Goal: Task Accomplishment & Management: Manage account settings

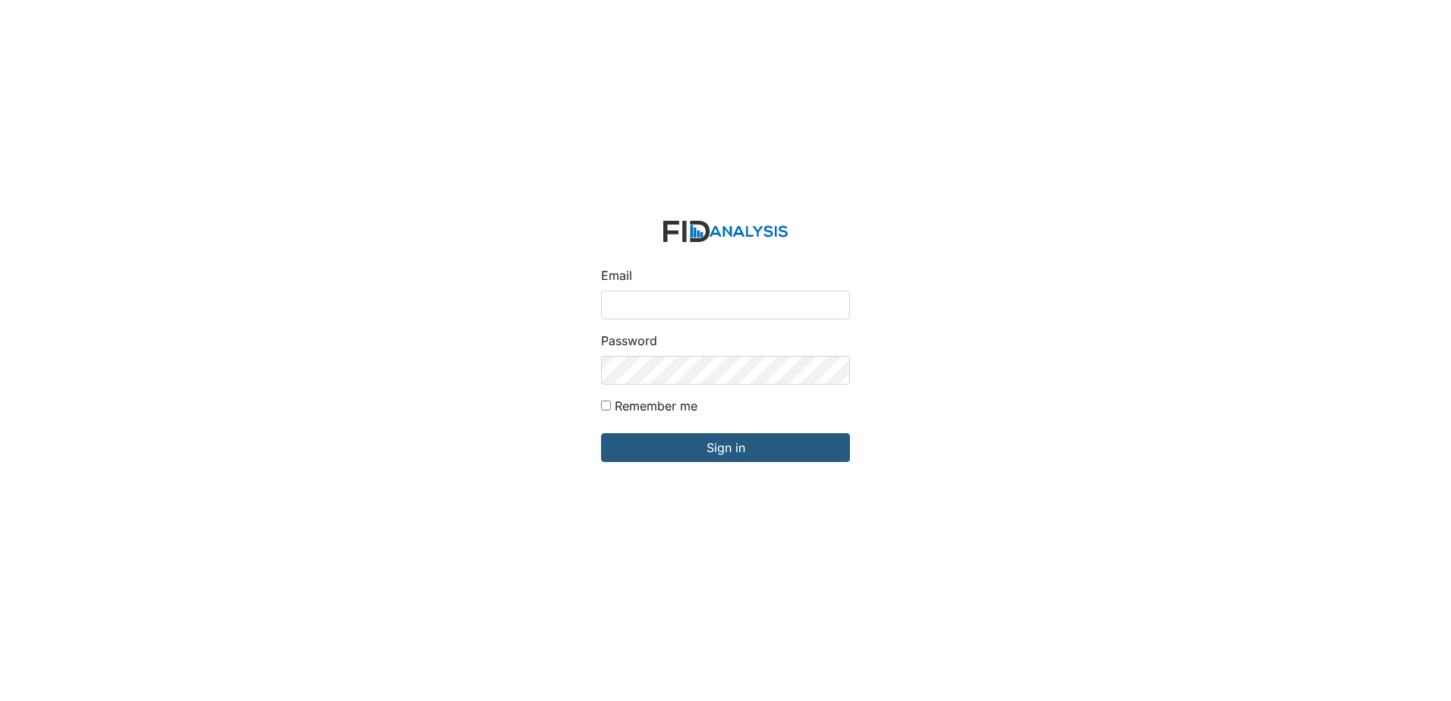
type input "[EMAIL_ADDRESS][DOMAIN_NAME]"
click at [533, 369] on div "Email [EMAIL_ADDRESS][DOMAIN_NAME] Password Remember me Sign in" at bounding box center [725, 350] width 1451 height 701
click at [601, 433] on input "Sign in" at bounding box center [725, 447] width 249 height 29
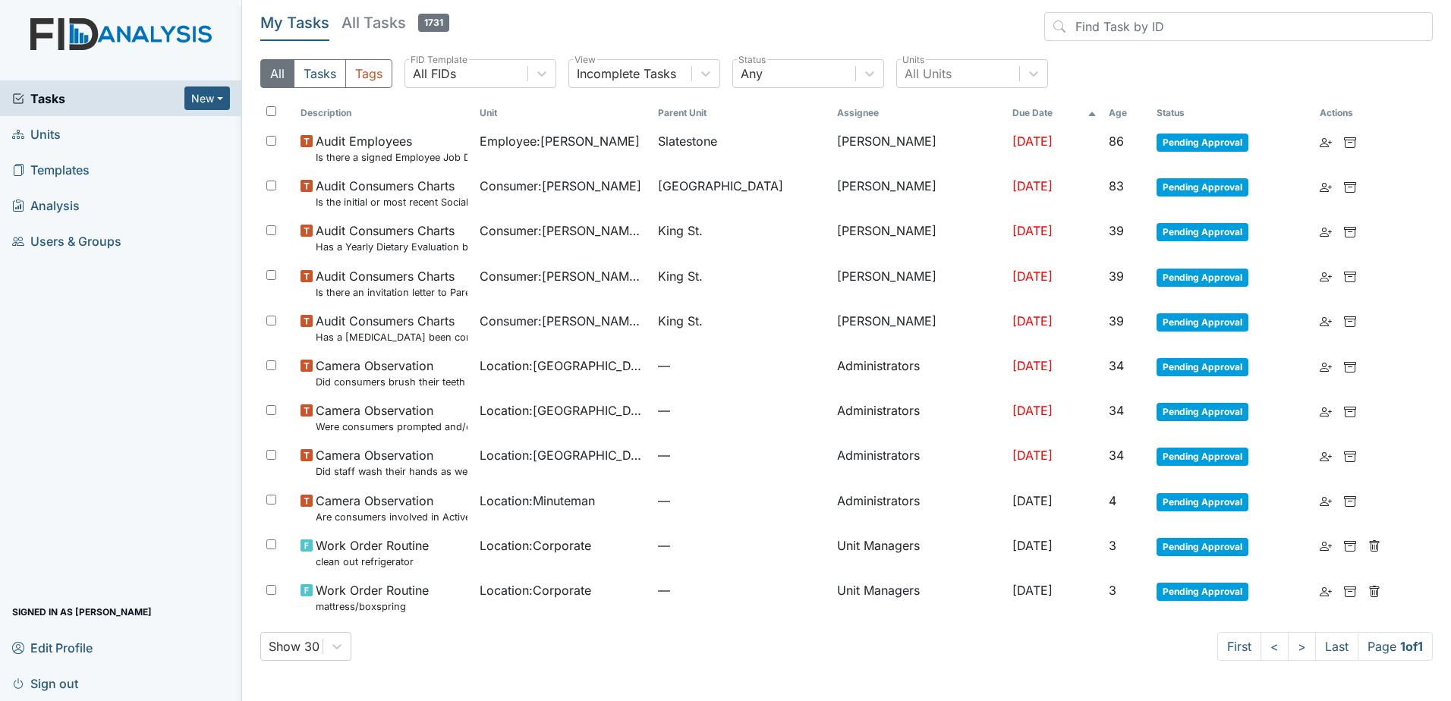
click at [53, 140] on span "Units" at bounding box center [36, 134] width 49 height 24
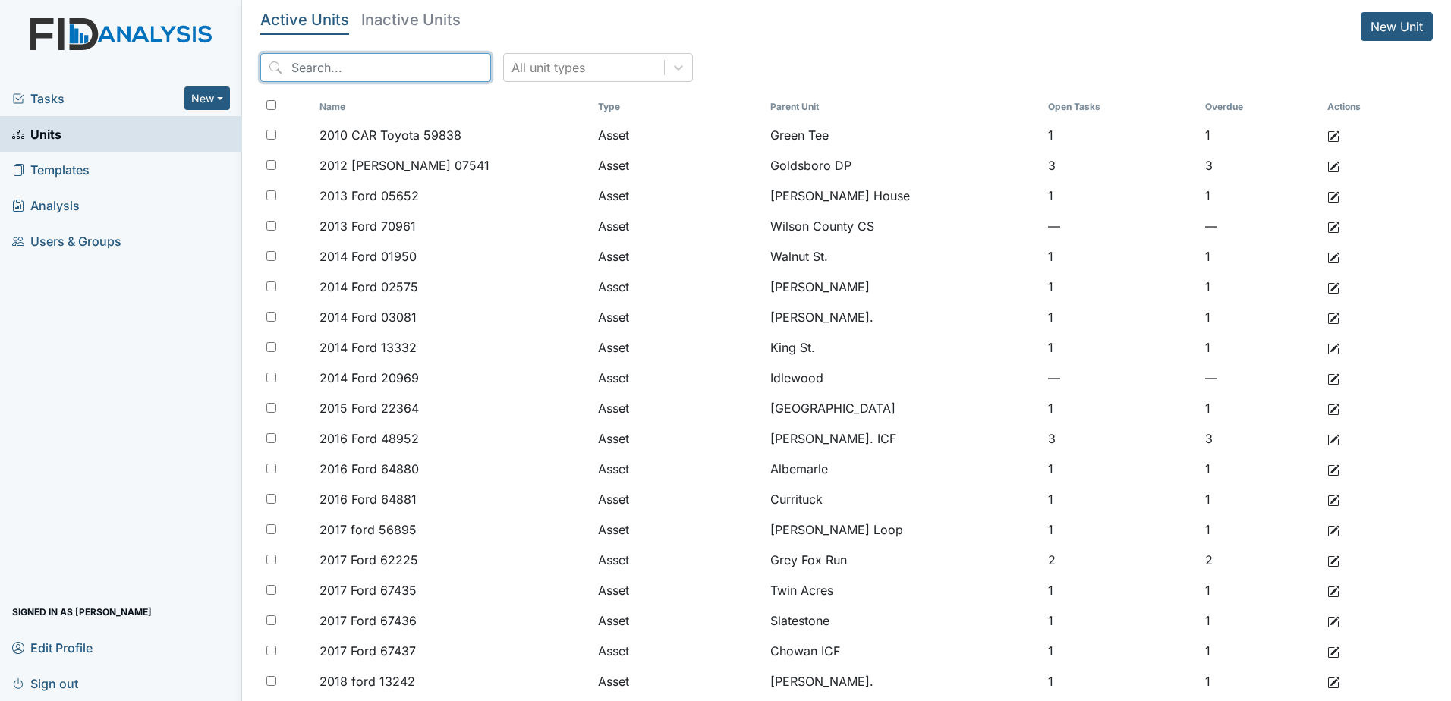
click at [410, 67] on input "search" at bounding box center [375, 67] width 231 height 29
type input "lavenham"
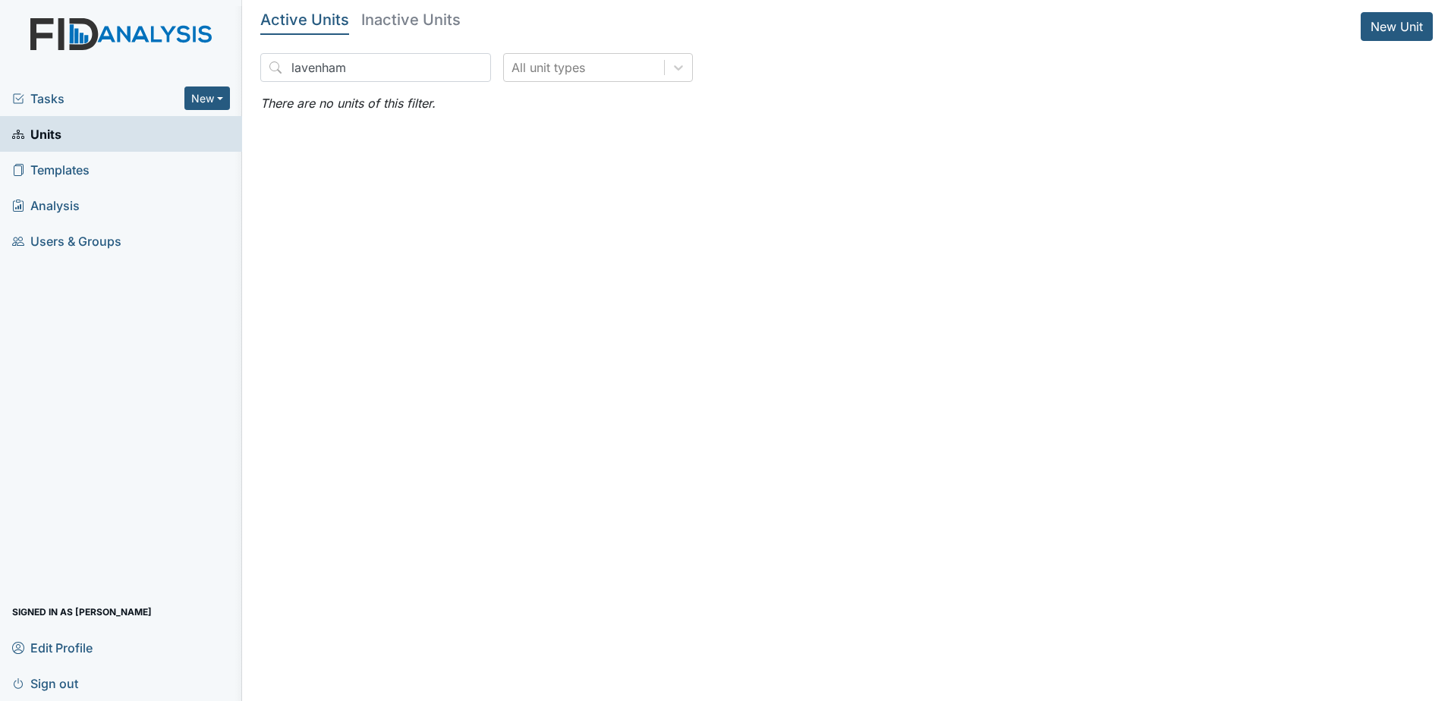
click at [390, 10] on main "Active Units Inactive Units New Unit lavenham All unit types There are no units…" at bounding box center [846, 350] width 1209 height 701
click at [392, 27] on h5 "Inactive Units" at bounding box center [410, 19] width 99 height 15
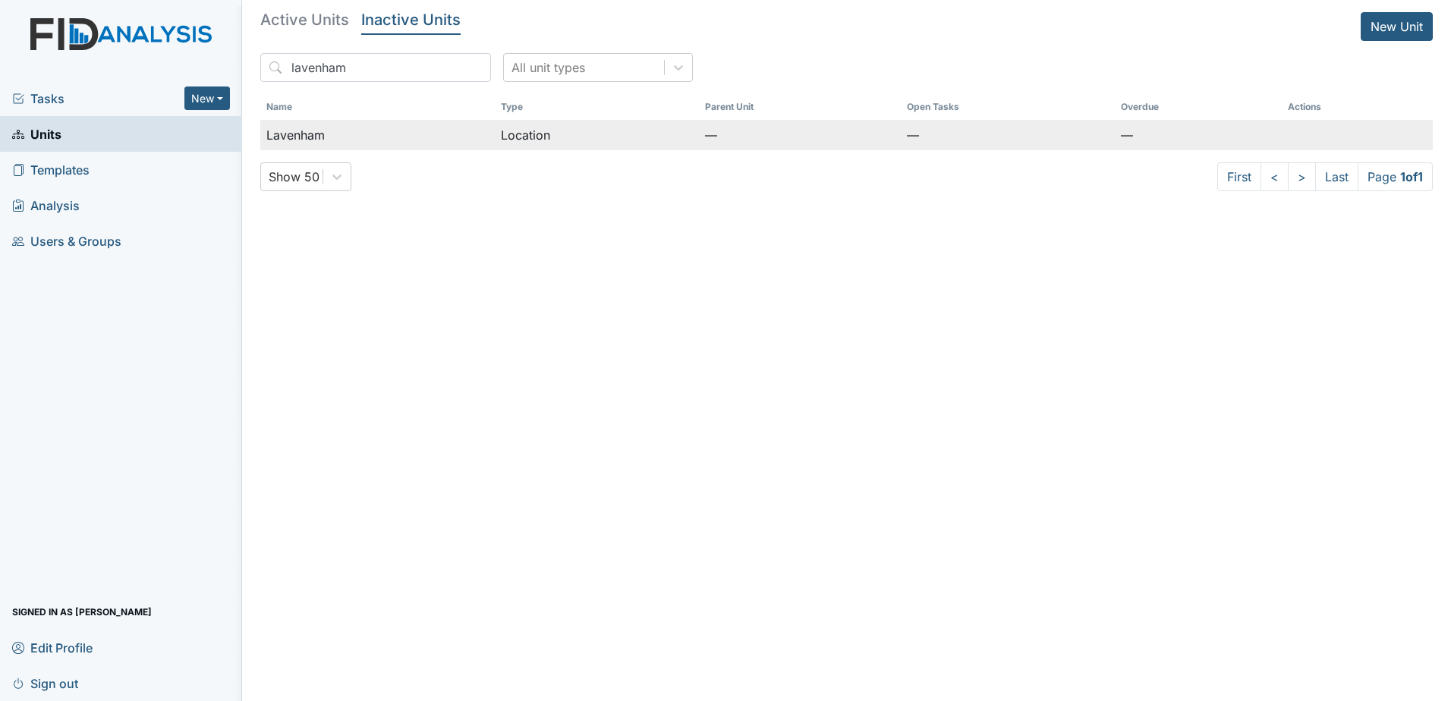
click at [1158, 130] on td "—" at bounding box center [1197, 135] width 166 height 30
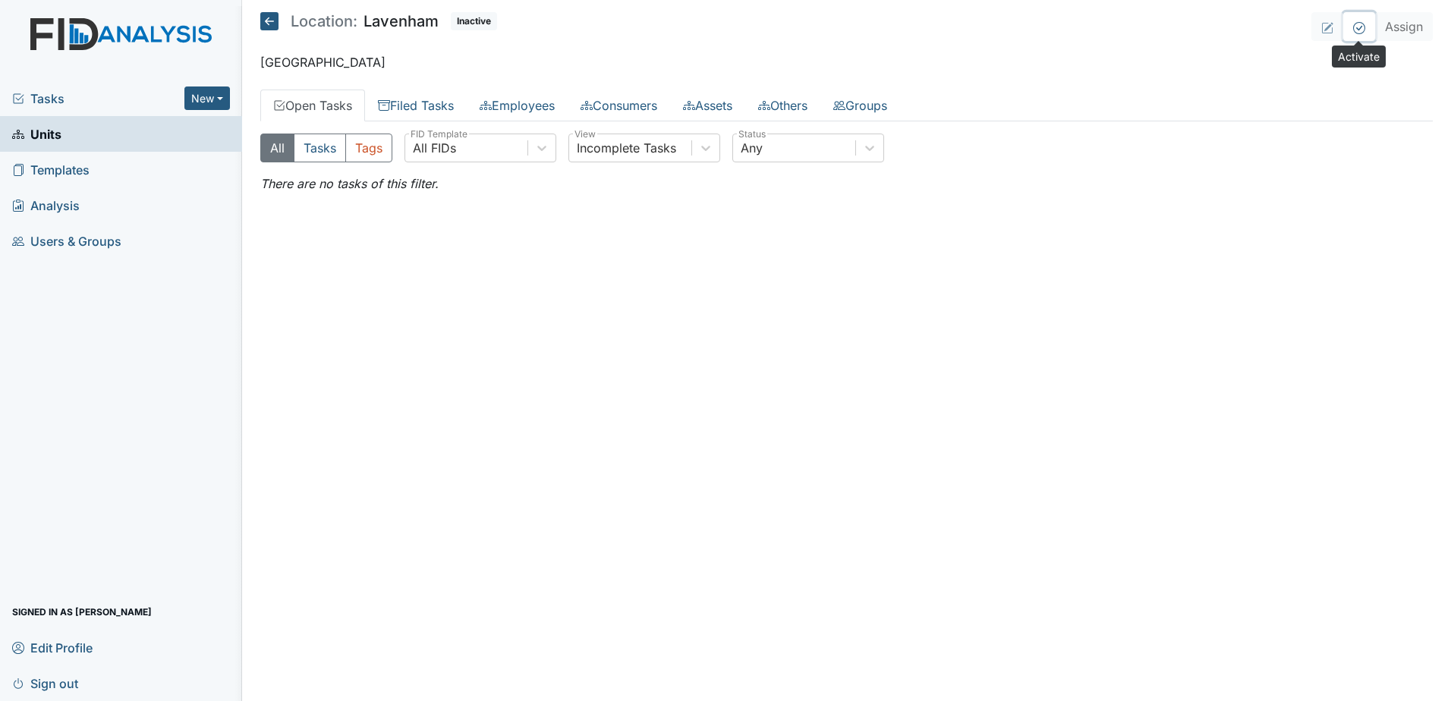
click at [1356, 33] on icon at bounding box center [1359, 28] width 12 height 12
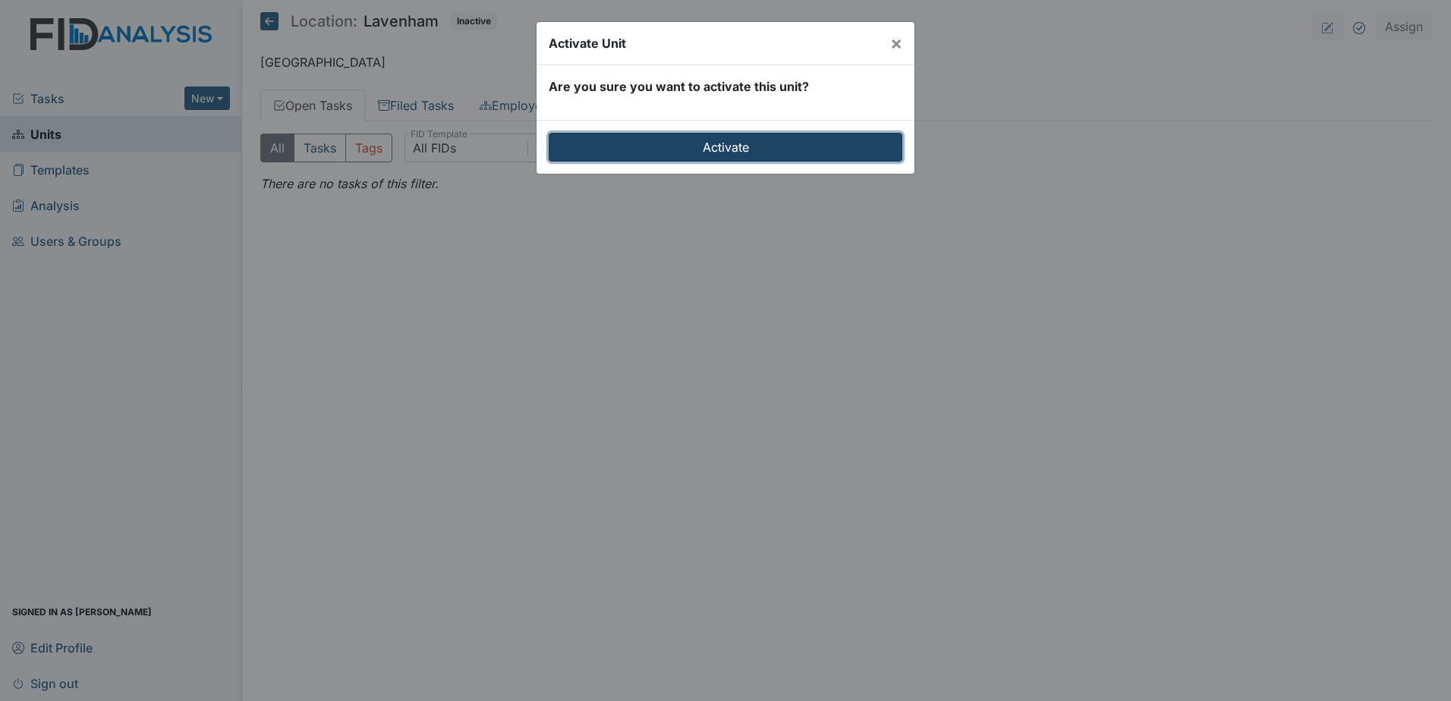
click at [799, 135] on input "Activate" at bounding box center [725, 147] width 354 height 29
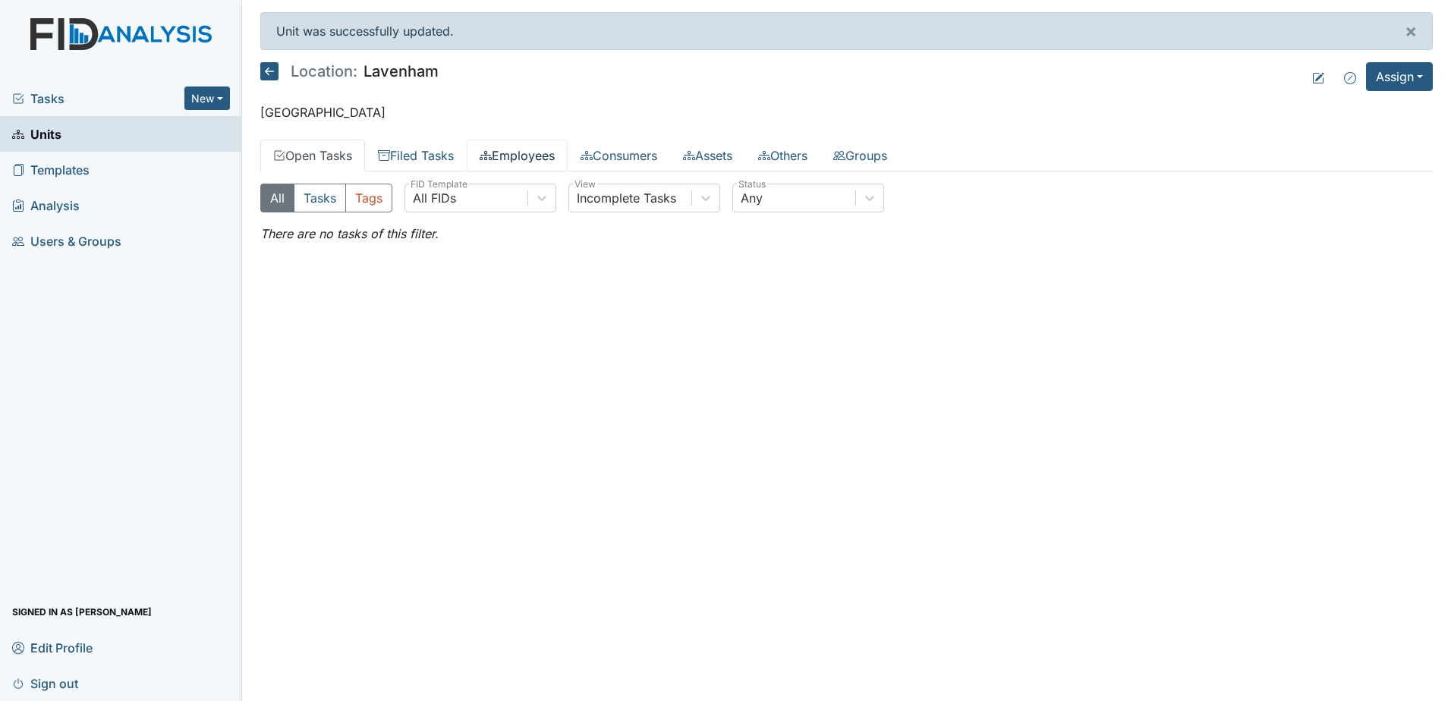
click at [512, 161] on link "Employees" at bounding box center [517, 156] width 101 height 32
click at [628, 157] on link "Consumers" at bounding box center [618, 156] width 102 height 32
click at [501, 162] on link "Employees" at bounding box center [517, 156] width 101 height 32
click at [68, 128] on link "Units" at bounding box center [121, 134] width 242 height 36
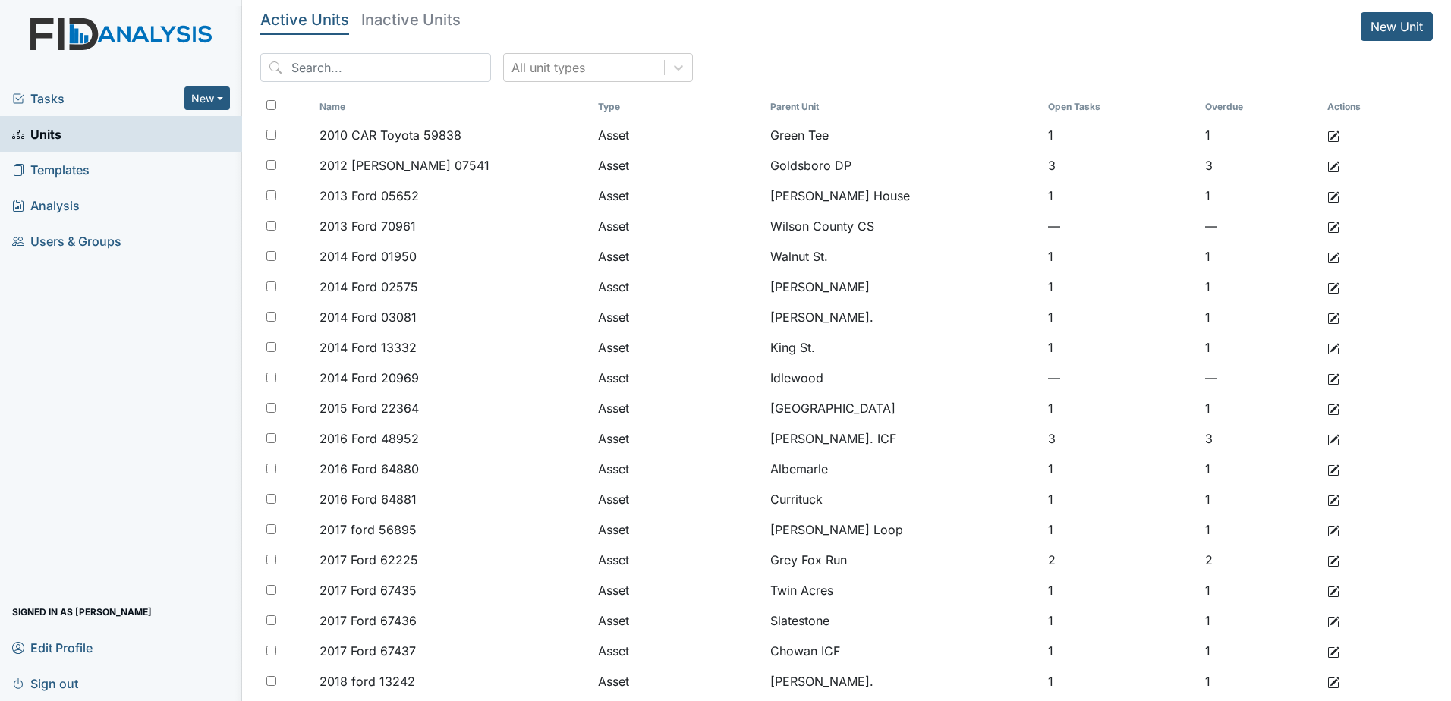
click at [404, 20] on h5 "Inactive Units" at bounding box center [410, 19] width 99 height 15
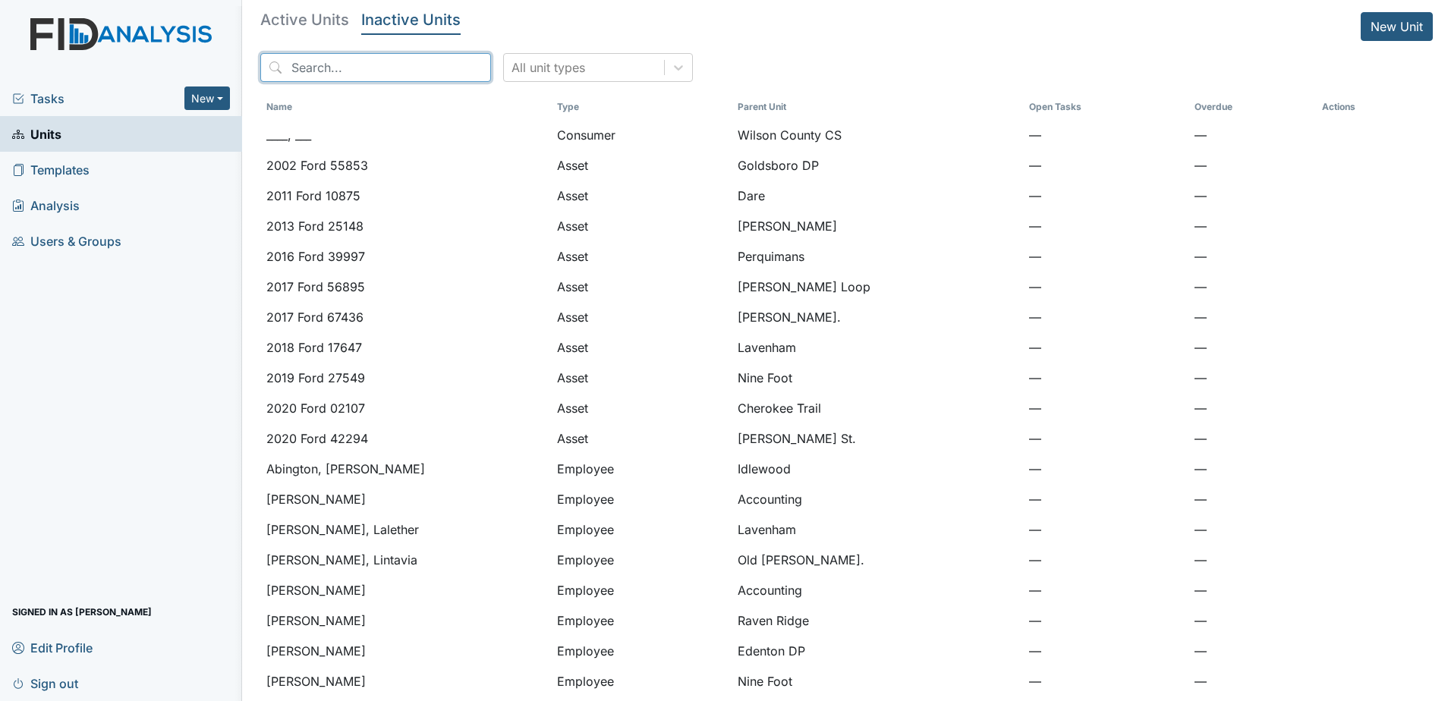
click at [405, 74] on input "search" at bounding box center [375, 67] width 231 height 29
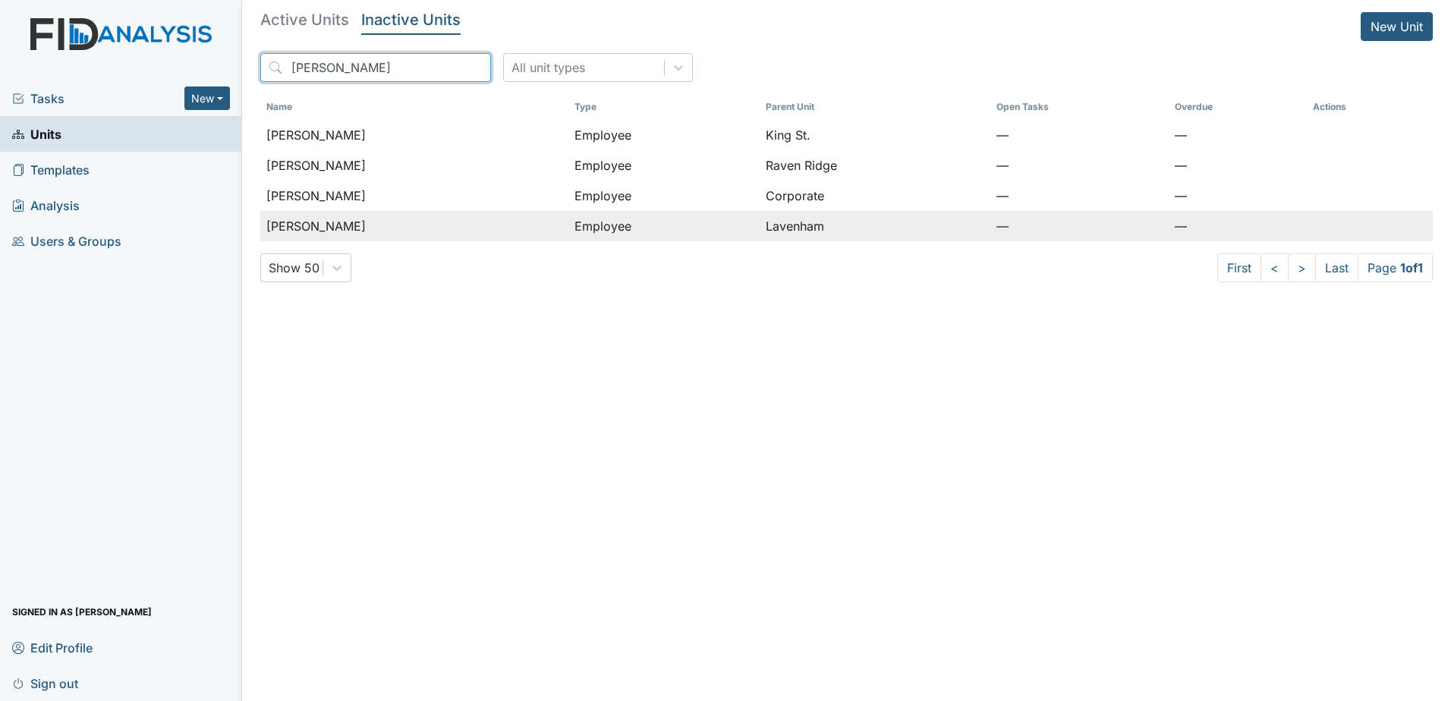
type input "barfield"
click at [445, 218] on div "Barfield, Natasha" at bounding box center [414, 226] width 296 height 18
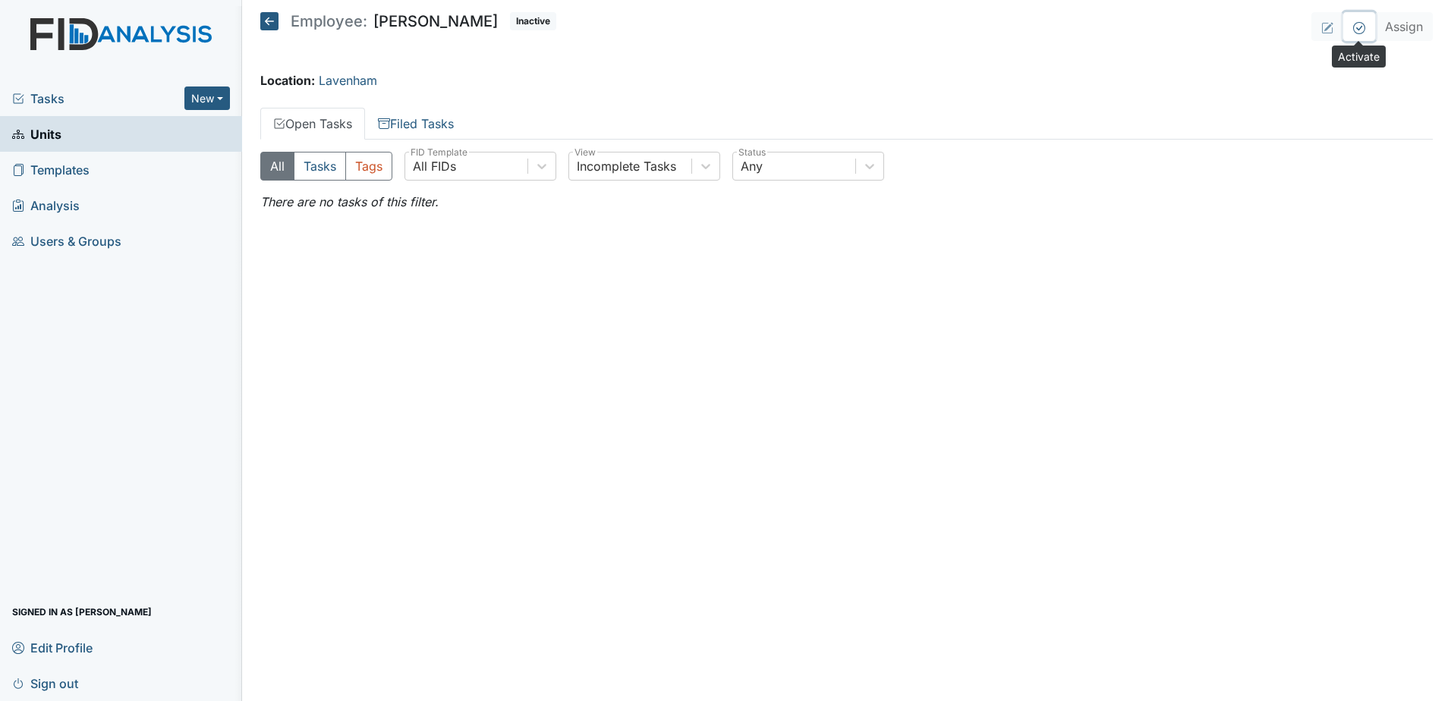
click at [1356, 28] on icon at bounding box center [1359, 27] width 6 height 5
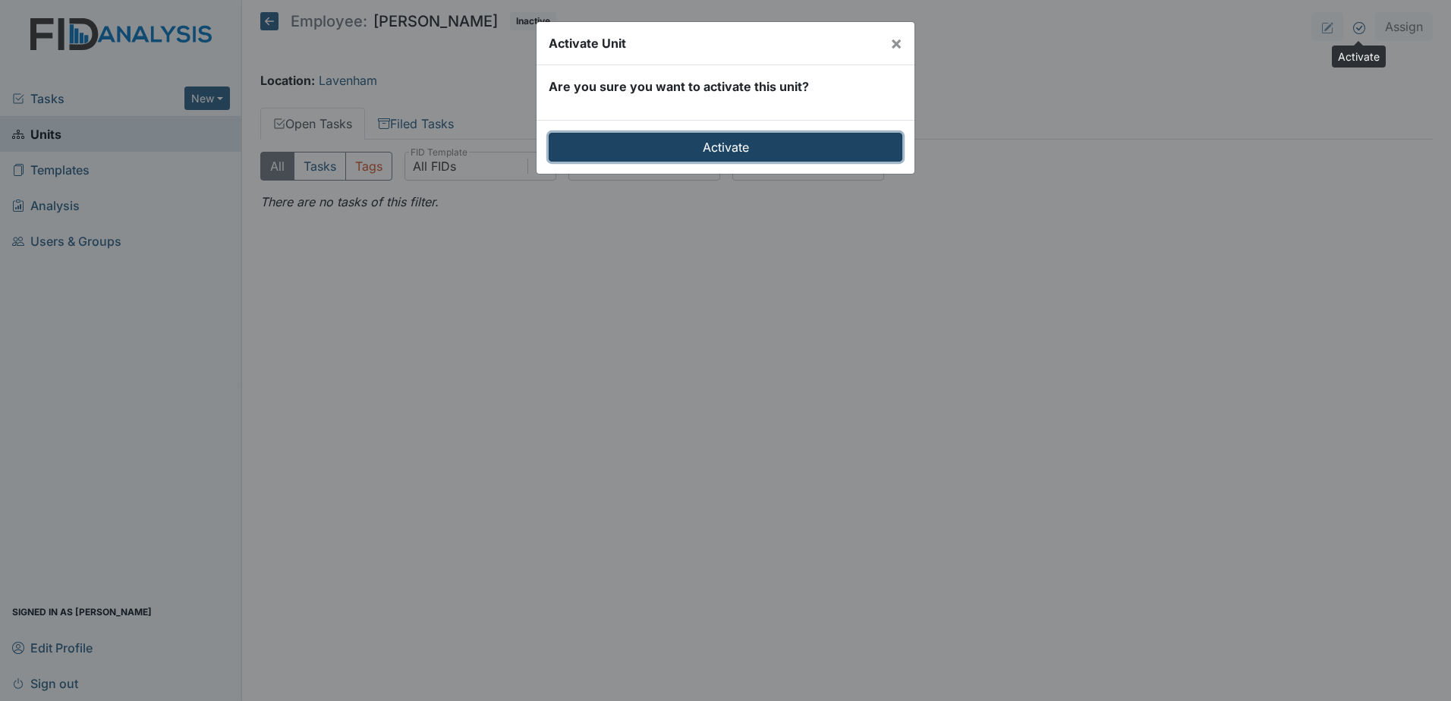
click at [687, 153] on input "Activate" at bounding box center [725, 147] width 354 height 29
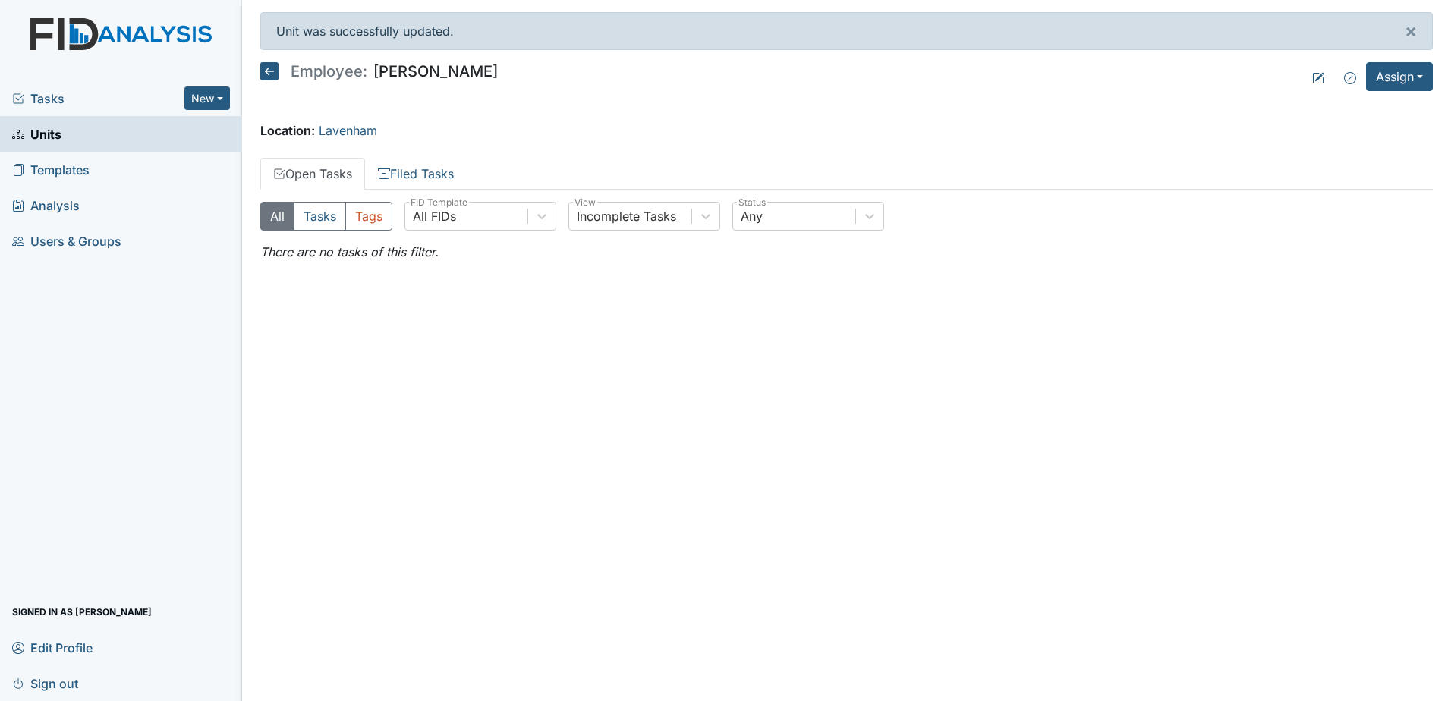
click at [266, 70] on icon at bounding box center [269, 71] width 18 height 18
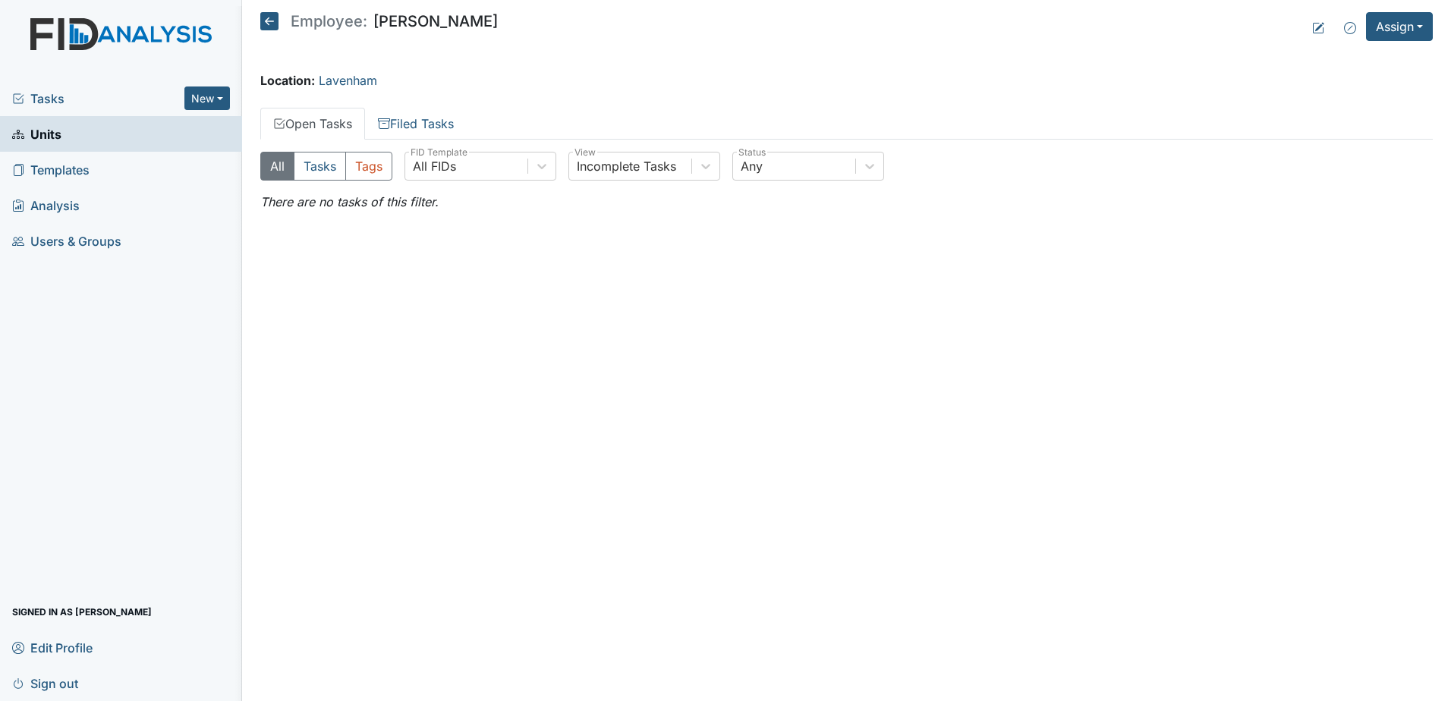
click at [273, 16] on icon at bounding box center [269, 21] width 18 height 18
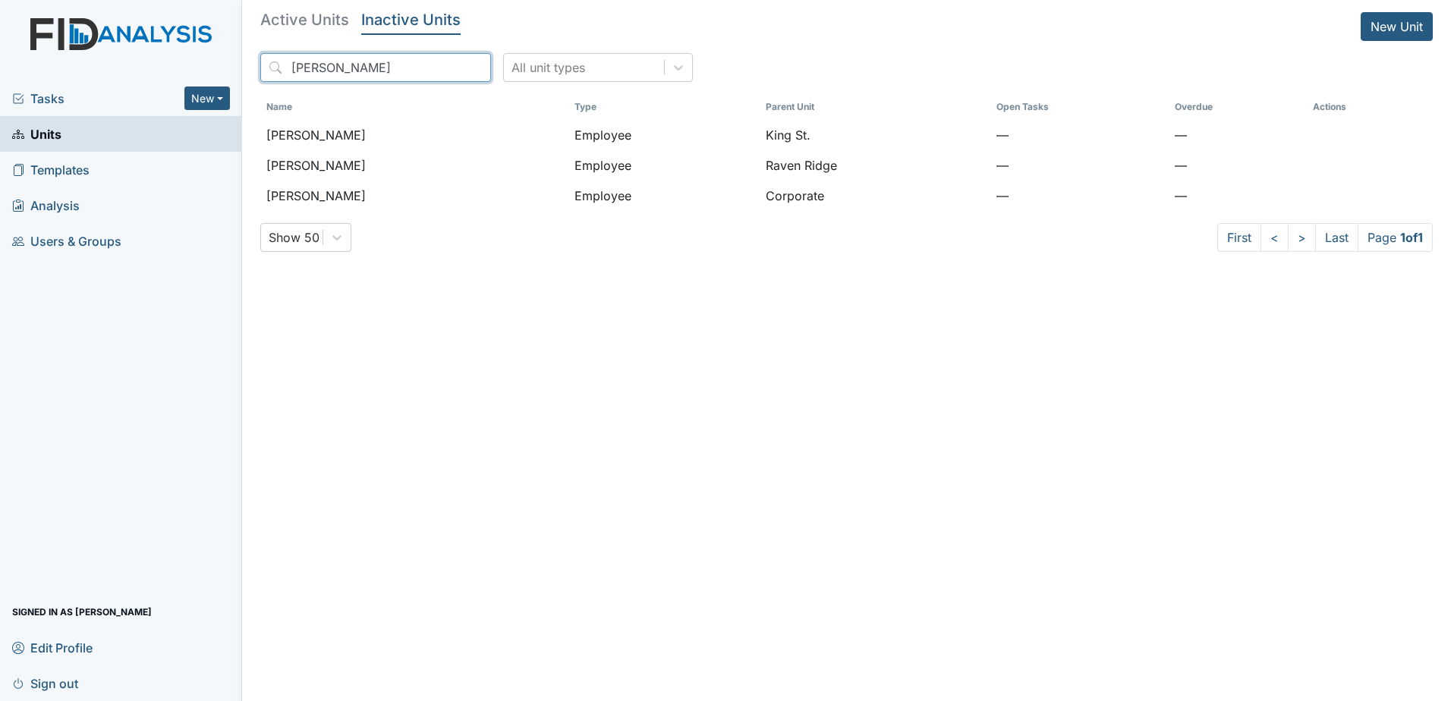
drag, startPoint x: 338, startPoint y: 61, endPoint x: 231, endPoint y: 69, distance: 107.3
click at [231, 69] on div "Tasks New Form Inspection Document Bundle Units Templates Analysis Users & Grou…" at bounding box center [725, 350] width 1451 height 701
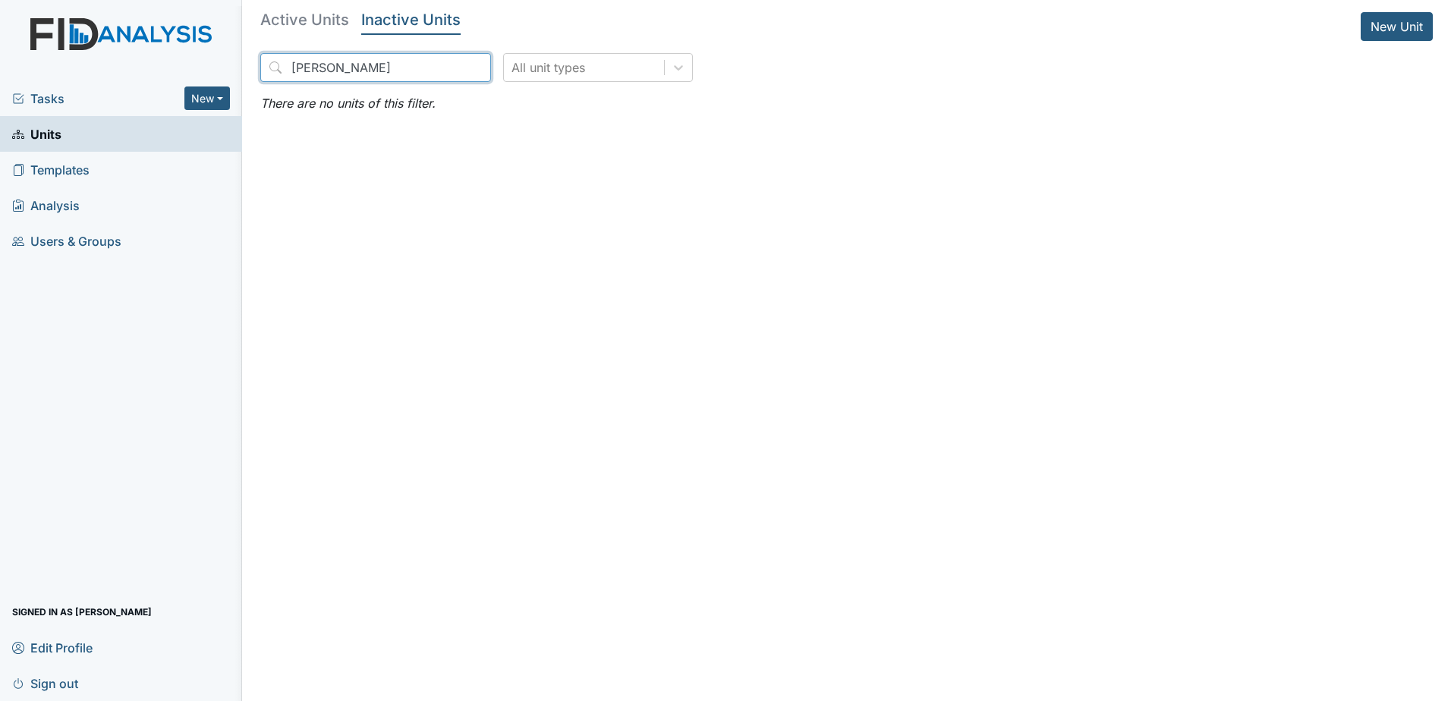
type input "[PERSON_NAME]"
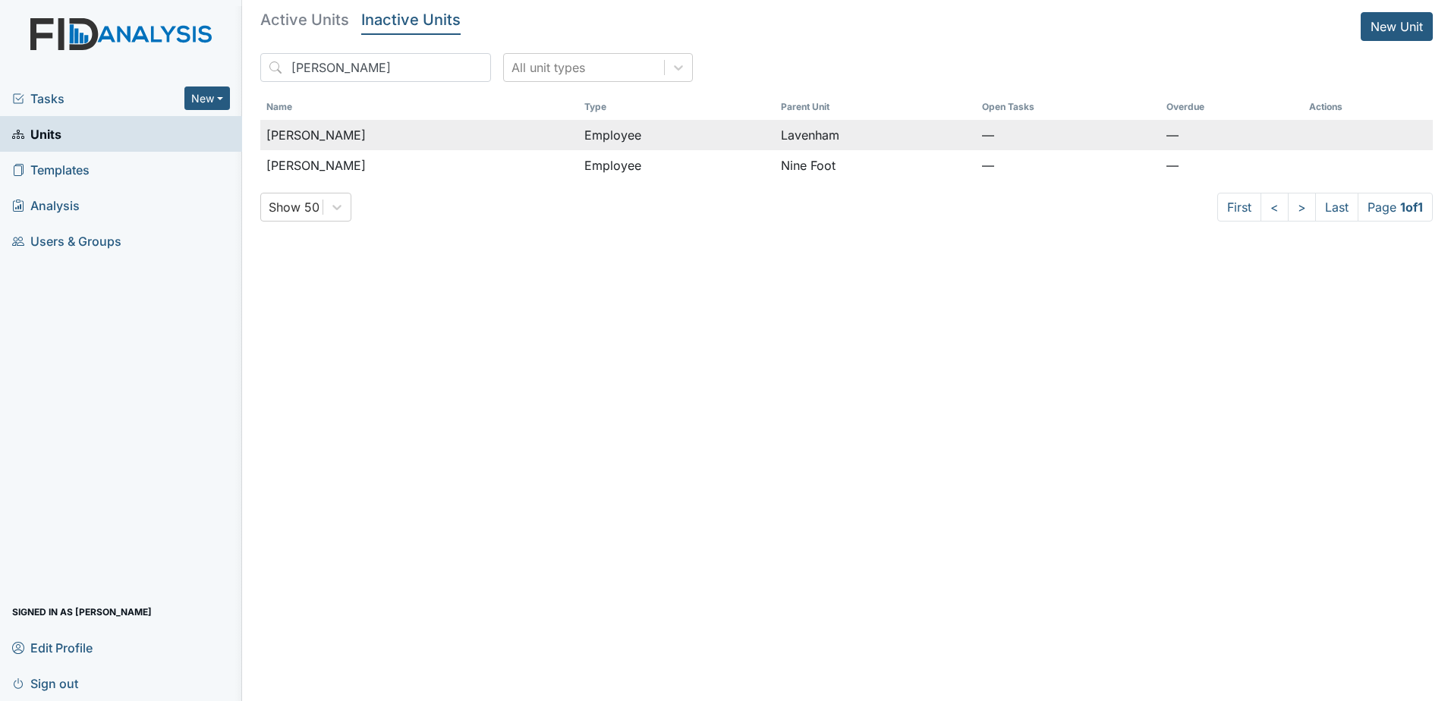
click at [399, 126] on div "[PERSON_NAME]" at bounding box center [419, 135] width 306 height 18
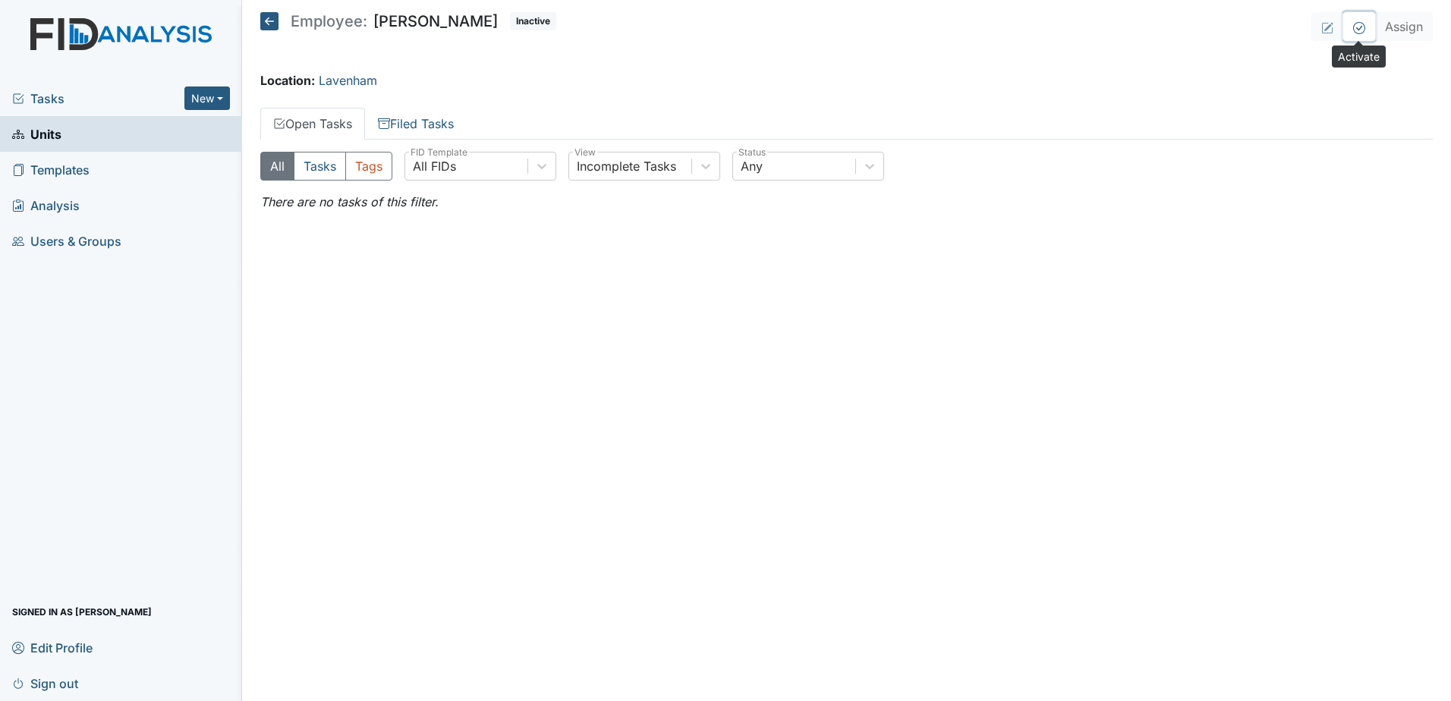
click at [1359, 33] on icon at bounding box center [1359, 28] width 12 height 12
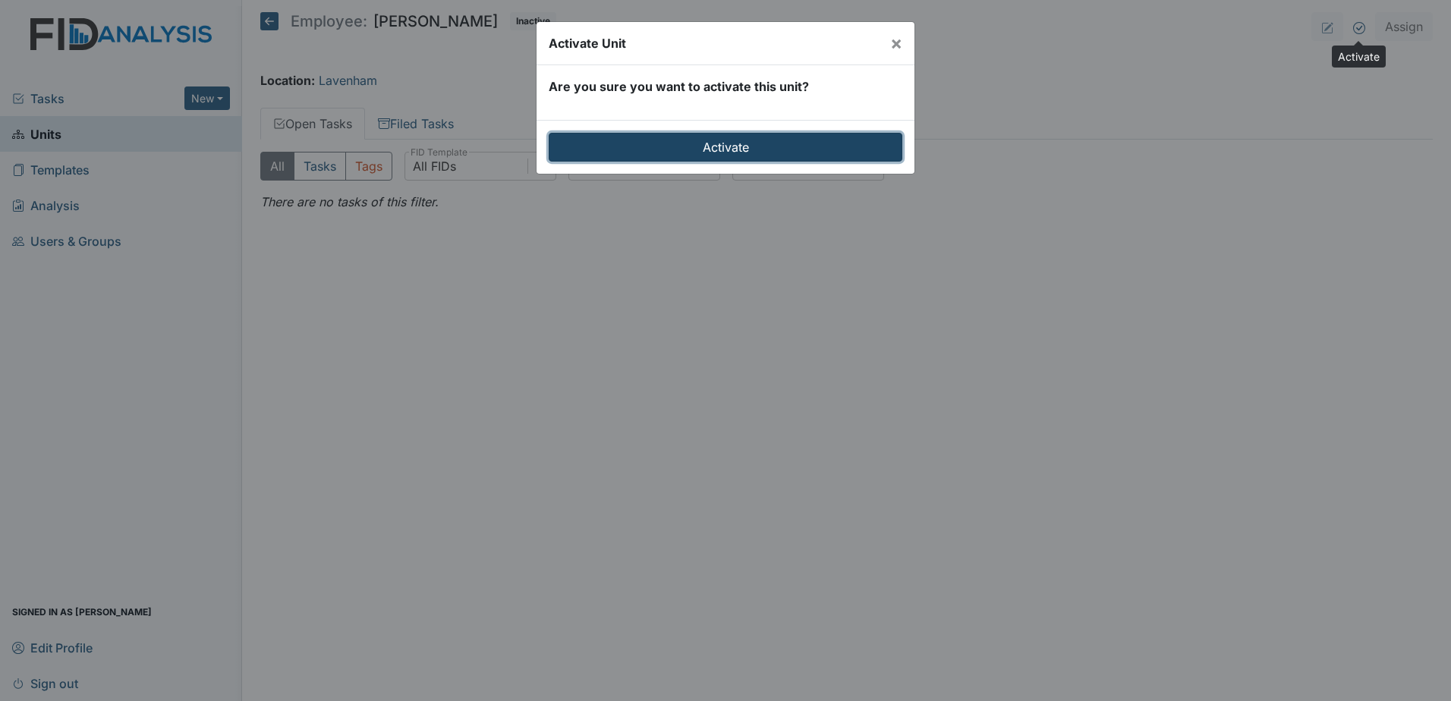
click at [750, 138] on input "Activate" at bounding box center [725, 147] width 354 height 29
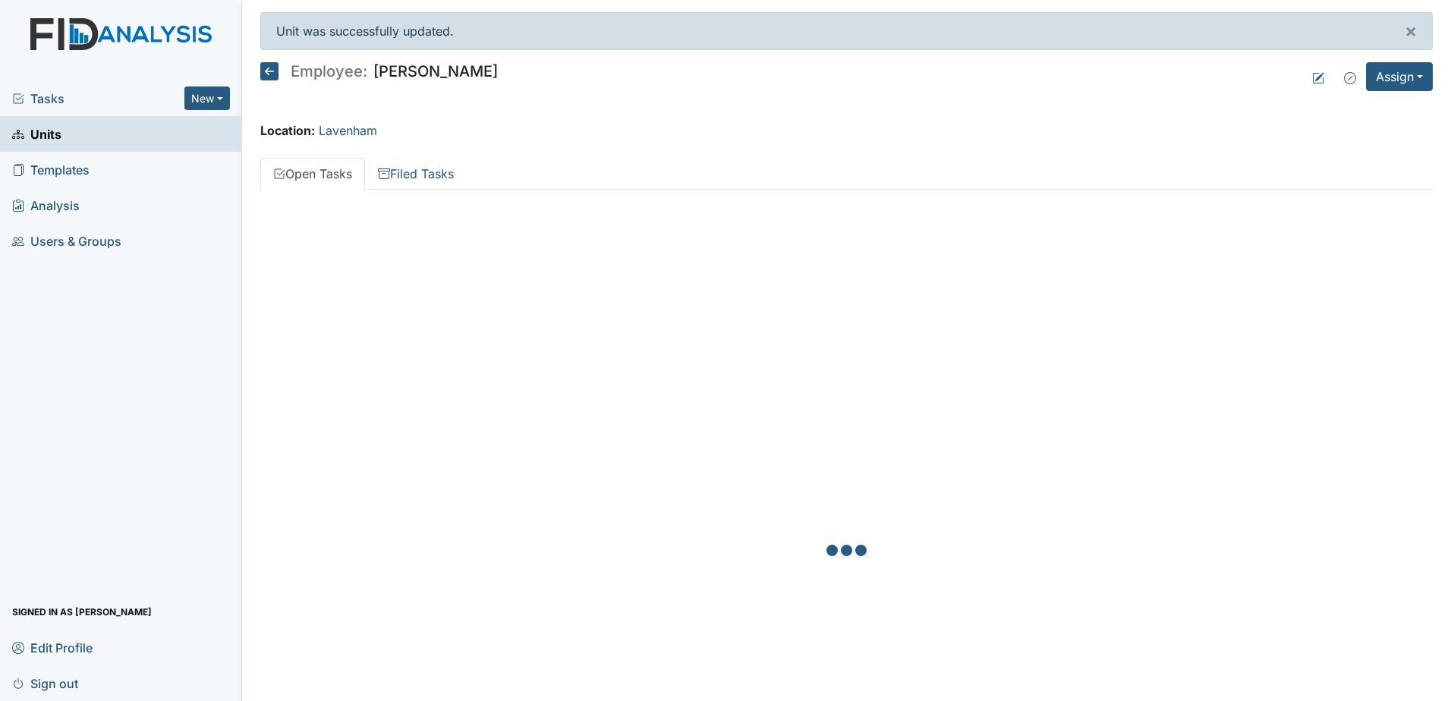
click at [276, 65] on icon at bounding box center [269, 71] width 18 height 18
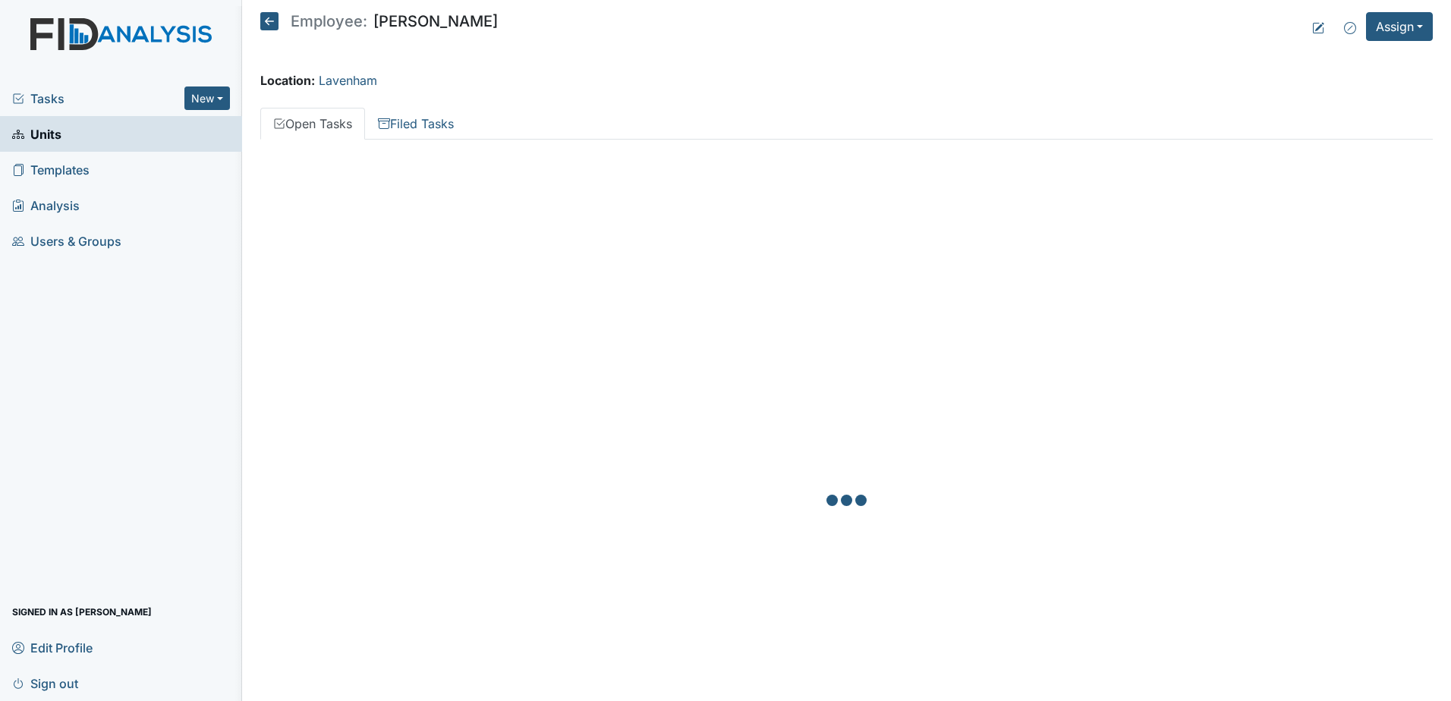
click at [275, 72] on div "Location: [GEOGRAPHIC_DATA]" at bounding box center [846, 80] width 1172 height 18
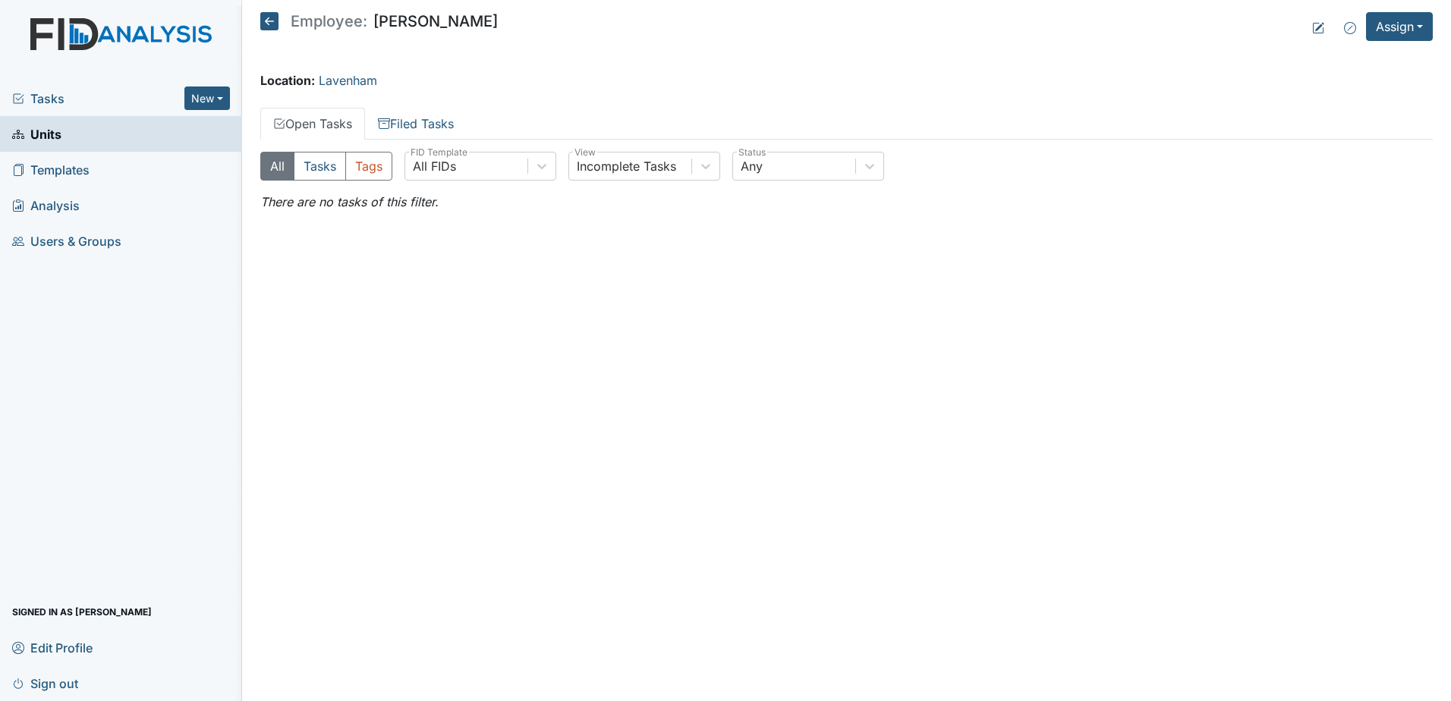
click at [272, 24] on icon at bounding box center [269, 21] width 18 height 18
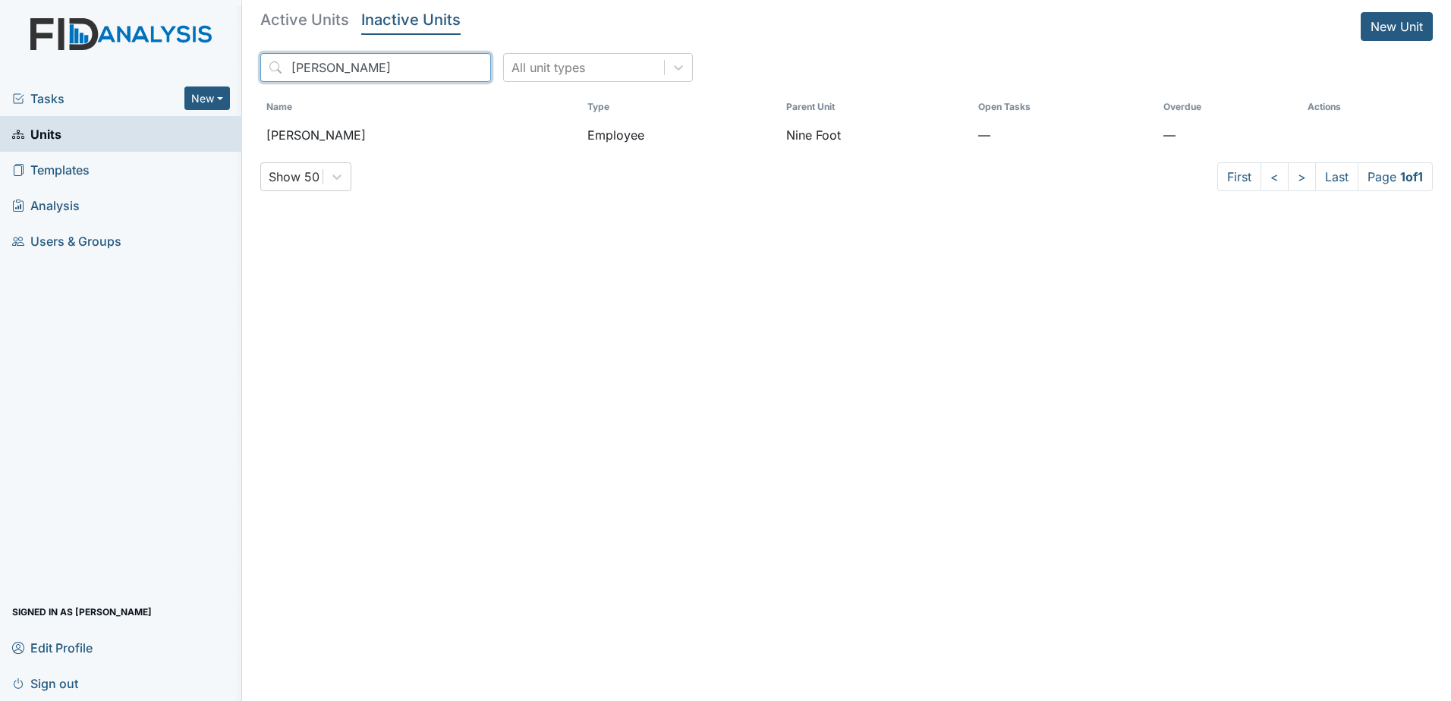
drag, startPoint x: 341, startPoint y: 65, endPoint x: 257, endPoint y: 66, distance: 84.2
click at [257, 66] on main "Active Units Inactive Units New Unit koonce All unit types Name Type Parent Uni…" at bounding box center [846, 350] width 1209 height 701
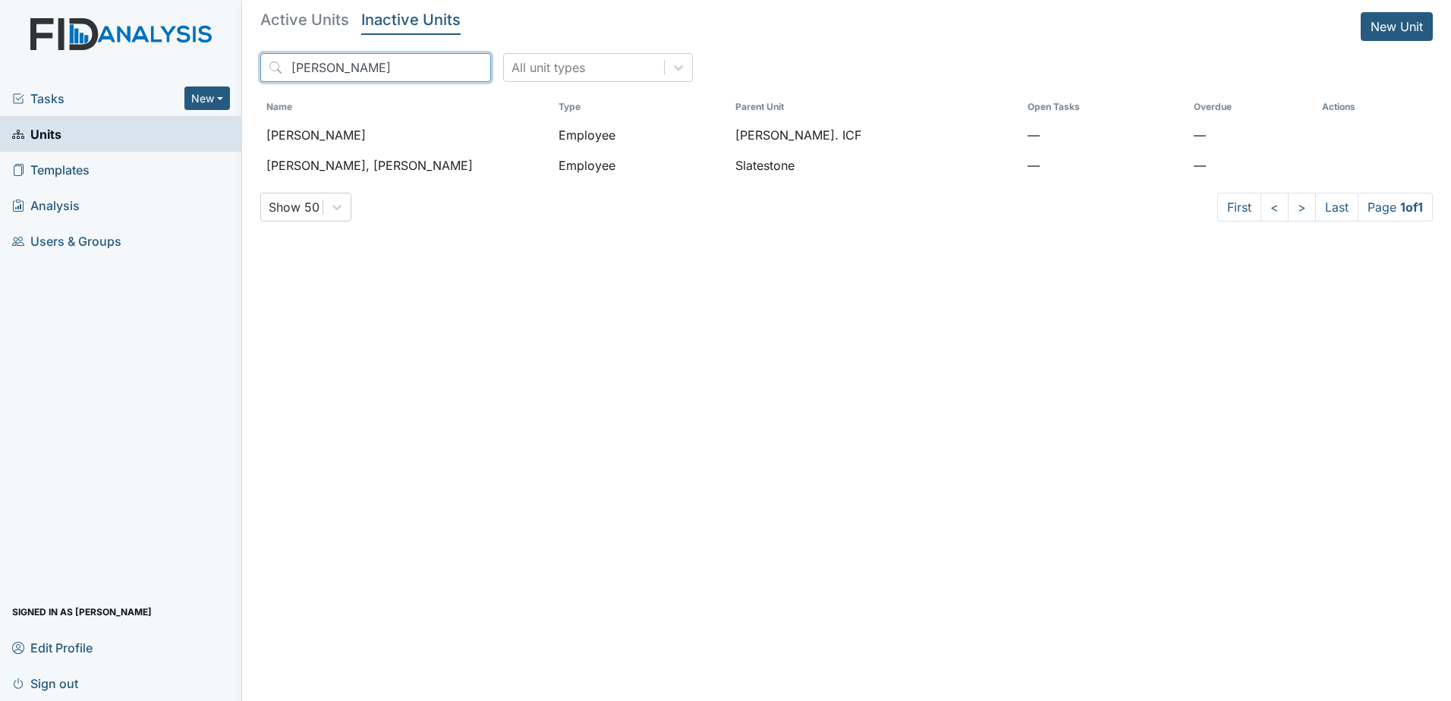
drag, startPoint x: 340, startPoint y: 64, endPoint x: 196, endPoint y: 61, distance: 144.2
click at [196, 61] on div "Tasks New Form Inspection Document Bundle Units Templates Analysis Users & Grou…" at bounding box center [725, 350] width 1451 height 701
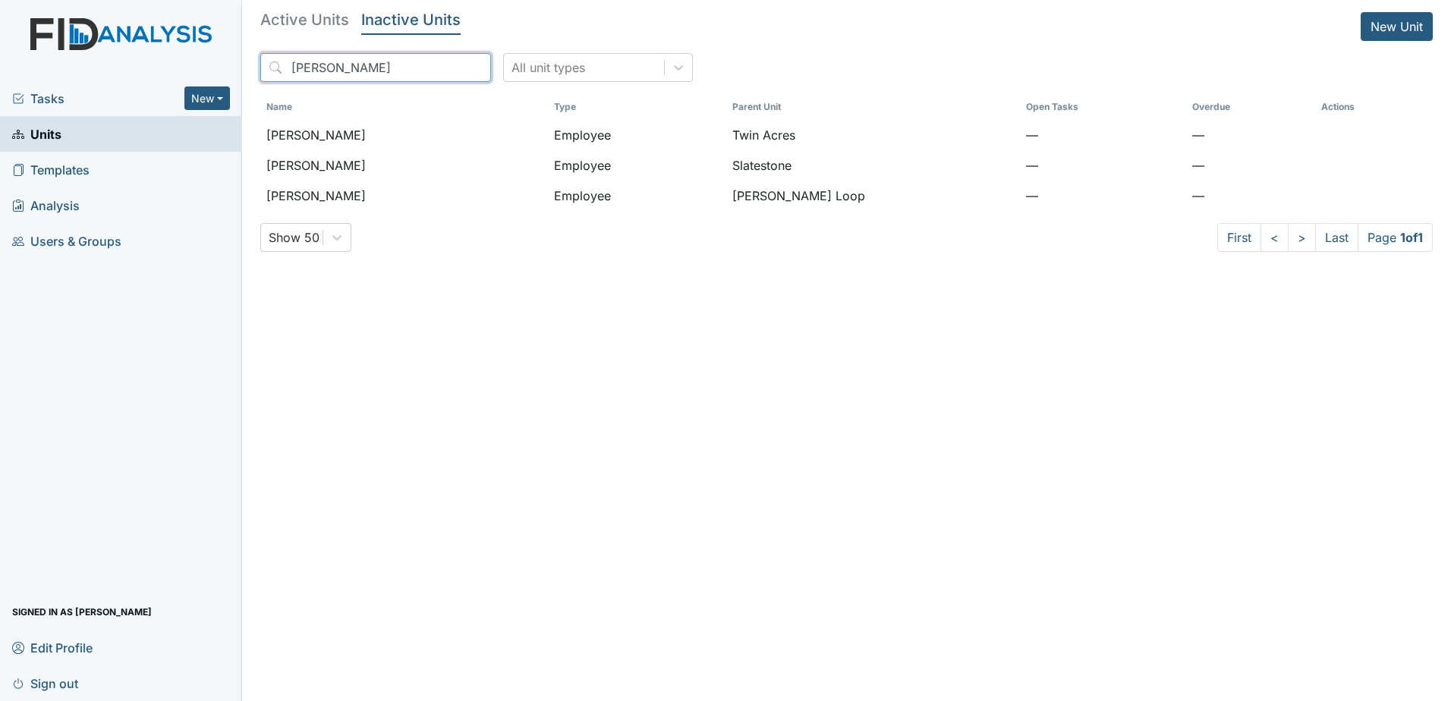
drag, startPoint x: 350, startPoint y: 74, endPoint x: 162, endPoint y: 74, distance: 188.9
click at [162, 74] on div "Tasks New Form Inspection Document Bundle Units Templates Analysis Users & Grou…" at bounding box center [725, 350] width 1451 height 701
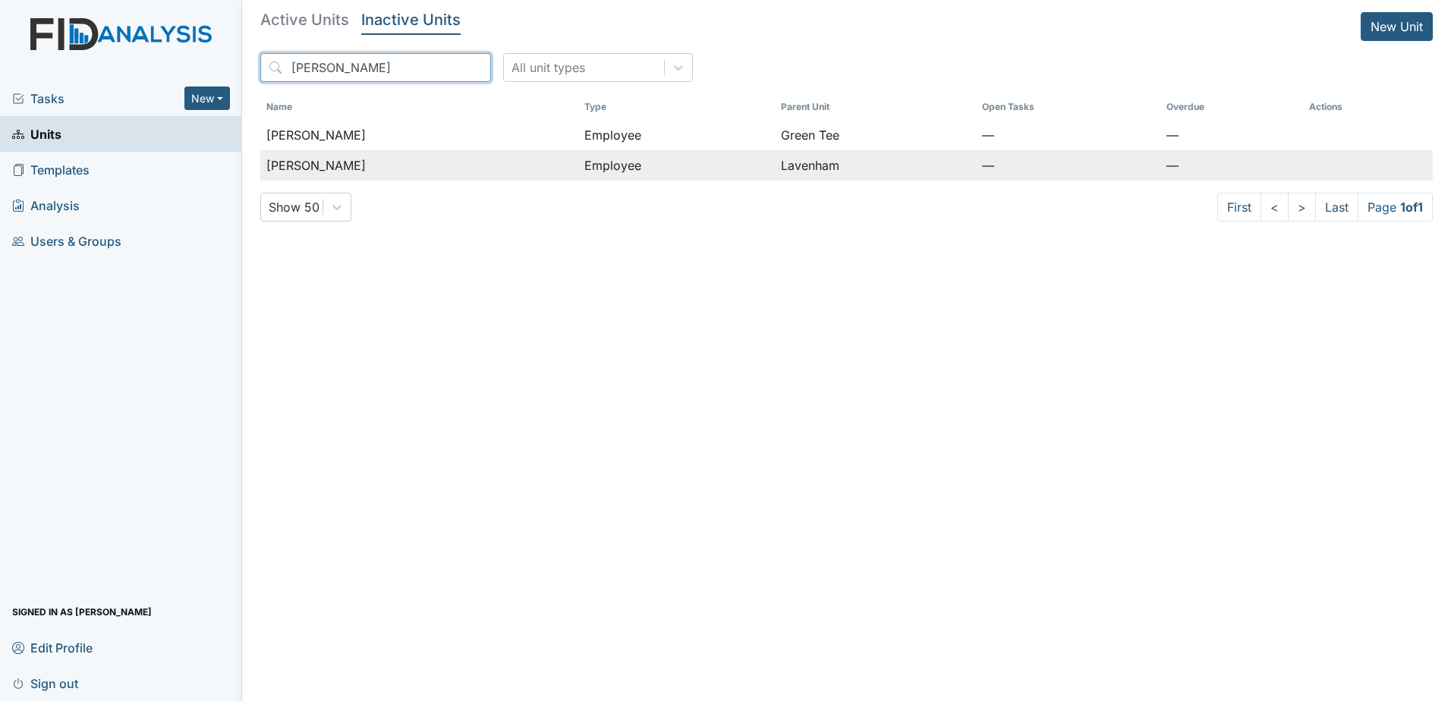
type input "[PERSON_NAME]"
click at [366, 171] on span "[PERSON_NAME]" at bounding box center [315, 165] width 99 height 18
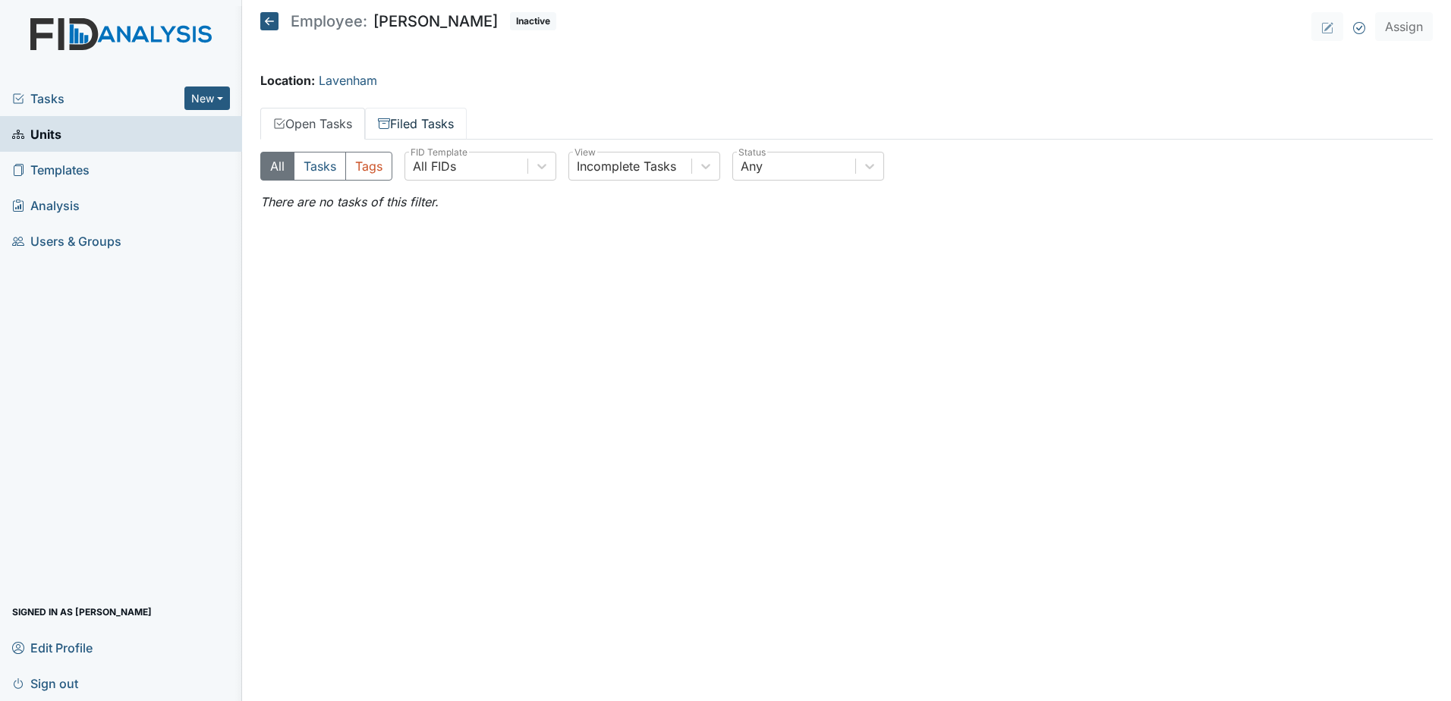
click at [404, 124] on link "Filed Tasks" at bounding box center [416, 124] width 102 height 32
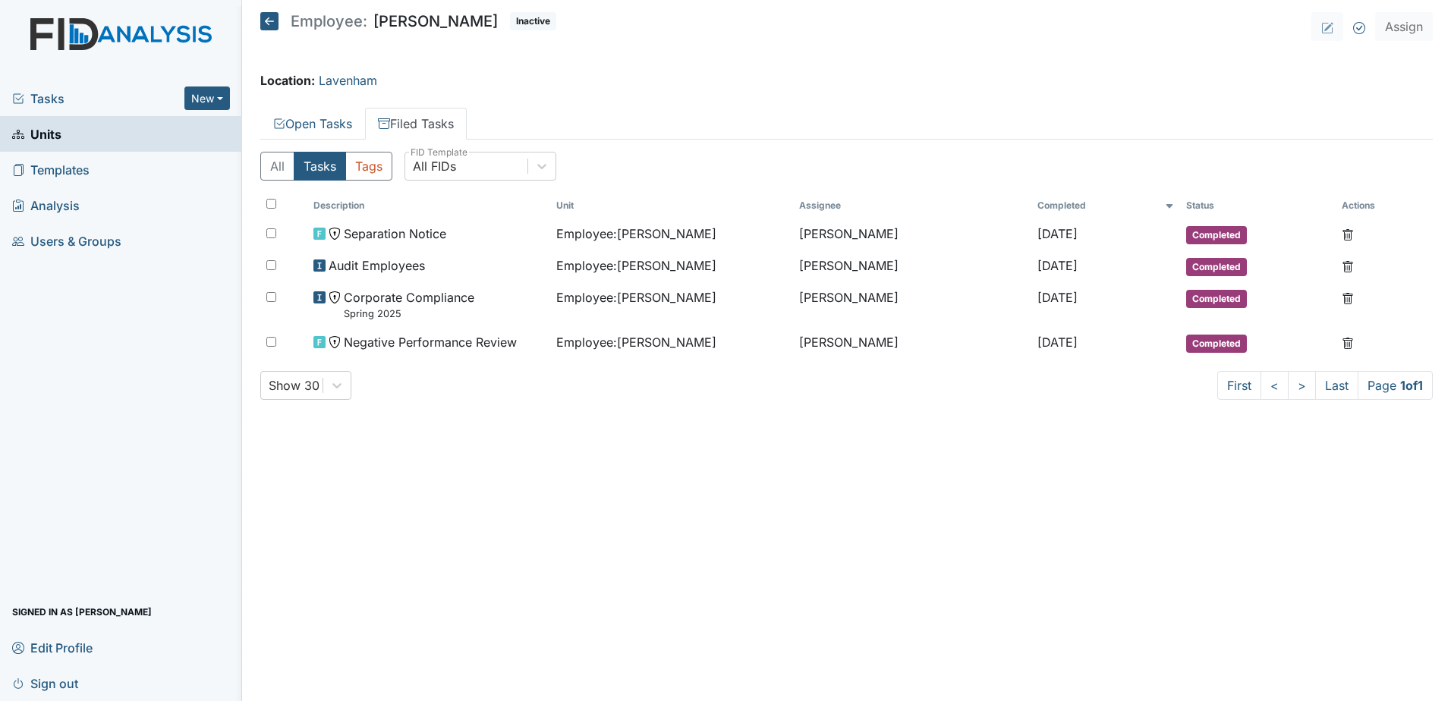
click at [272, 24] on icon at bounding box center [269, 21] width 18 height 18
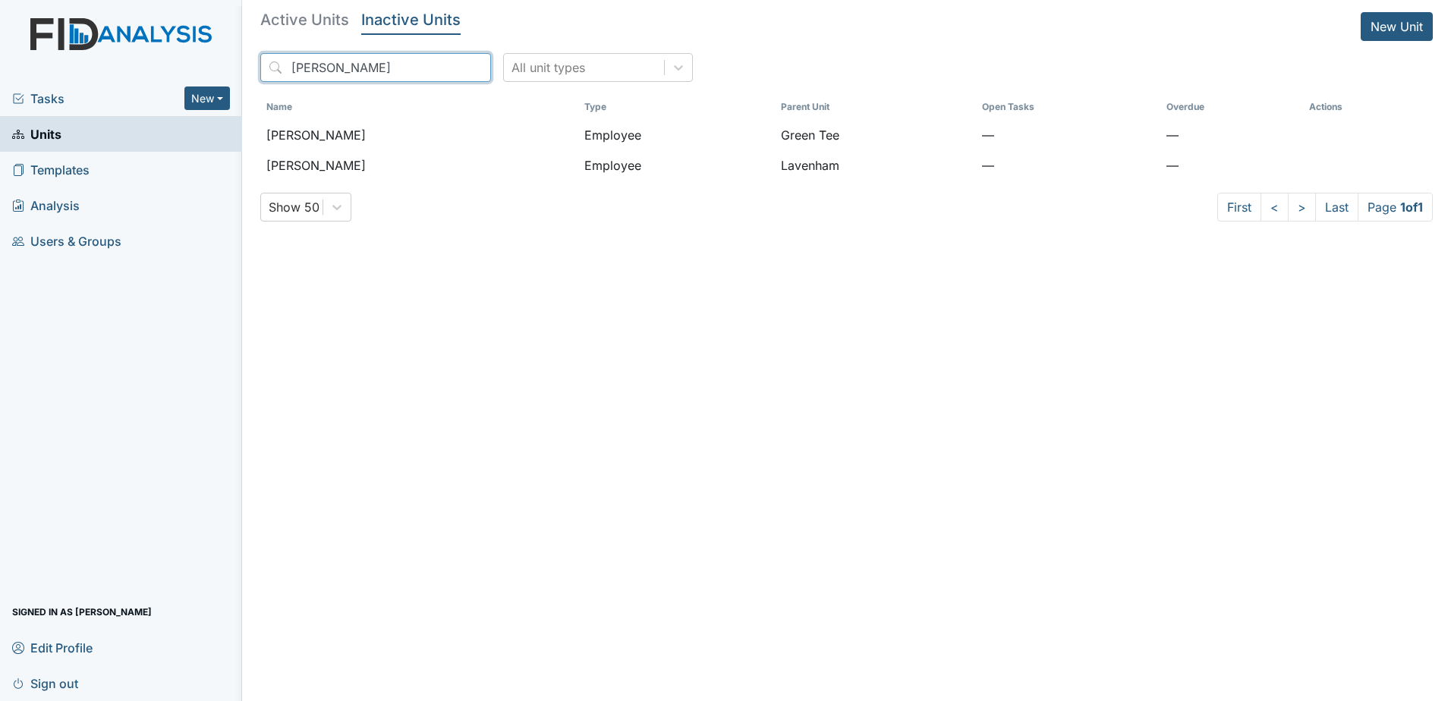
drag, startPoint x: 347, startPoint y: 68, endPoint x: 236, endPoint y: 70, distance: 111.5
click at [236, 70] on div "Tasks New Form Inspection Document Bundle Units Templates Analysis Users & Grou…" at bounding box center [725, 350] width 1451 height 701
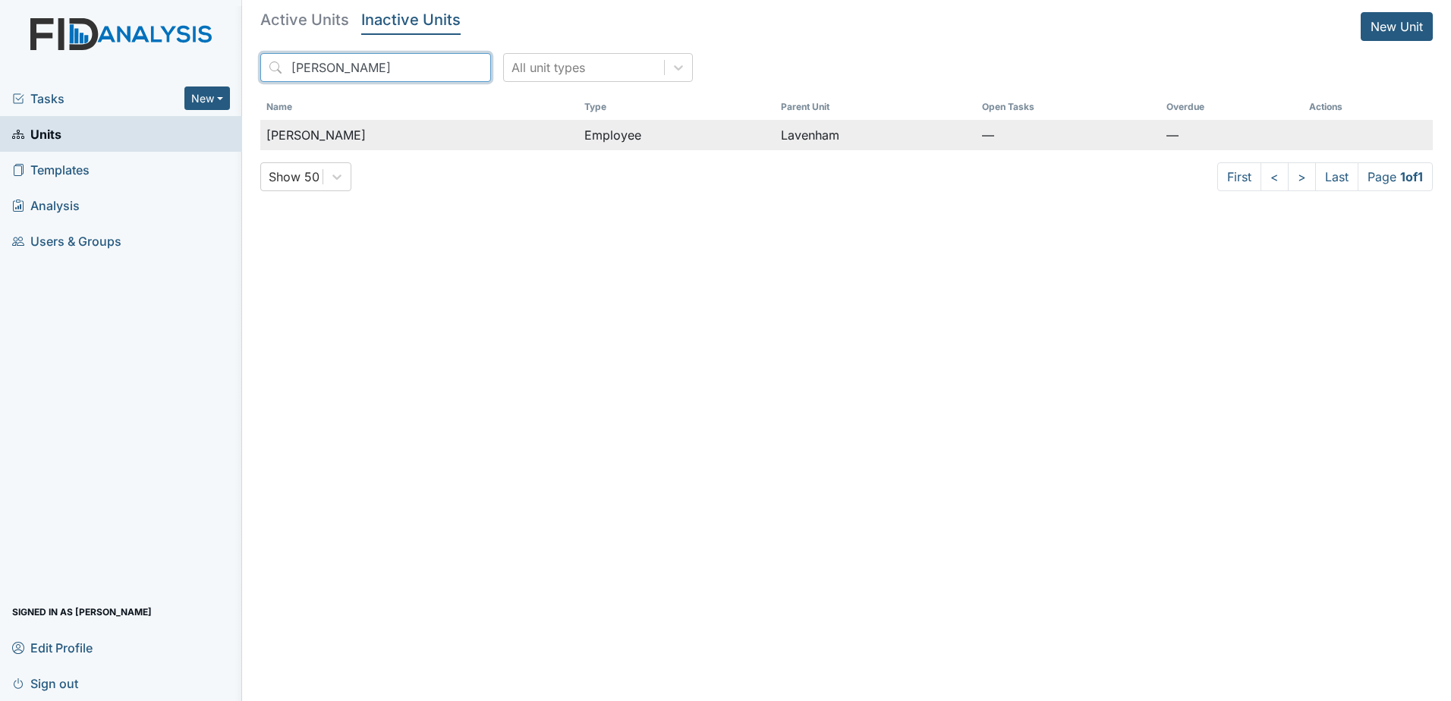
type input "[PERSON_NAME]"
click at [293, 137] on span "[PERSON_NAME]" at bounding box center [315, 135] width 99 height 18
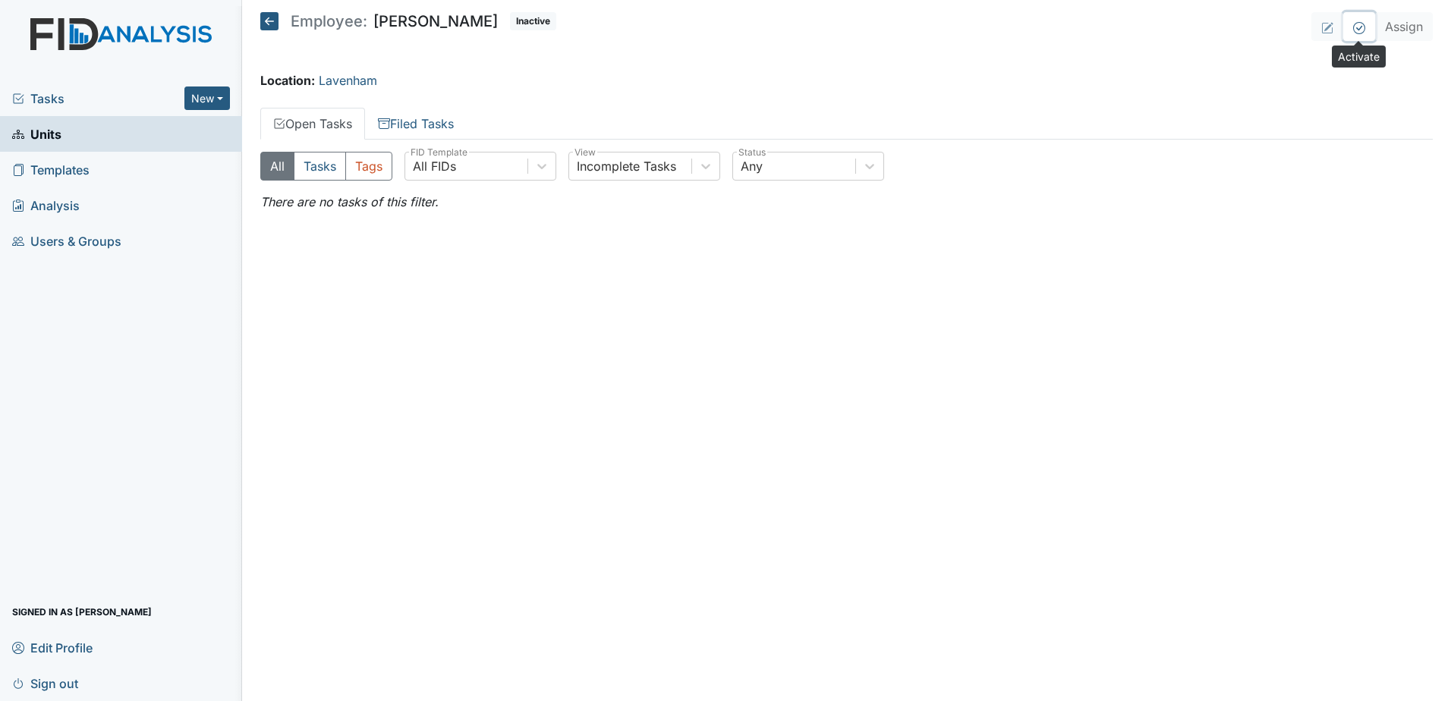
click at [1363, 30] on icon at bounding box center [1359, 28] width 12 height 12
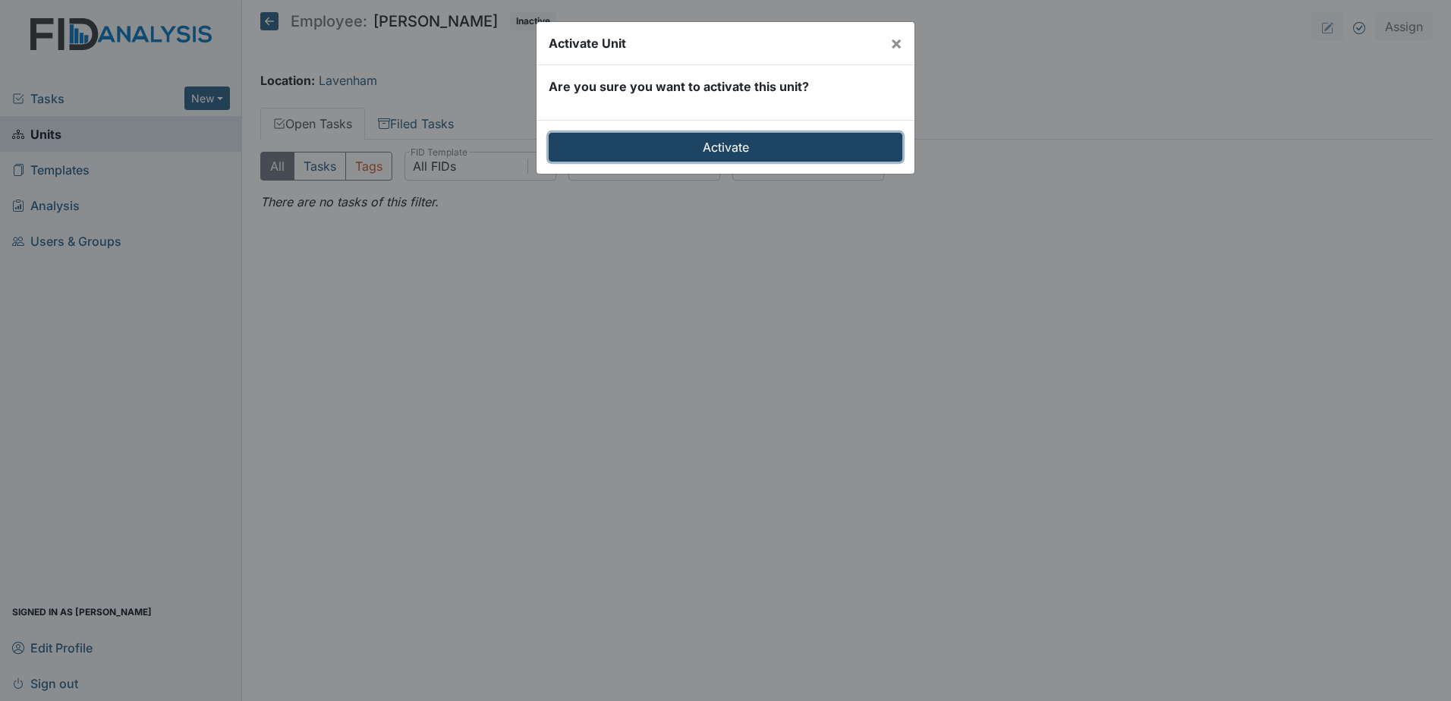
click at [815, 148] on input "Activate" at bounding box center [725, 147] width 354 height 29
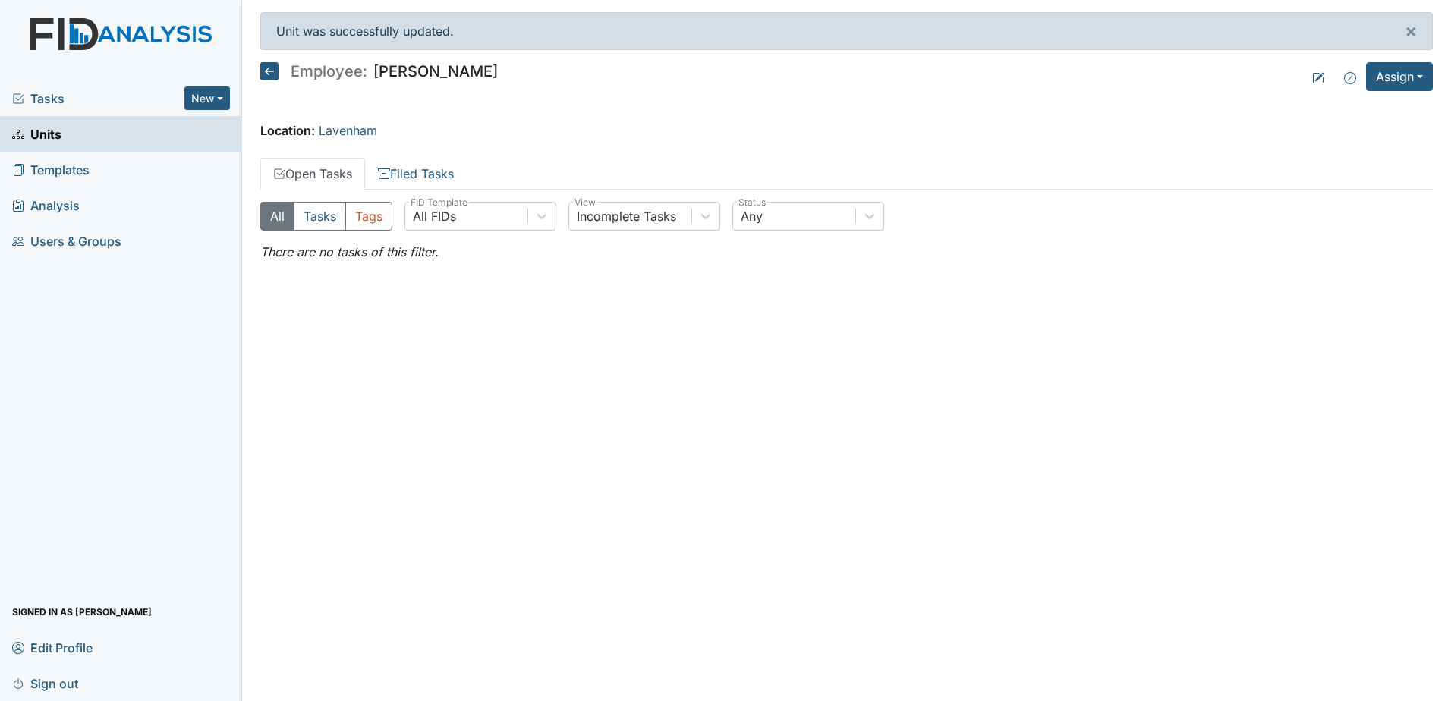
click at [271, 66] on icon at bounding box center [269, 71] width 18 height 18
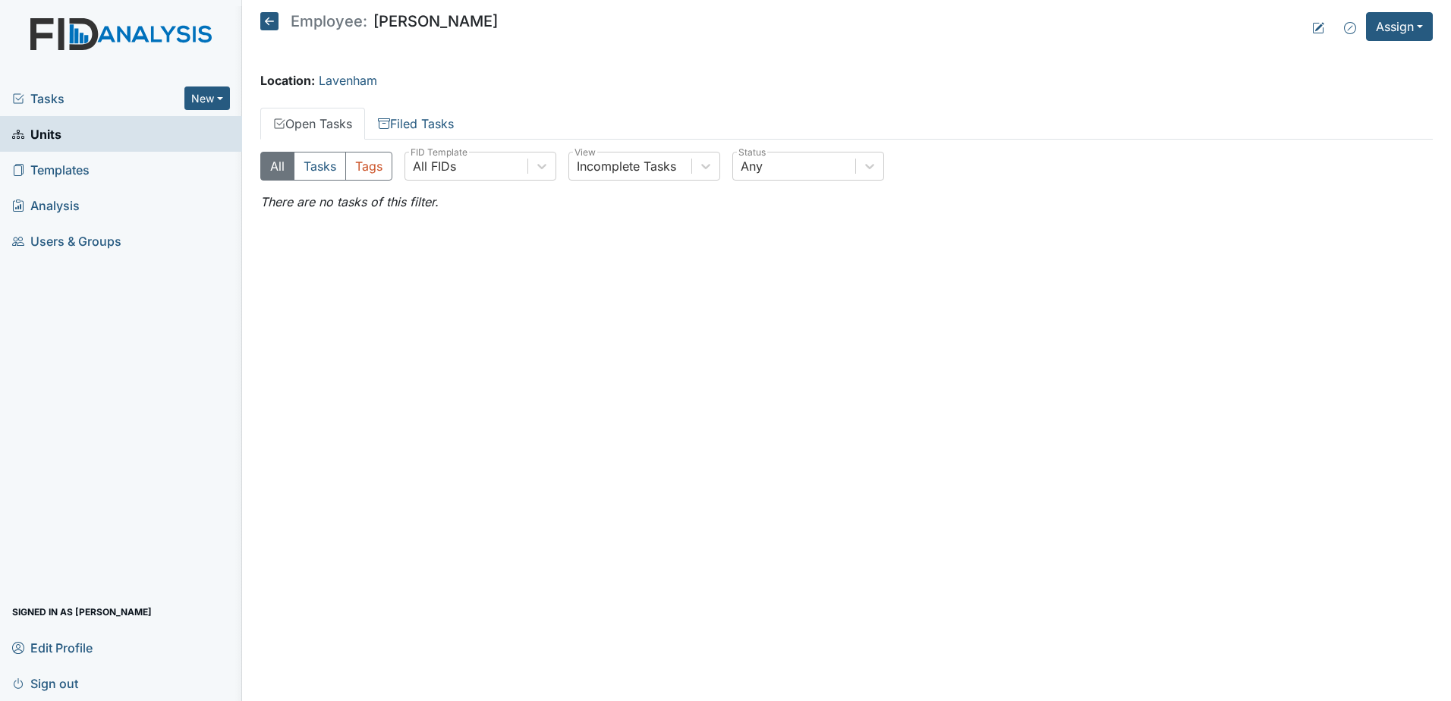
click at [270, 12] on icon at bounding box center [269, 21] width 18 height 18
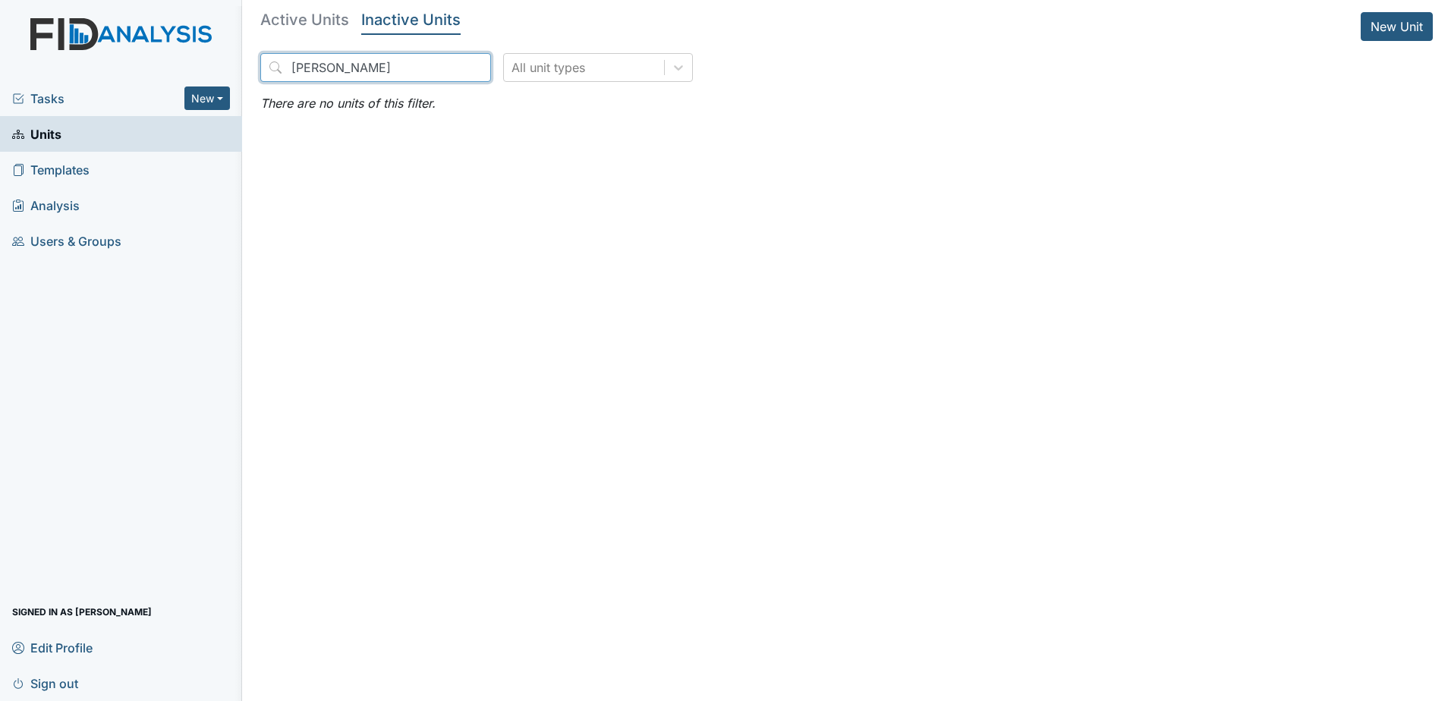
drag, startPoint x: 382, startPoint y: 71, endPoint x: 208, endPoint y: 55, distance: 174.5
click at [208, 55] on div "Tasks New Form Inspection Document Bundle Units Templates Analysis Users & Grou…" at bounding box center [725, 350] width 1451 height 701
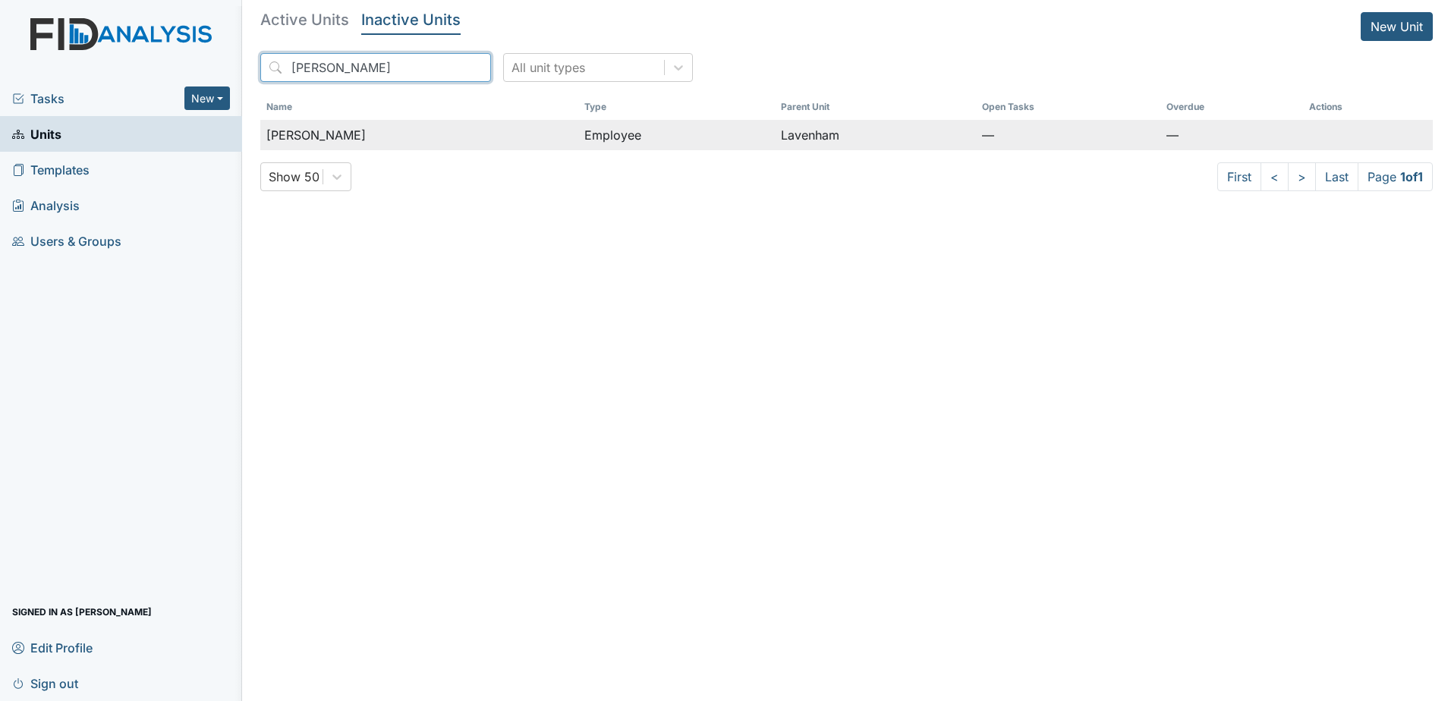
type input "rager"
click at [572, 130] on div "Rager-Stefanik, Michele" at bounding box center [419, 135] width 306 height 18
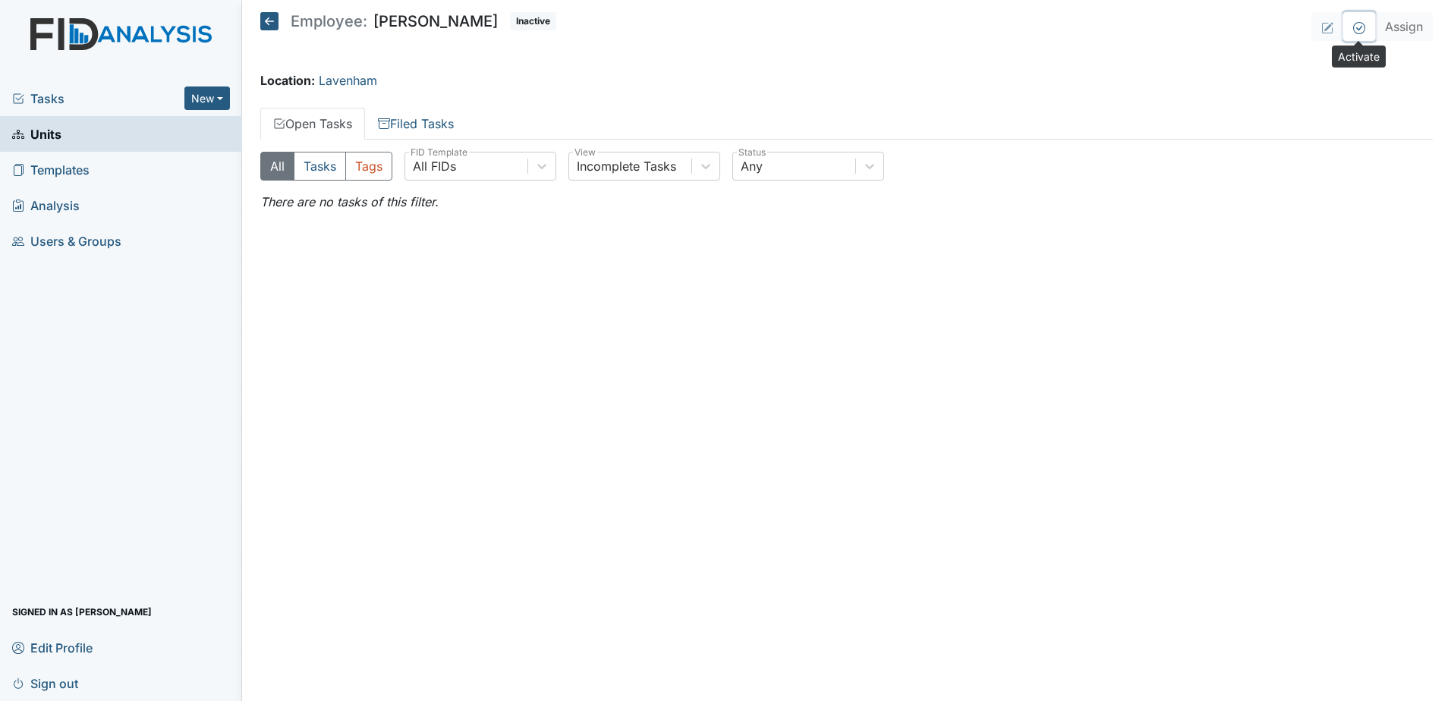
click at [1355, 30] on icon at bounding box center [1359, 28] width 12 height 12
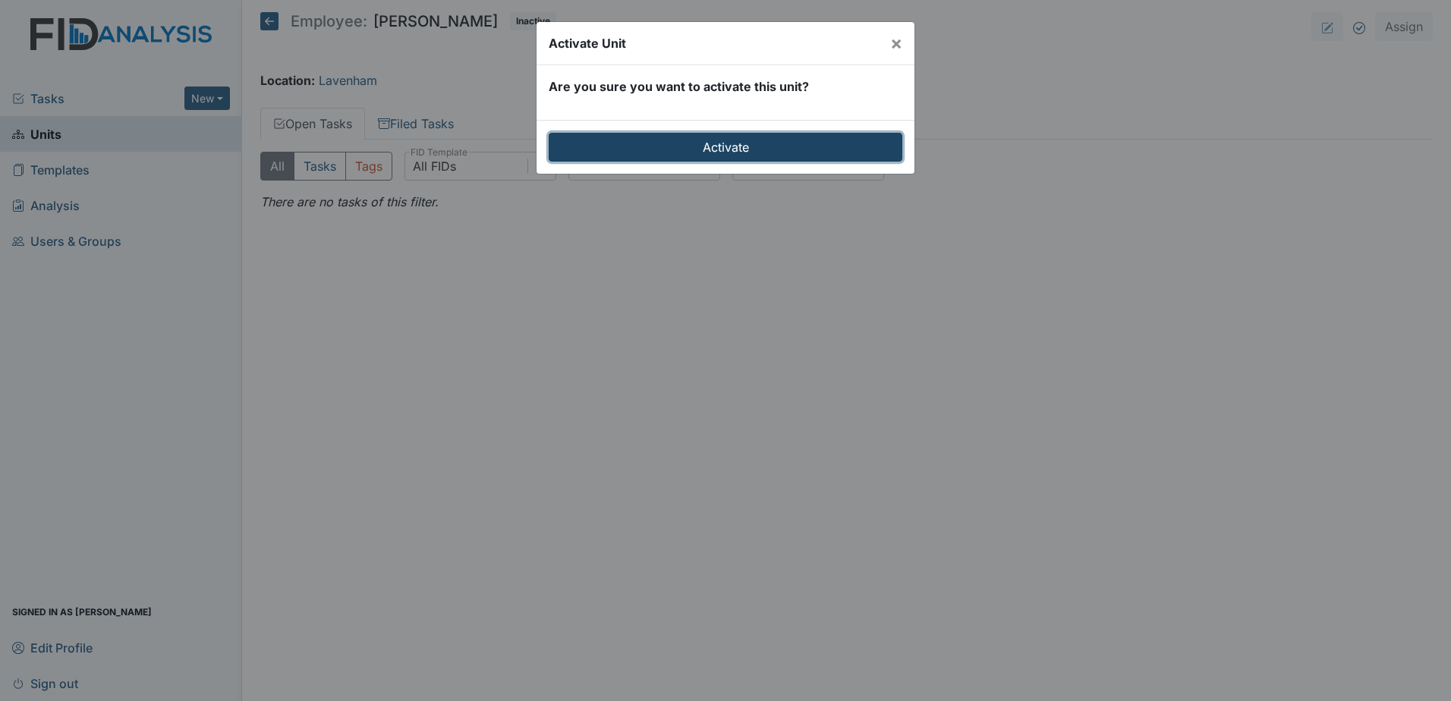
click at [759, 155] on input "Activate" at bounding box center [725, 147] width 354 height 29
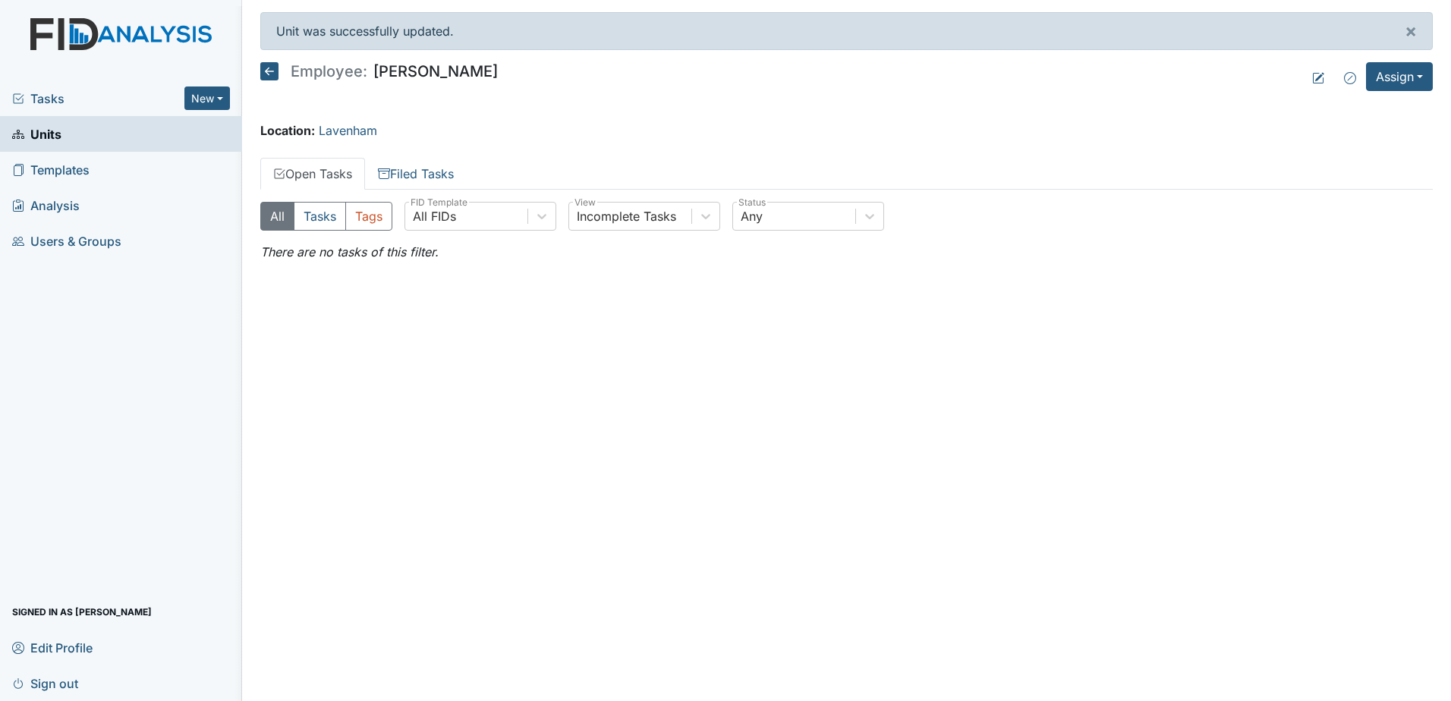
click at [269, 67] on icon at bounding box center [269, 71] width 18 height 18
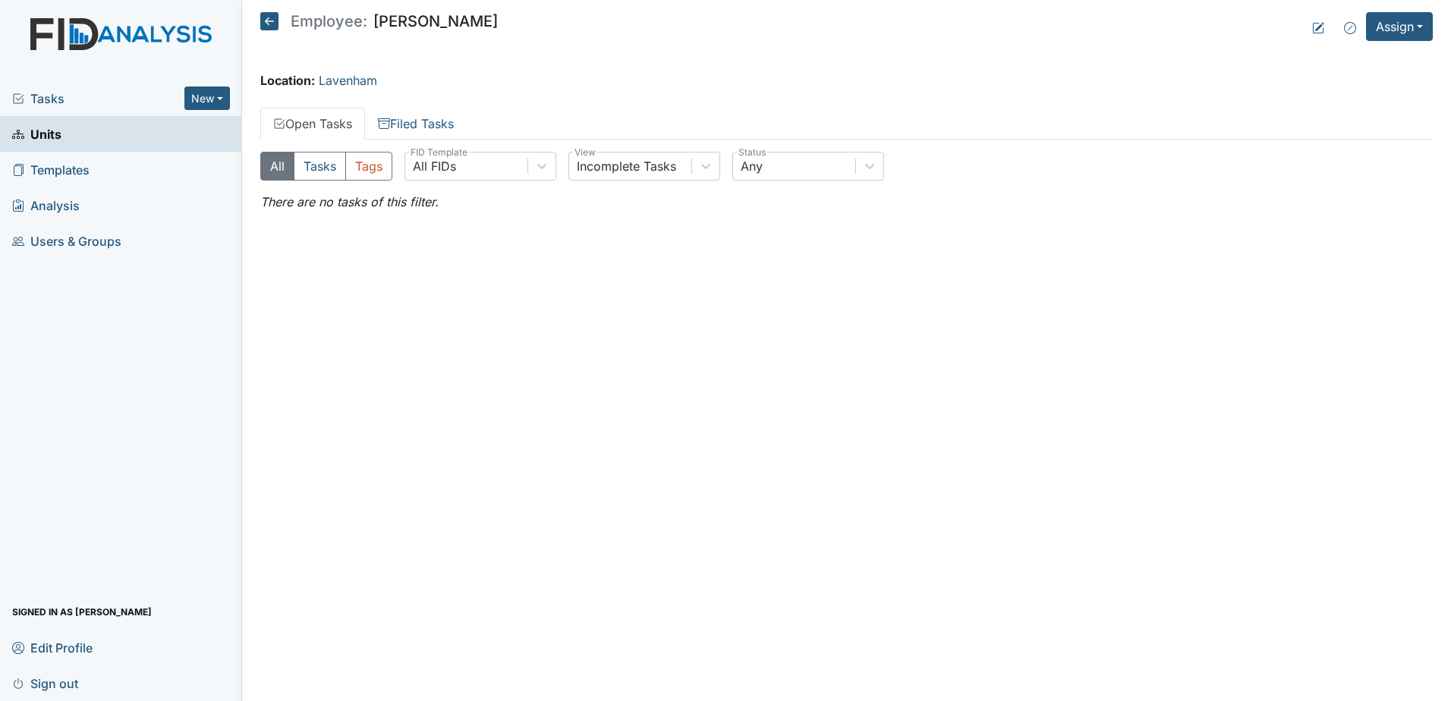
click at [264, 14] on icon at bounding box center [269, 21] width 18 height 18
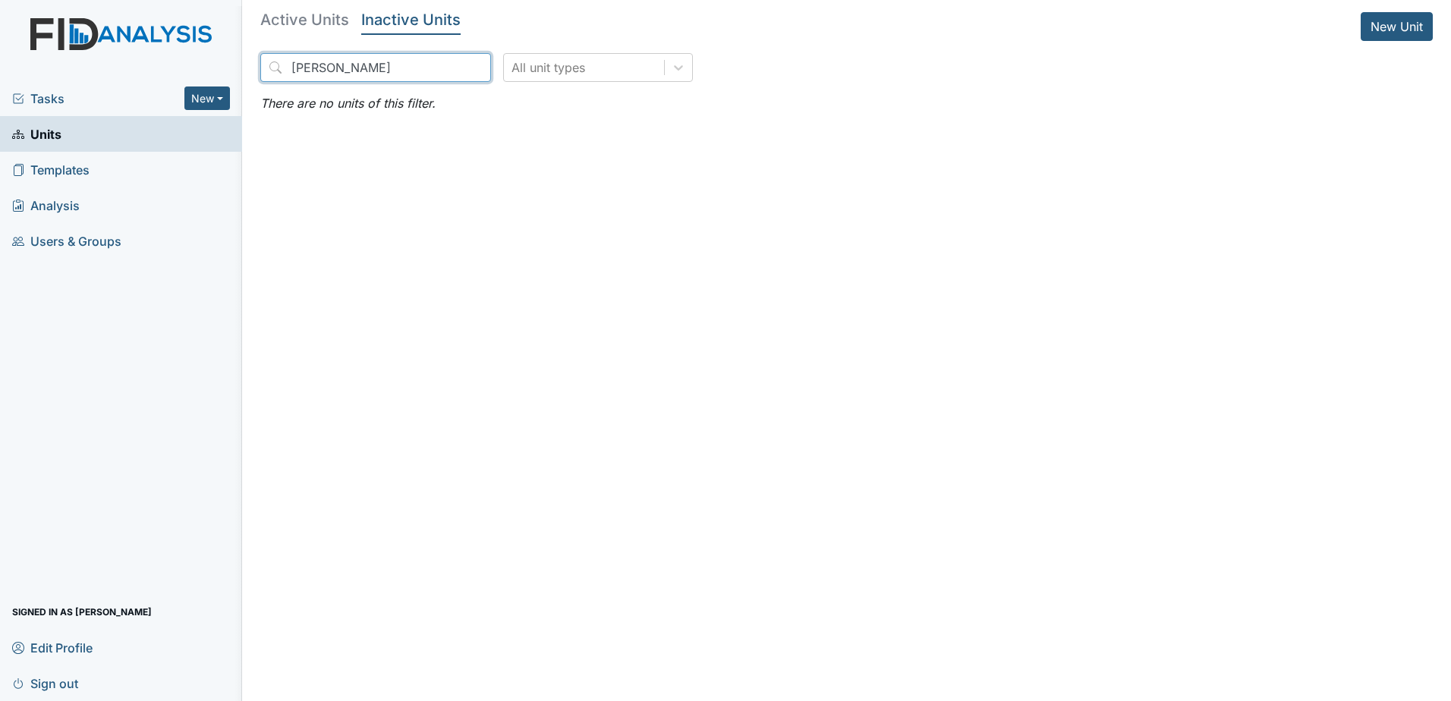
drag, startPoint x: 386, startPoint y: 68, endPoint x: 228, endPoint y: 58, distance: 158.1
click at [228, 58] on div "Tasks New Form Inspection Document Bundle Units Templates Analysis Users & Grou…" at bounding box center [725, 350] width 1451 height 701
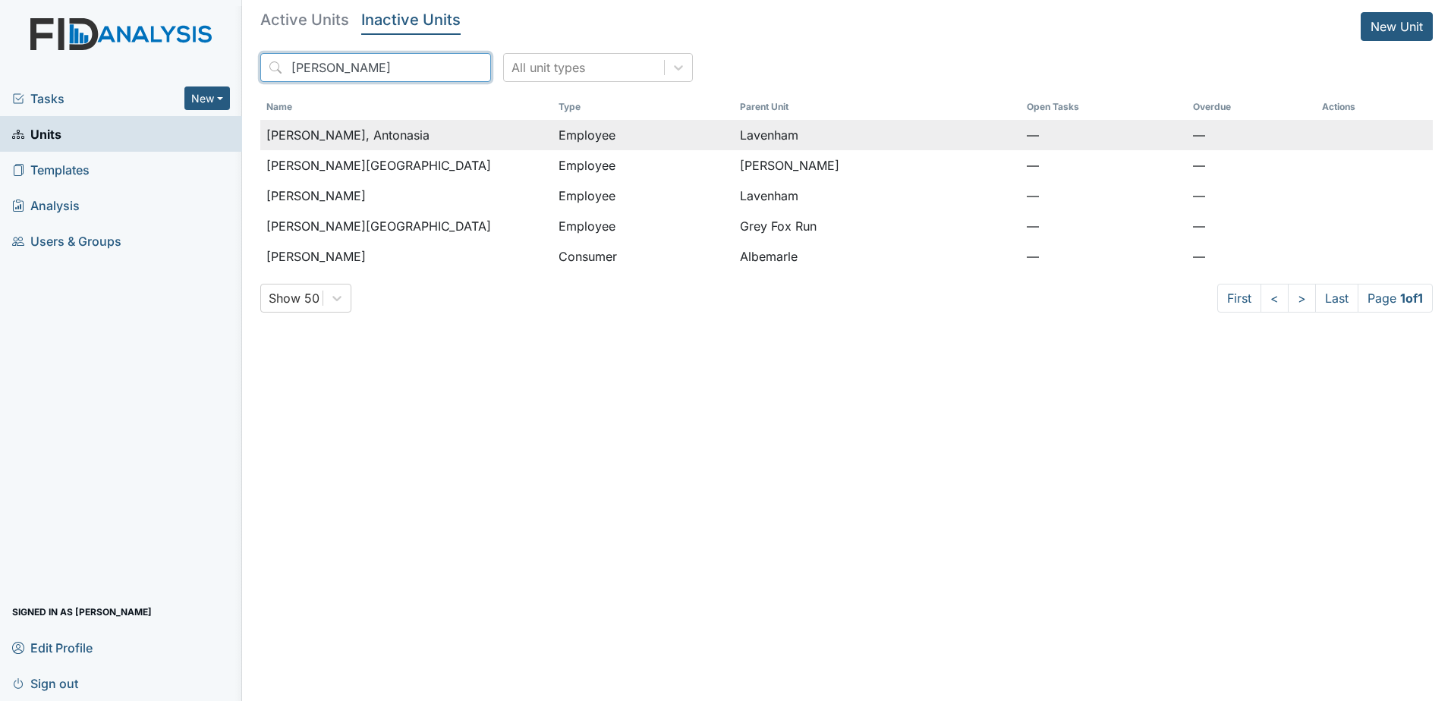
type input "bryant"
click at [321, 133] on span "Bryant, Antonasia" at bounding box center [347, 135] width 163 height 18
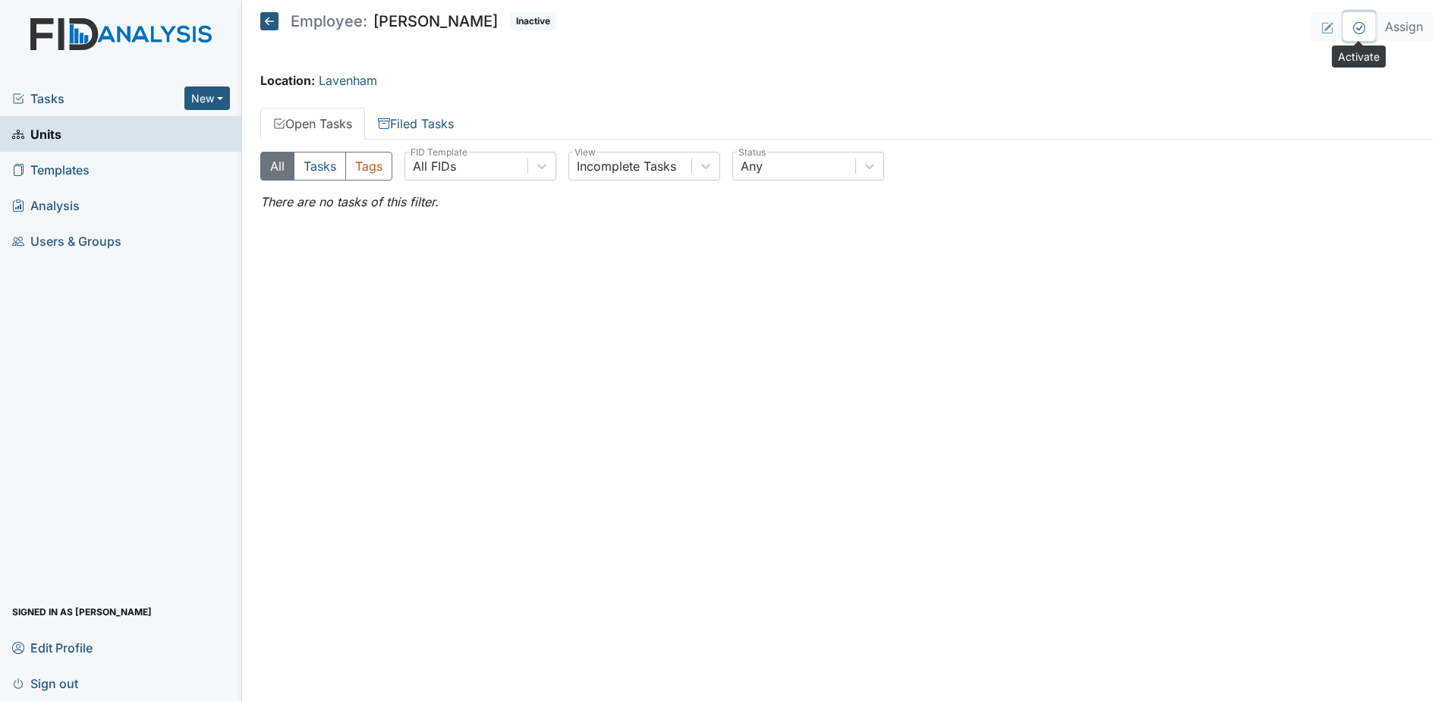
click at [1358, 33] on icon at bounding box center [1359, 28] width 12 height 12
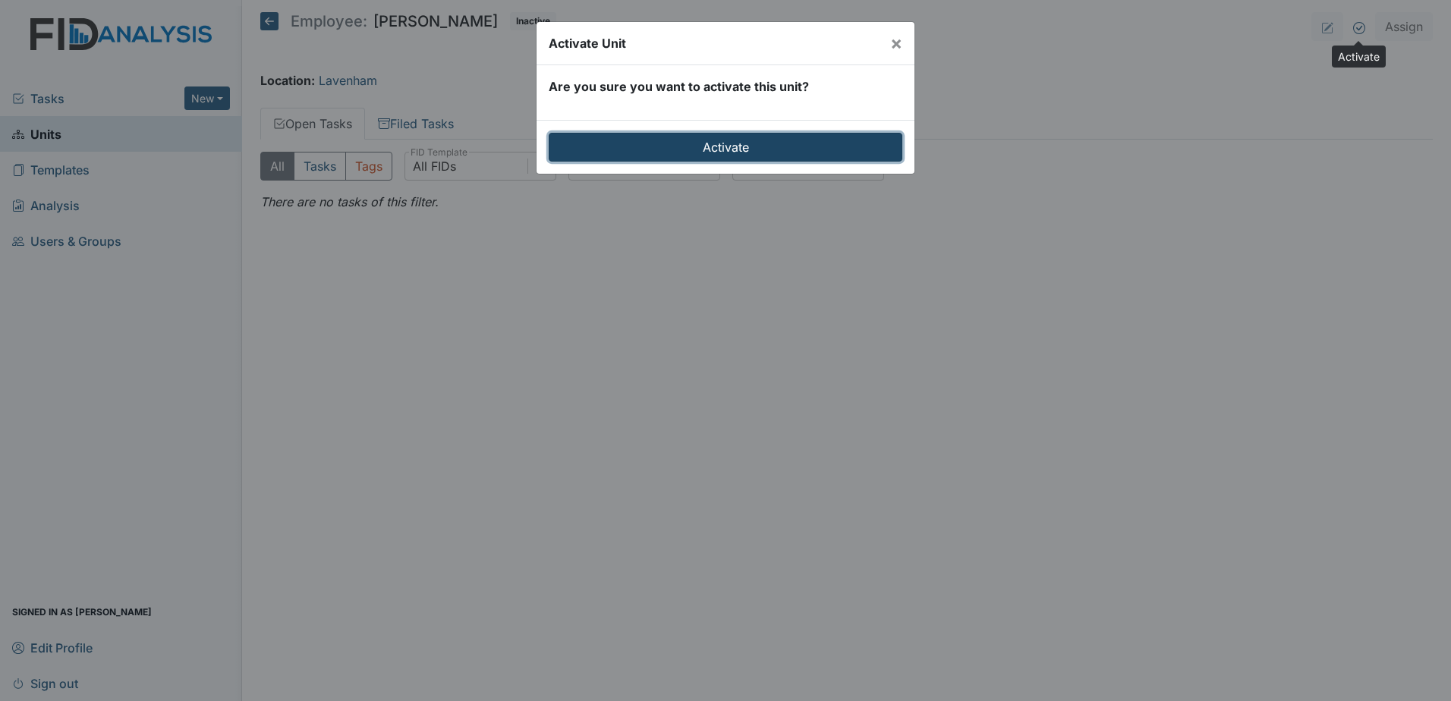
click at [710, 150] on input "Activate" at bounding box center [725, 147] width 354 height 29
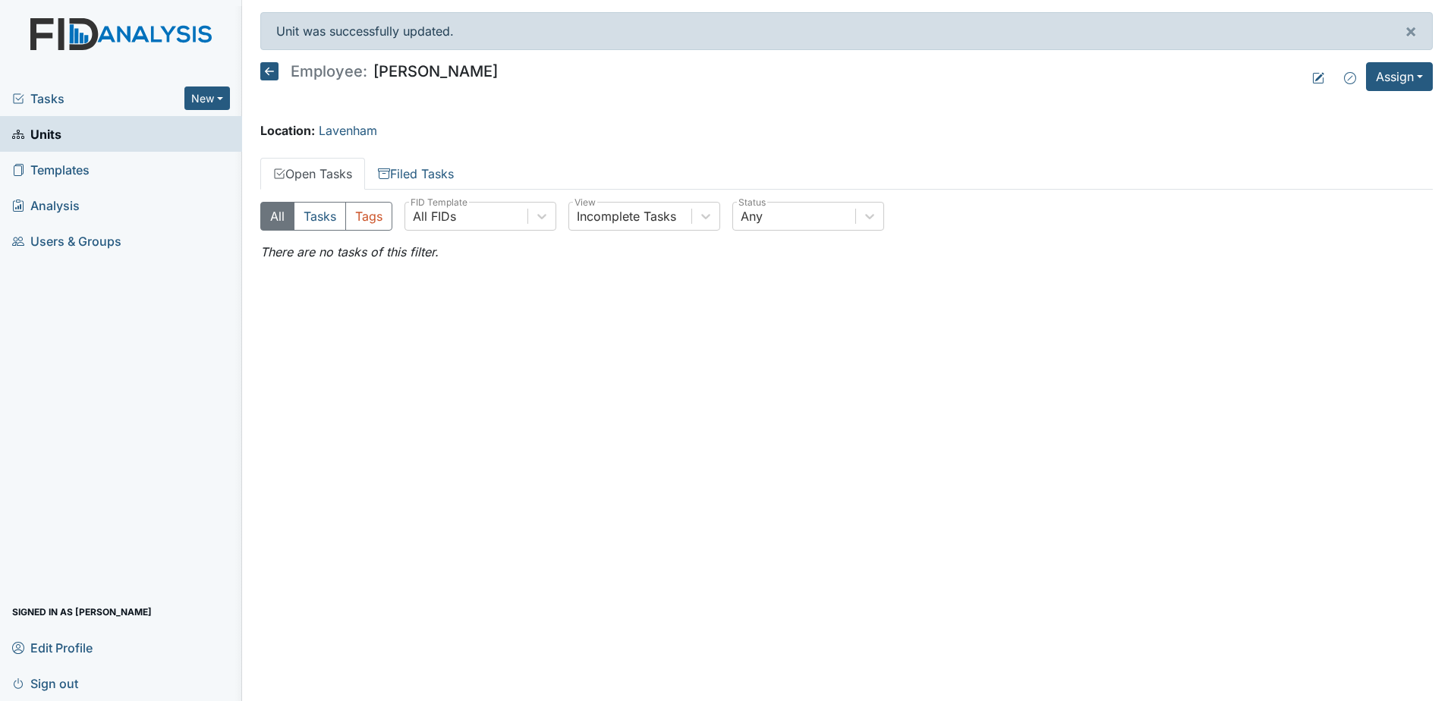
click at [266, 74] on icon at bounding box center [269, 71] width 18 height 18
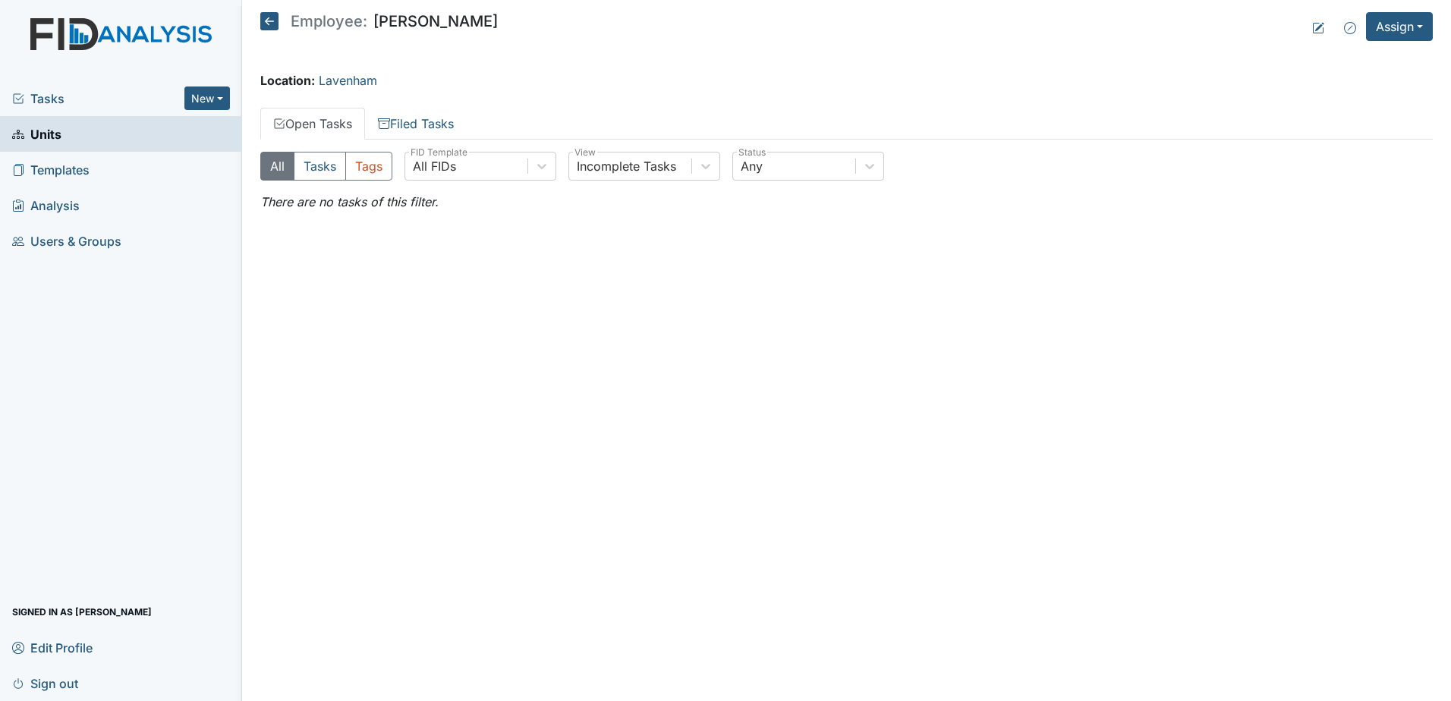
click at [270, 33] on div "Employee: Antonasia Bryant" at bounding box center [378, 23] width 237 height 23
click at [272, 24] on icon at bounding box center [269, 21] width 18 height 18
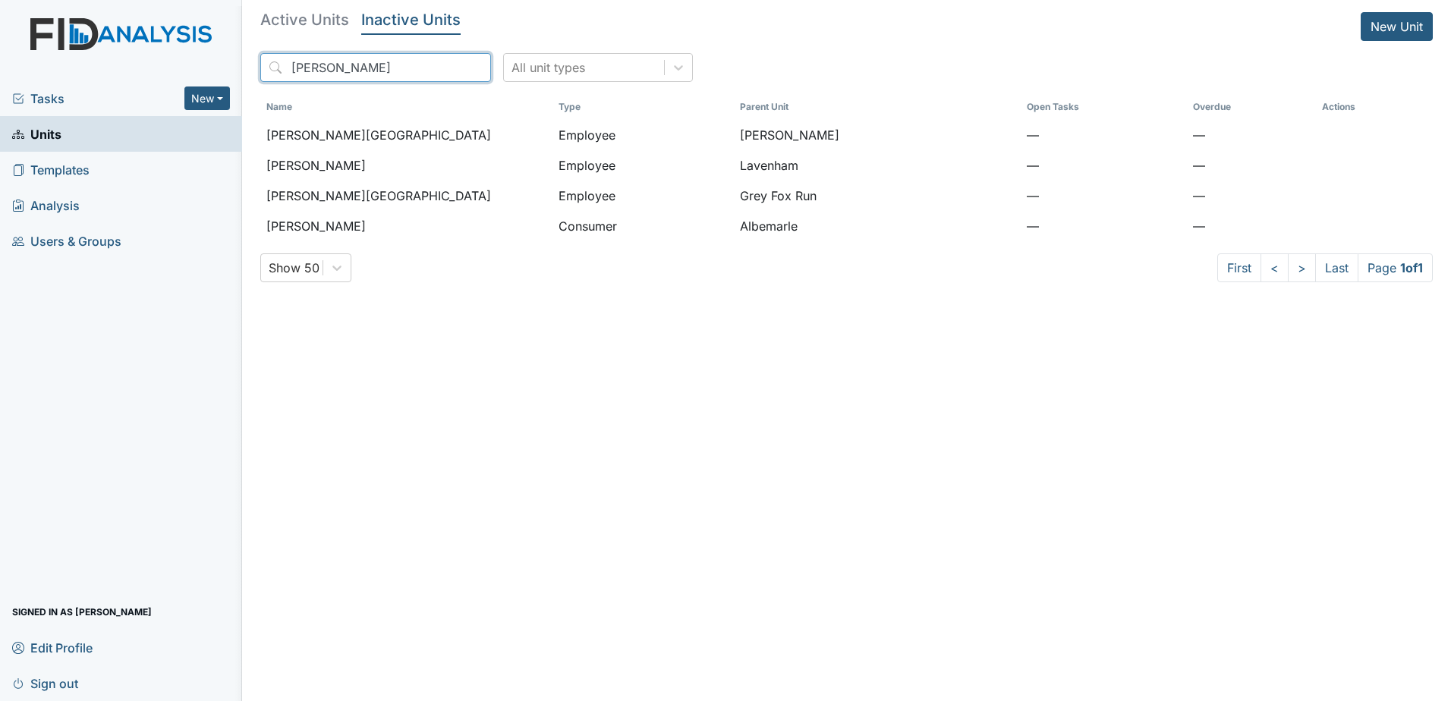
drag, startPoint x: 353, startPoint y: 71, endPoint x: 152, endPoint y: 68, distance: 201.1
click at [152, 68] on div "Tasks New Form Inspection Document Bundle Units Templates Analysis Users & Grou…" at bounding box center [725, 350] width 1451 height 701
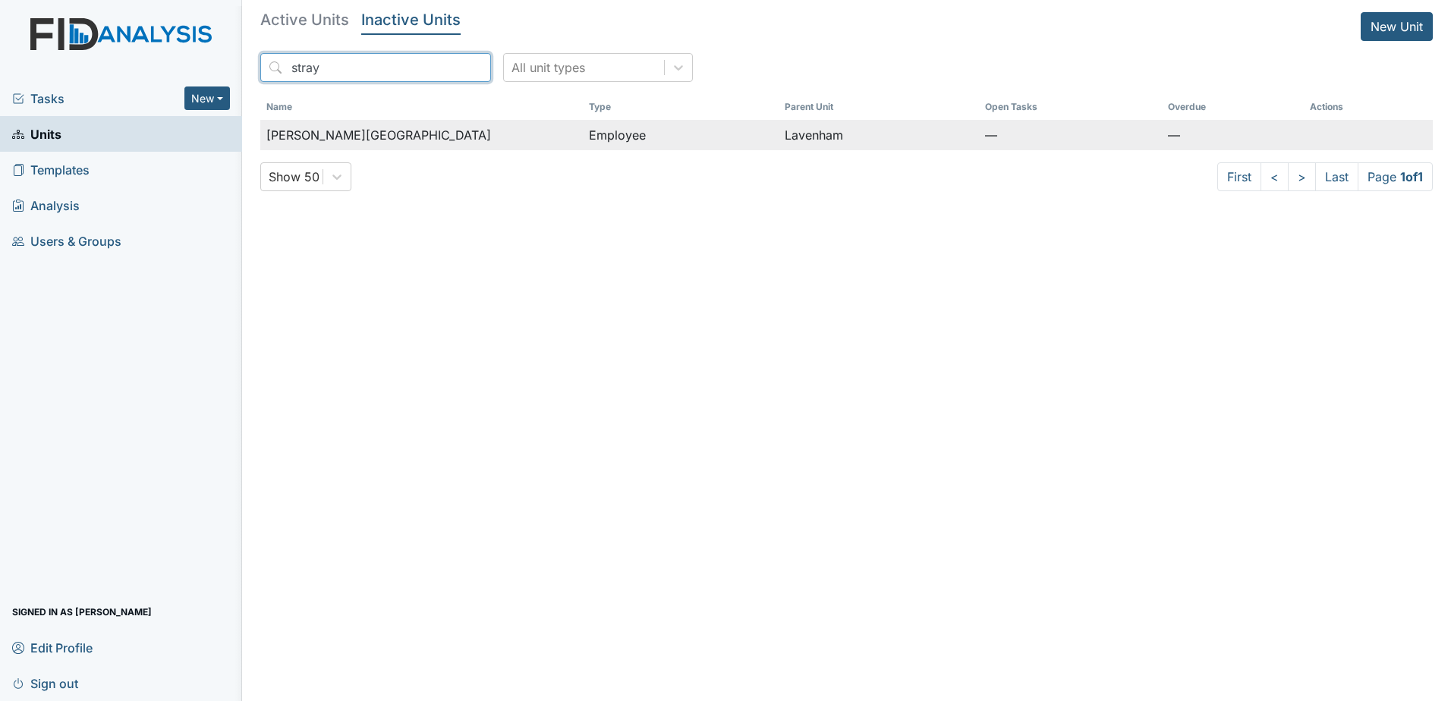
type input "stray"
click at [703, 143] on td "Employee" at bounding box center [681, 135] width 196 height 30
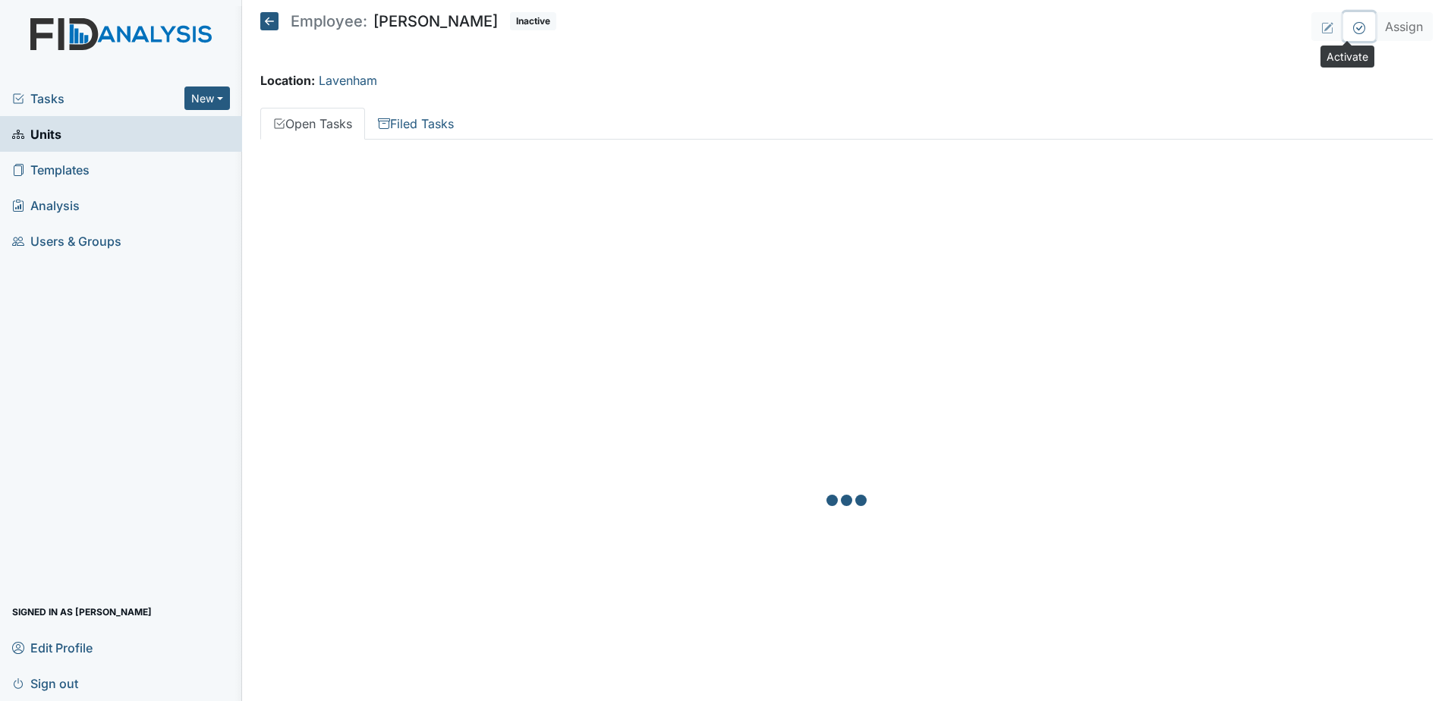
click at [1353, 33] on icon at bounding box center [1359, 28] width 12 height 12
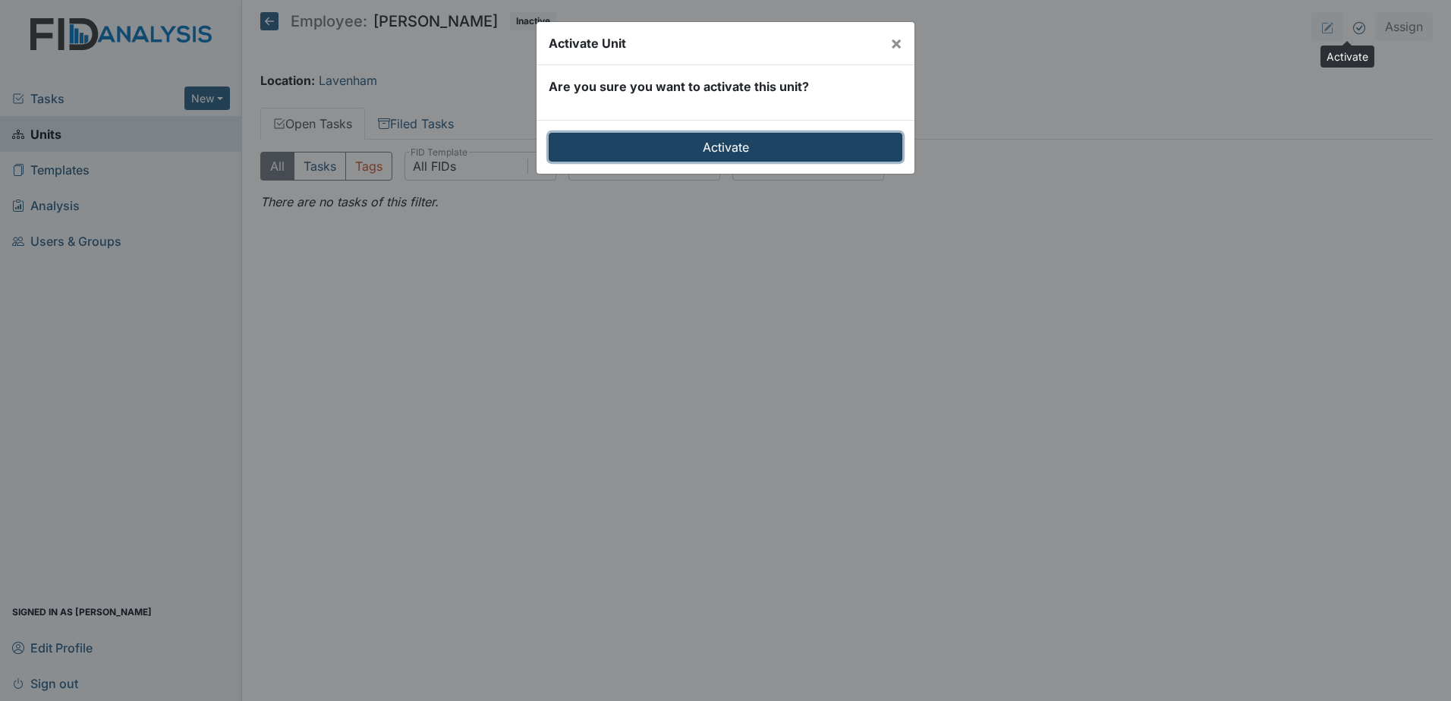
click at [806, 144] on input "Activate" at bounding box center [725, 147] width 354 height 29
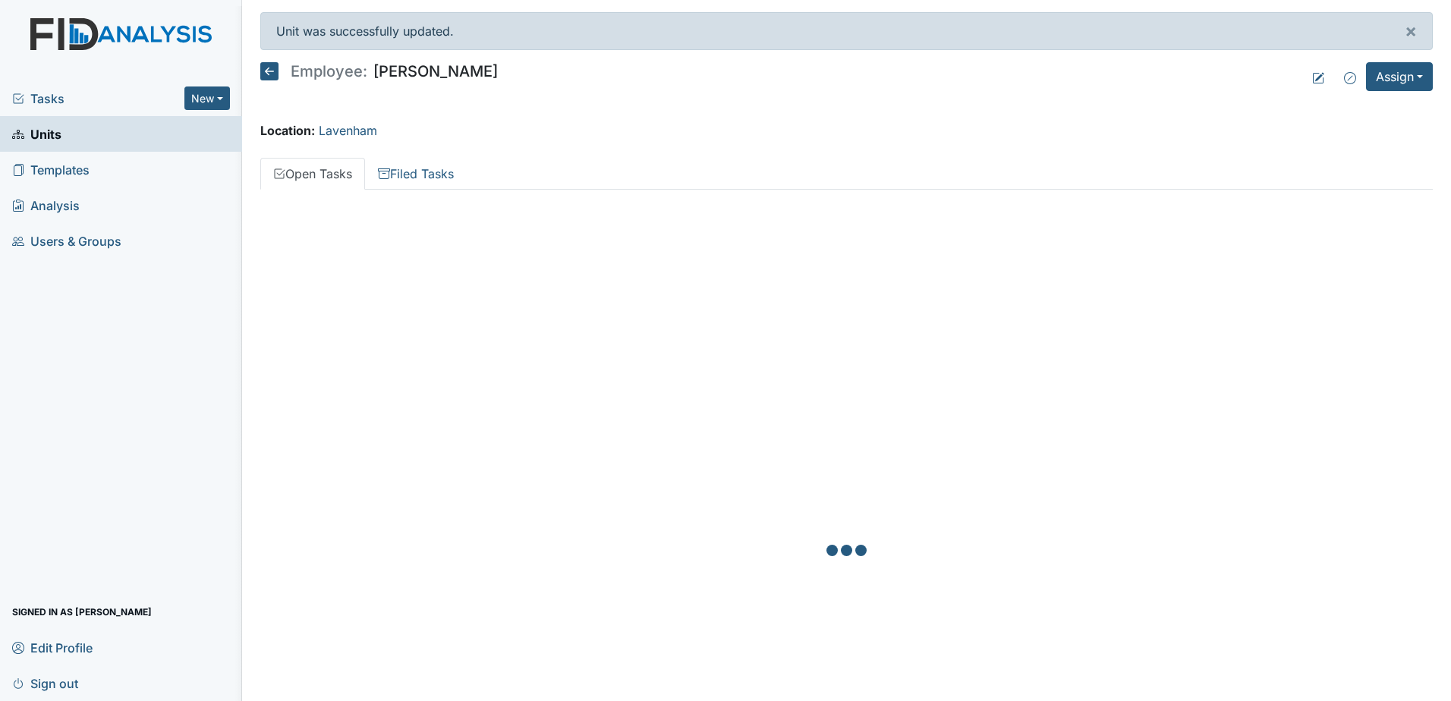
click at [270, 70] on icon at bounding box center [269, 71] width 18 height 18
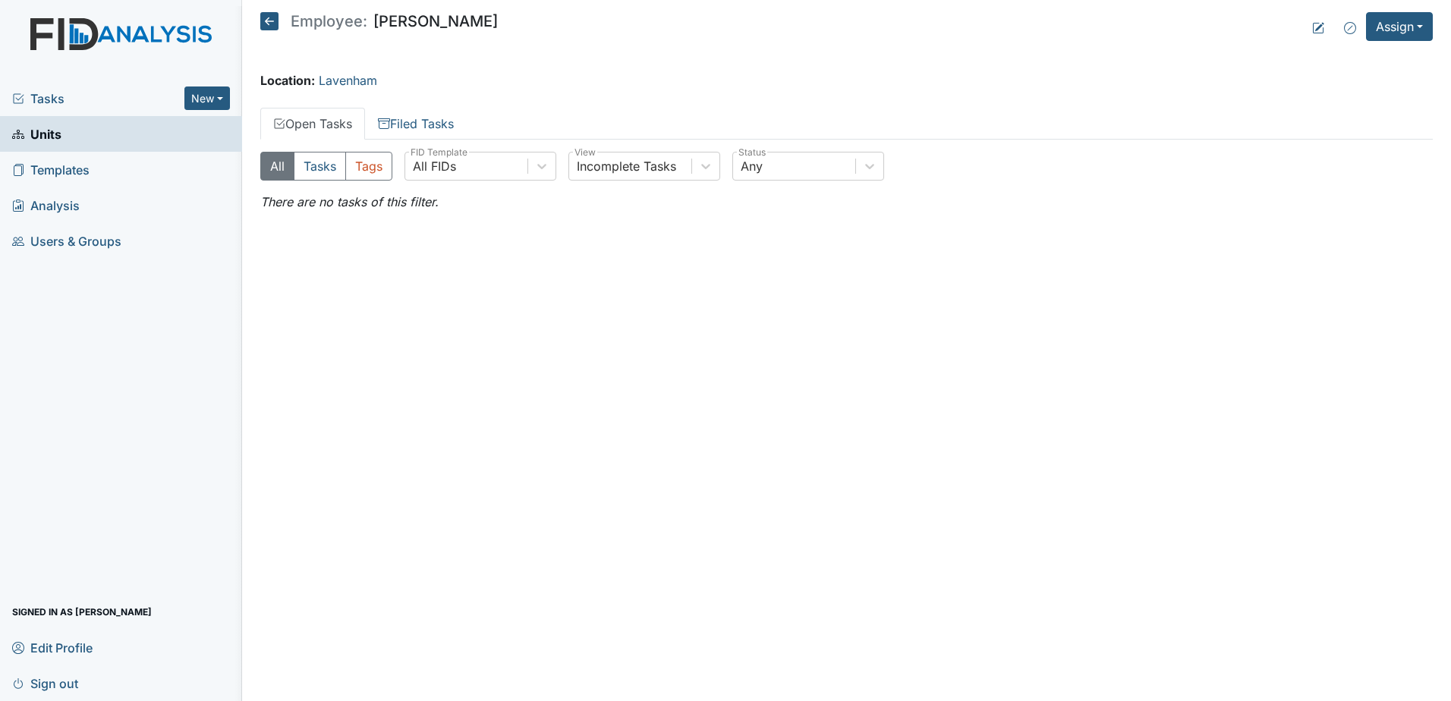
click at [269, 16] on icon at bounding box center [269, 21] width 18 height 18
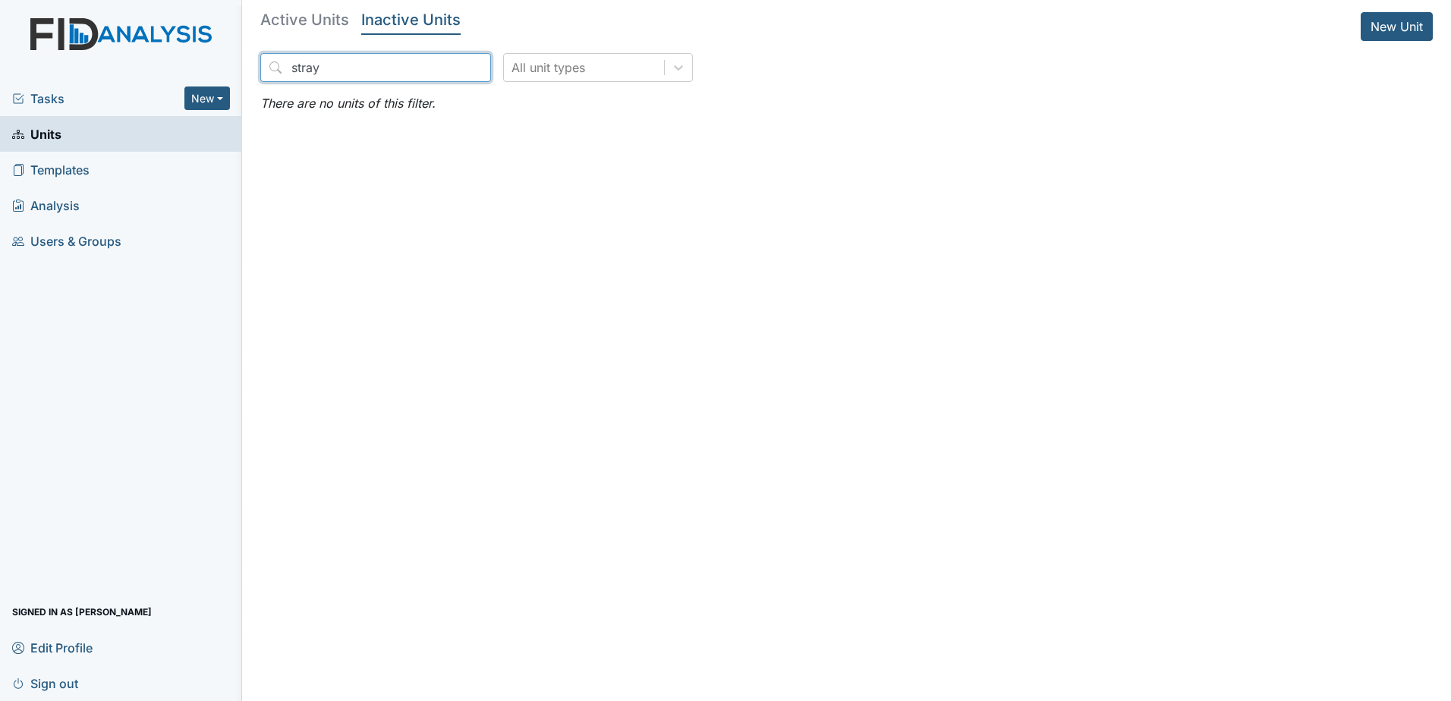
drag, startPoint x: 370, startPoint y: 74, endPoint x: 240, endPoint y: 74, distance: 129.7
click at [240, 74] on div "Tasks New Form Inspection Document Bundle Units Templates Analysis Users & Grou…" at bounding box center [725, 350] width 1451 height 701
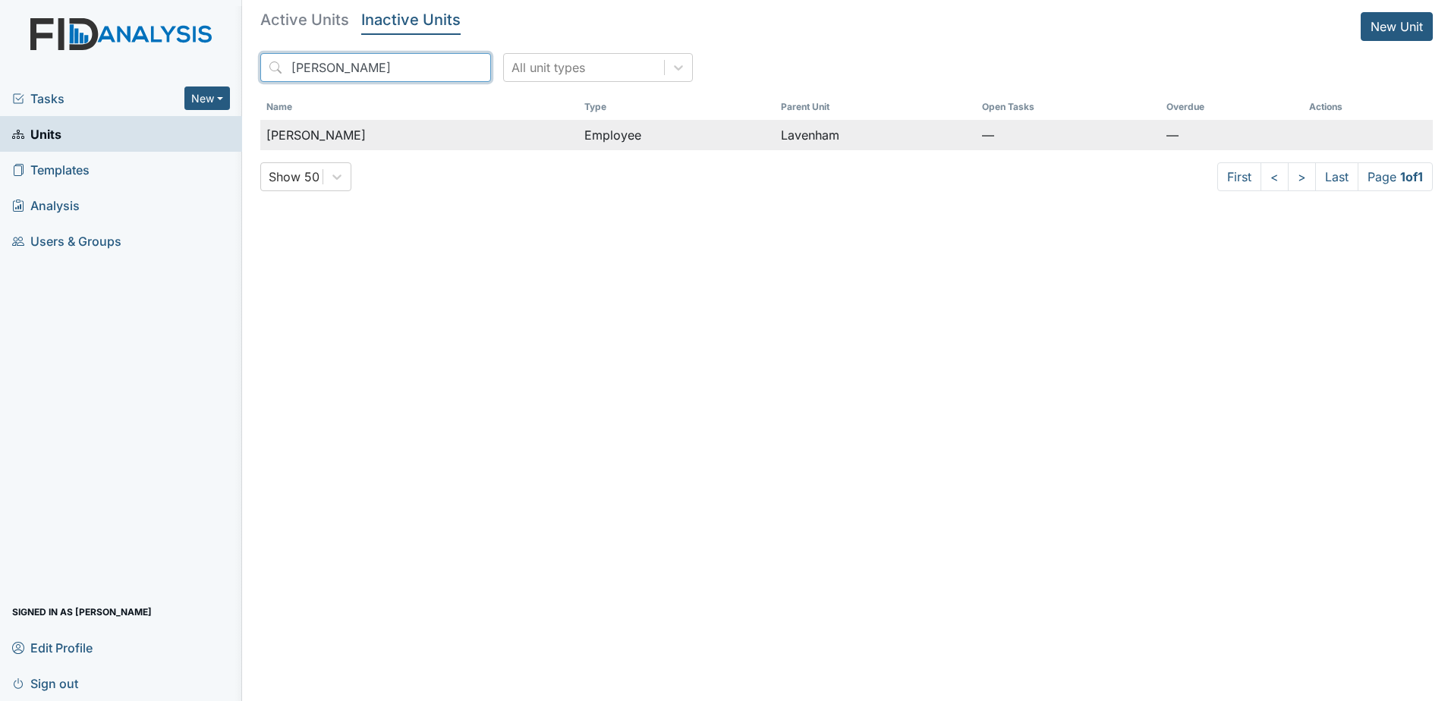
type input "[PERSON_NAME]"
click at [344, 130] on span "[PERSON_NAME]" at bounding box center [315, 135] width 99 height 18
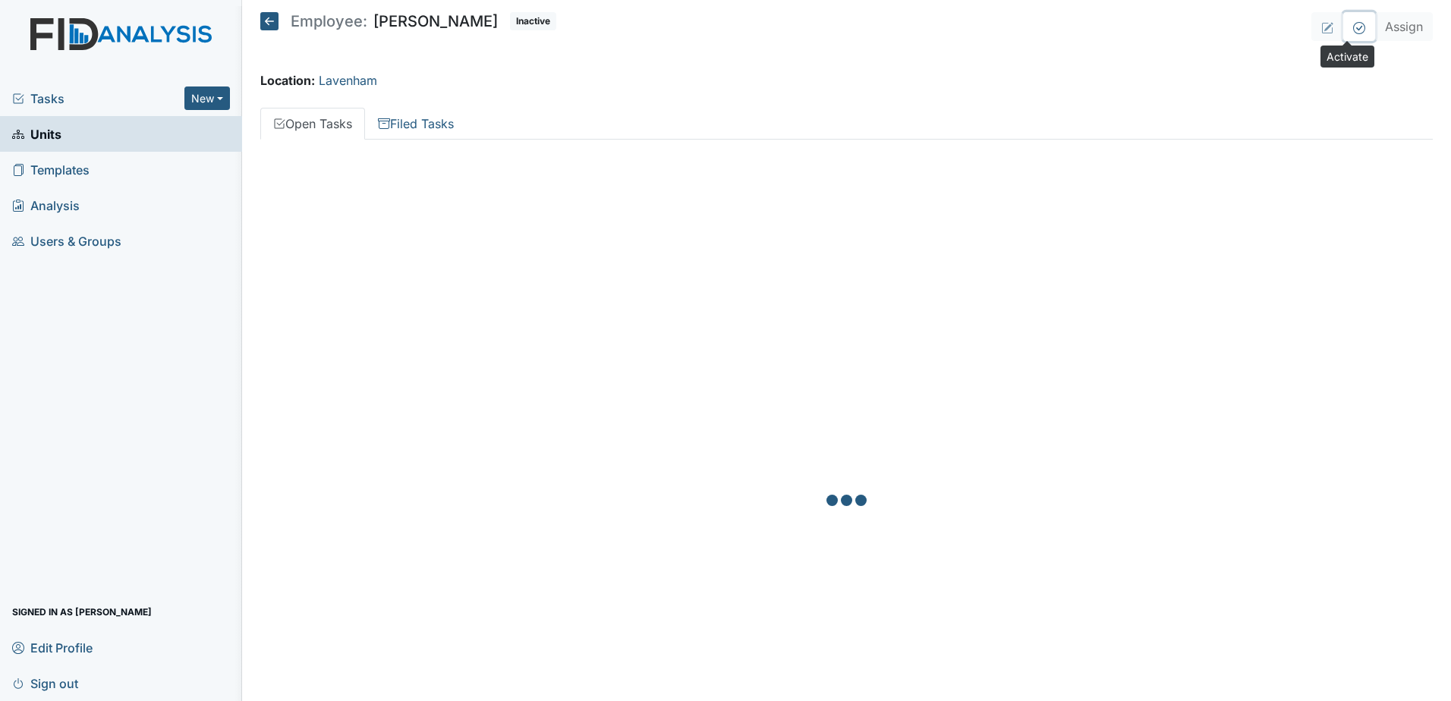
click at [1353, 33] on icon at bounding box center [1359, 28] width 12 height 12
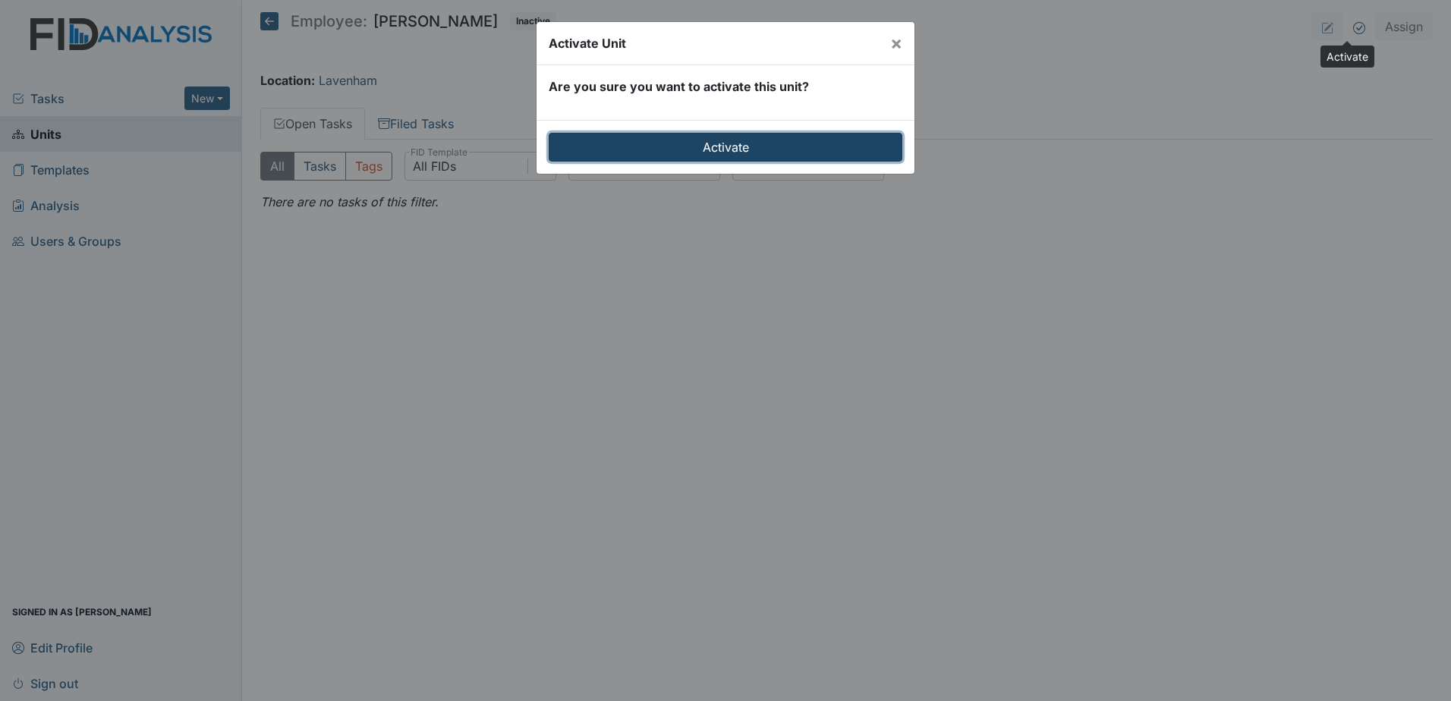
click at [813, 143] on input "Activate" at bounding box center [725, 147] width 354 height 29
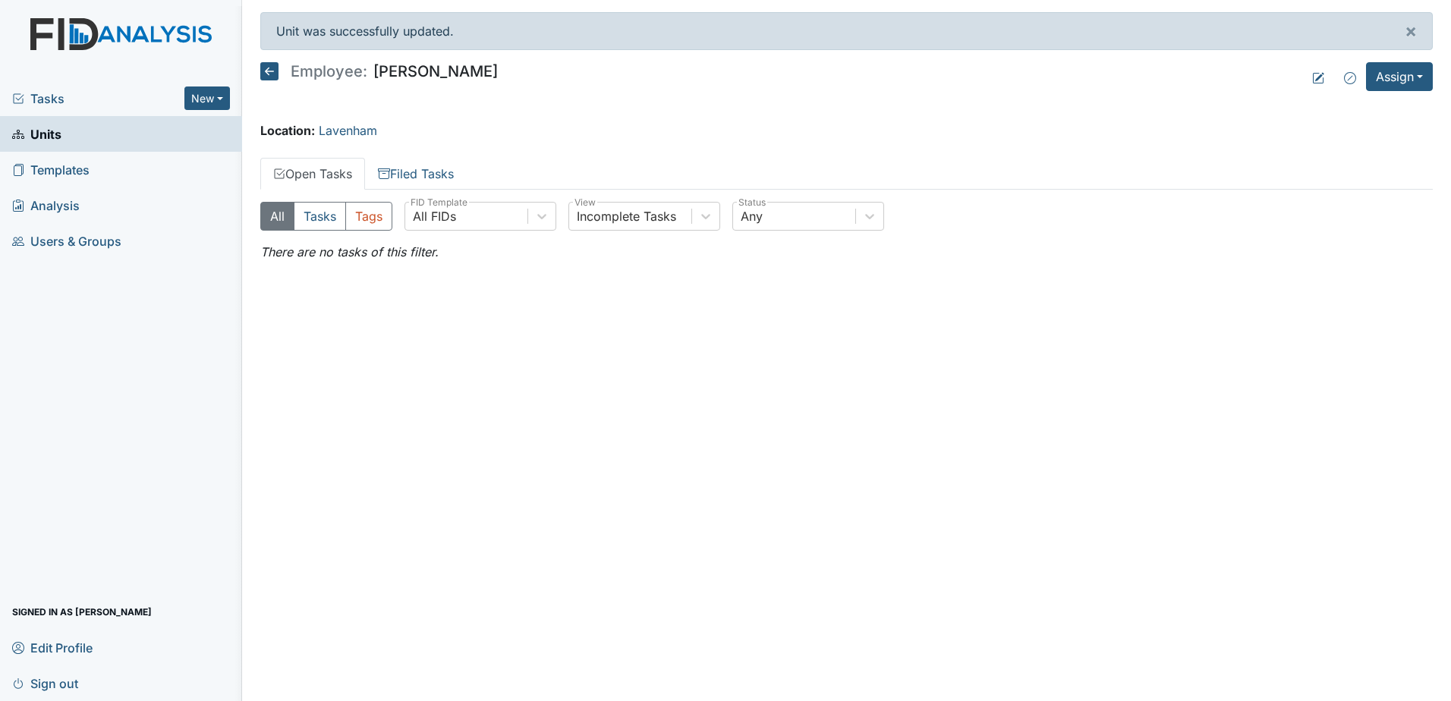
click at [272, 67] on icon at bounding box center [269, 71] width 18 height 18
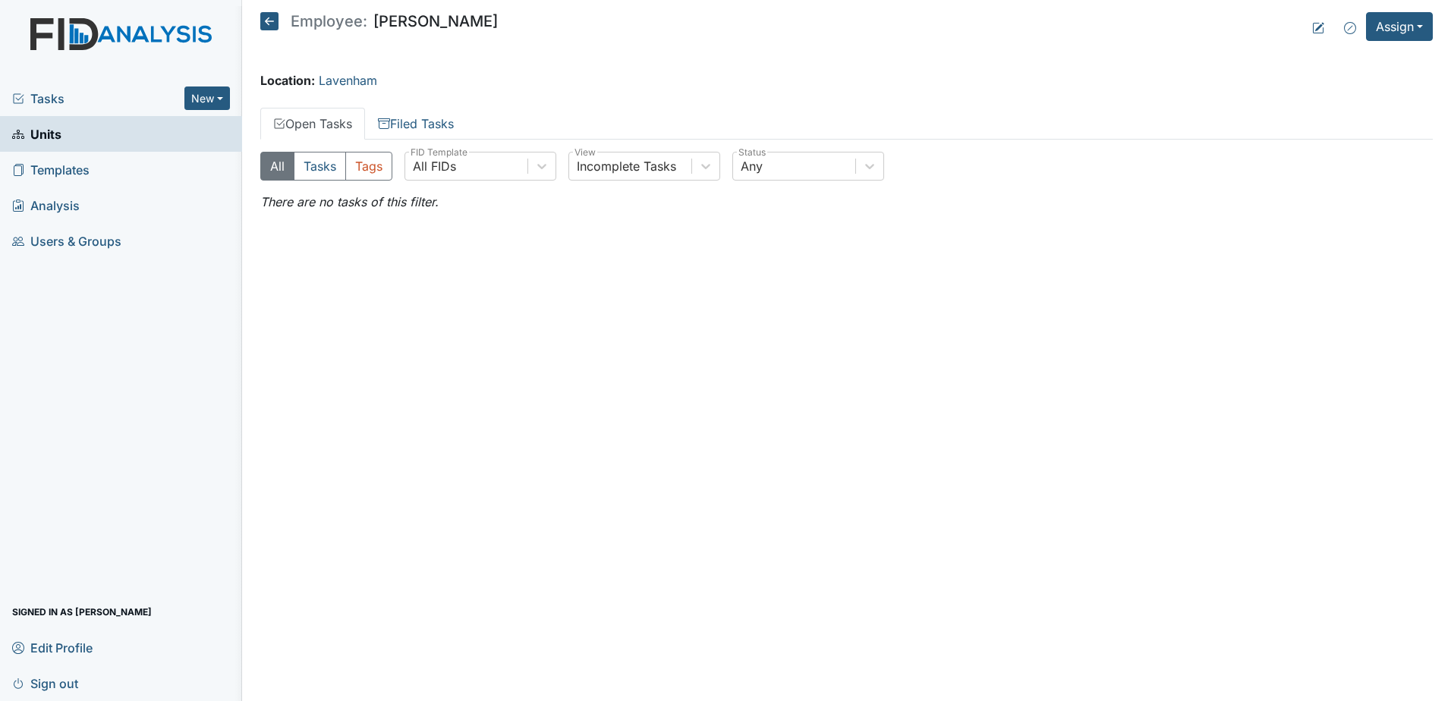
click at [267, 28] on icon at bounding box center [269, 21] width 18 height 18
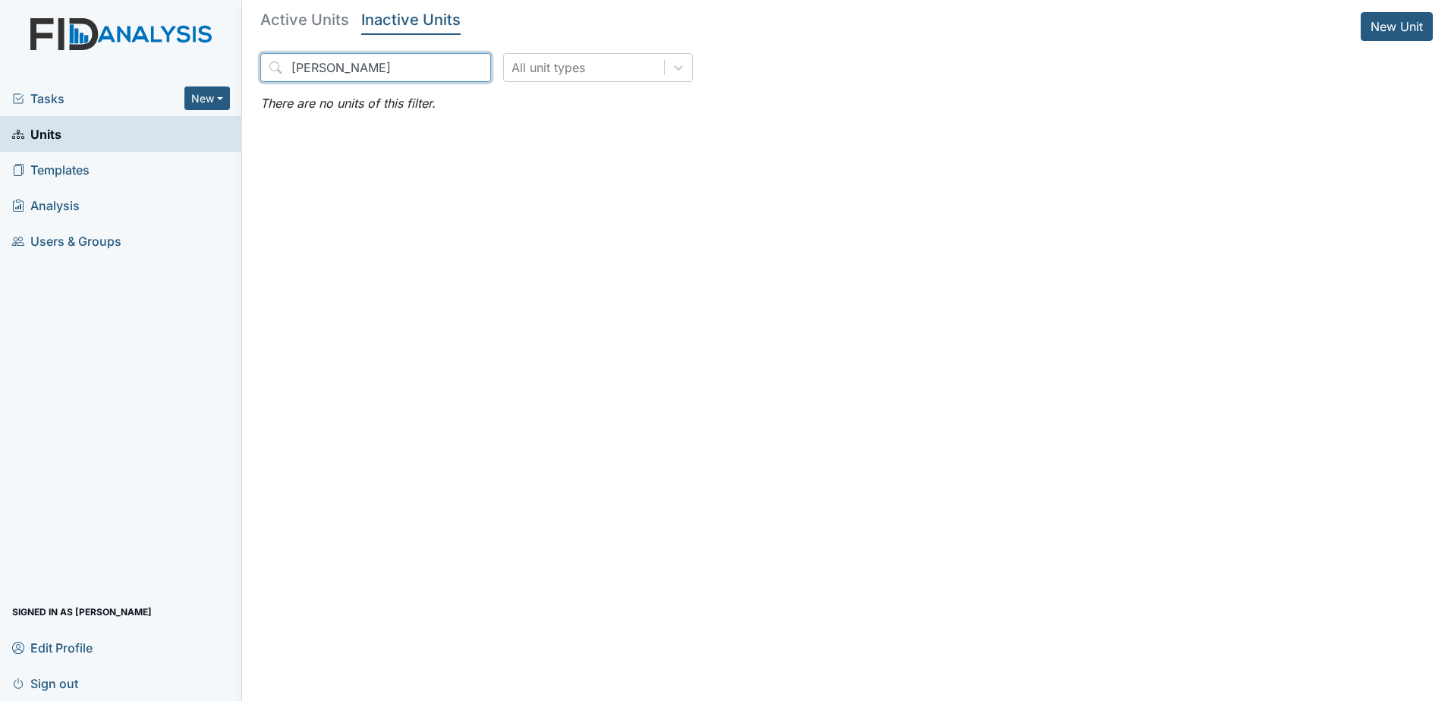
drag, startPoint x: 351, startPoint y: 62, endPoint x: 231, endPoint y: 70, distance: 120.1
click at [231, 70] on div "Tasks New Form Inspection Document Bundle Units Templates Analysis Users & Grou…" at bounding box center [725, 350] width 1451 height 701
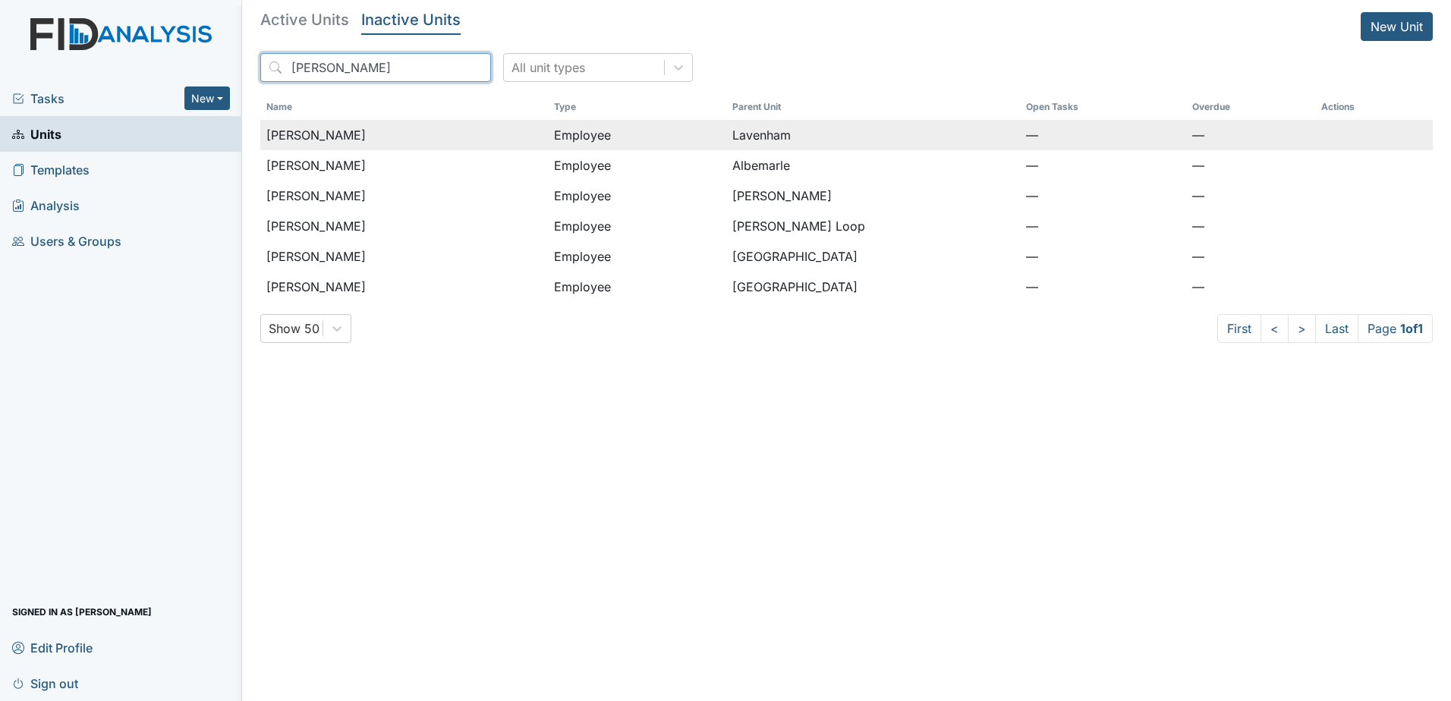
type input "[PERSON_NAME]"
click at [391, 123] on td "[PERSON_NAME]" at bounding box center [404, 135] width 288 height 30
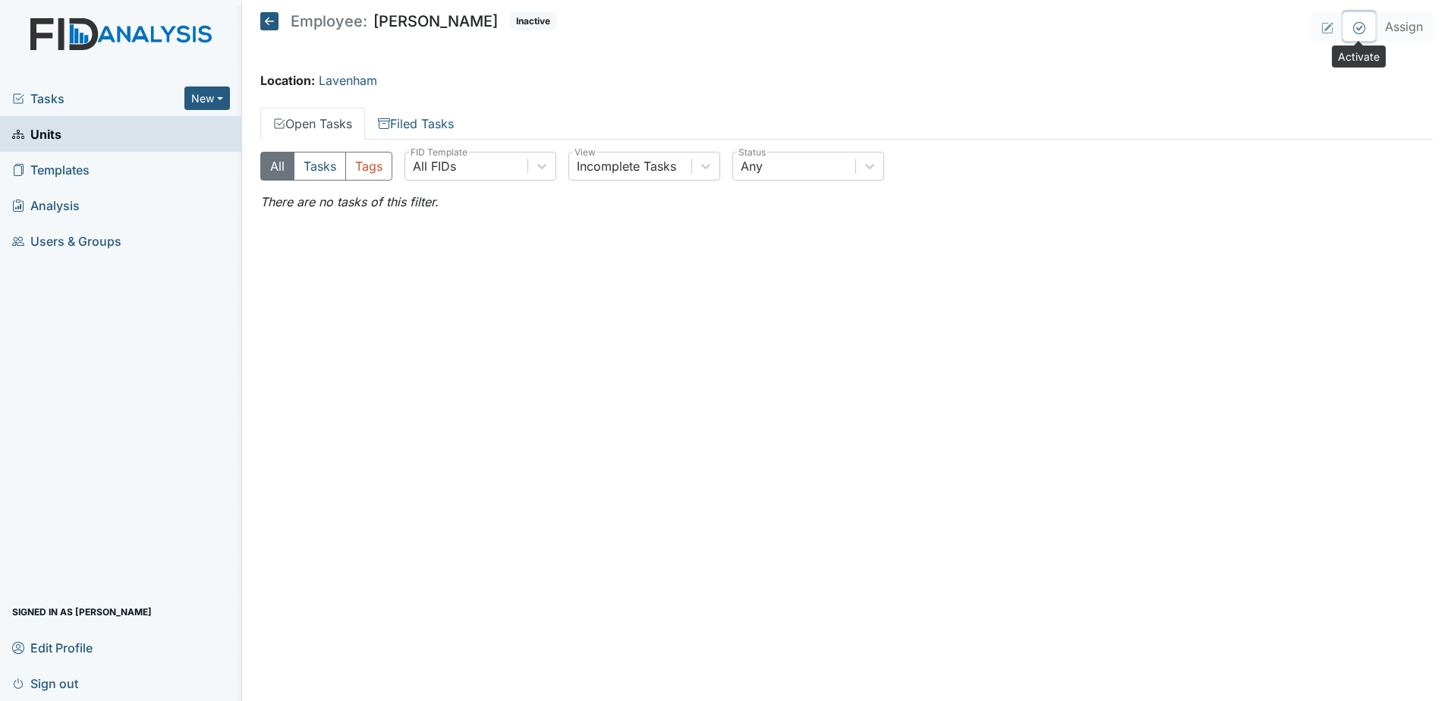
click at [1362, 33] on icon at bounding box center [1359, 28] width 12 height 12
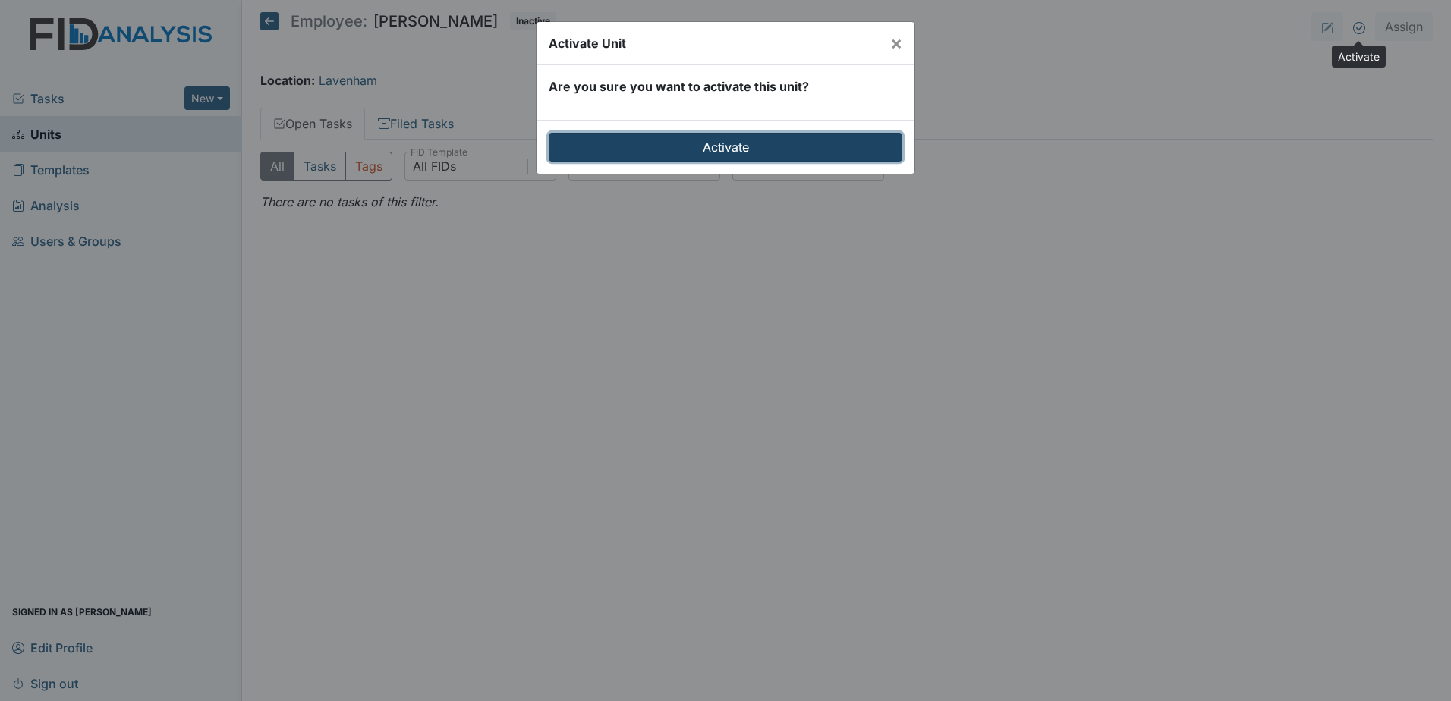
click at [769, 152] on input "Activate" at bounding box center [725, 147] width 354 height 29
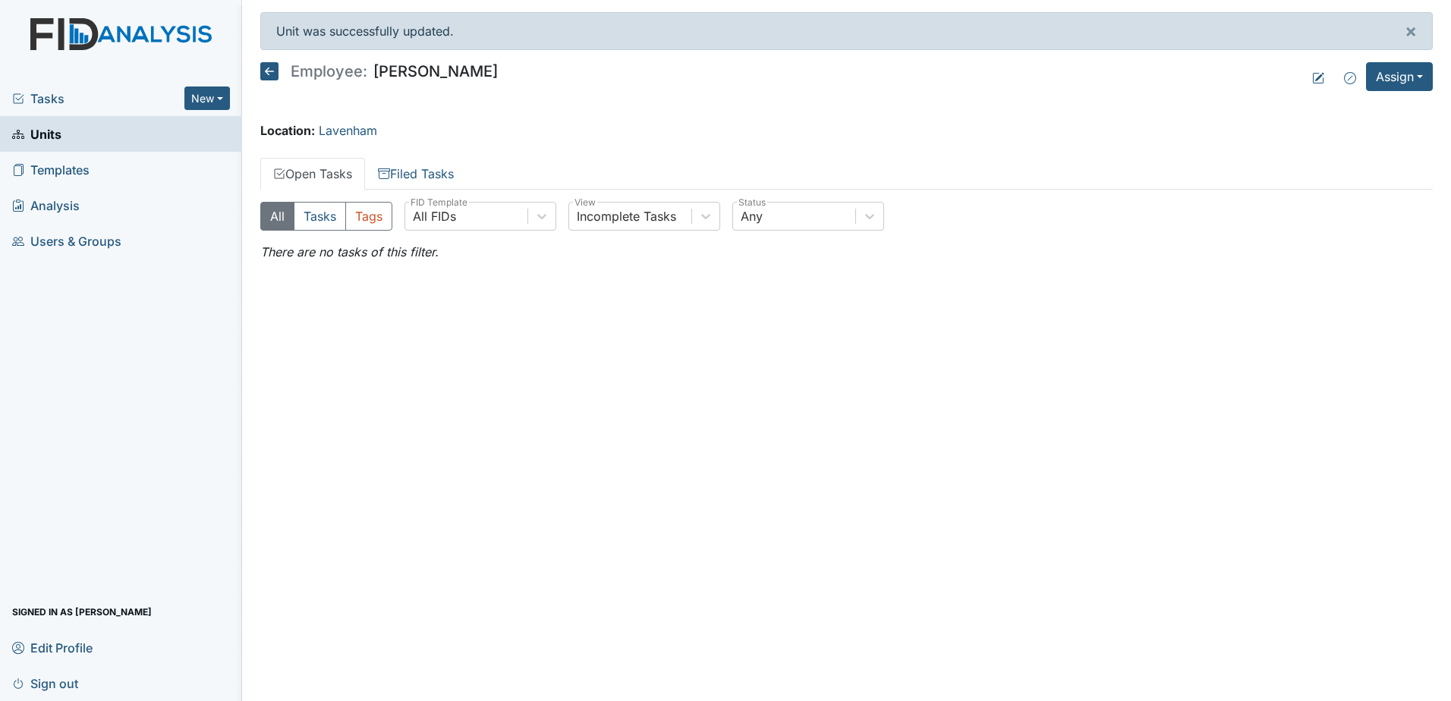
click at [264, 77] on icon at bounding box center [269, 71] width 18 height 18
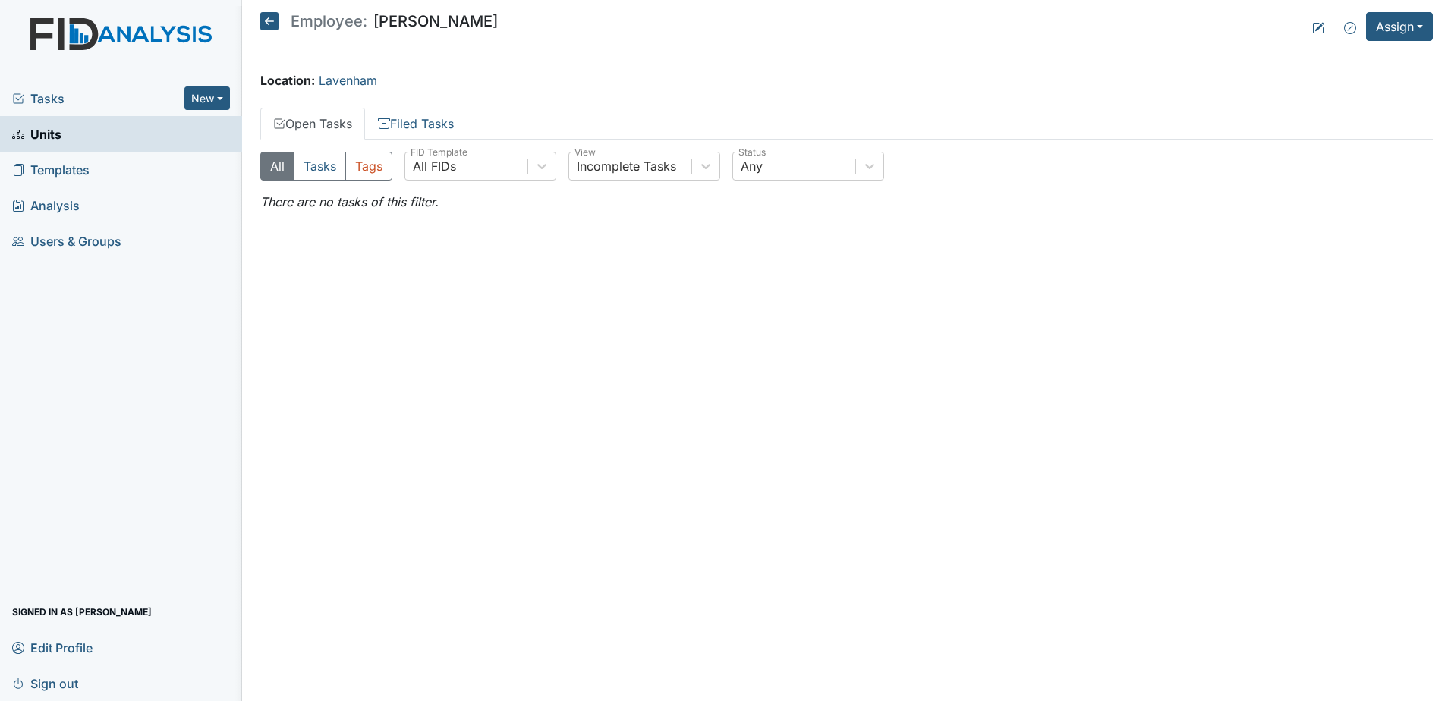
click at [268, 26] on icon at bounding box center [269, 21] width 18 height 18
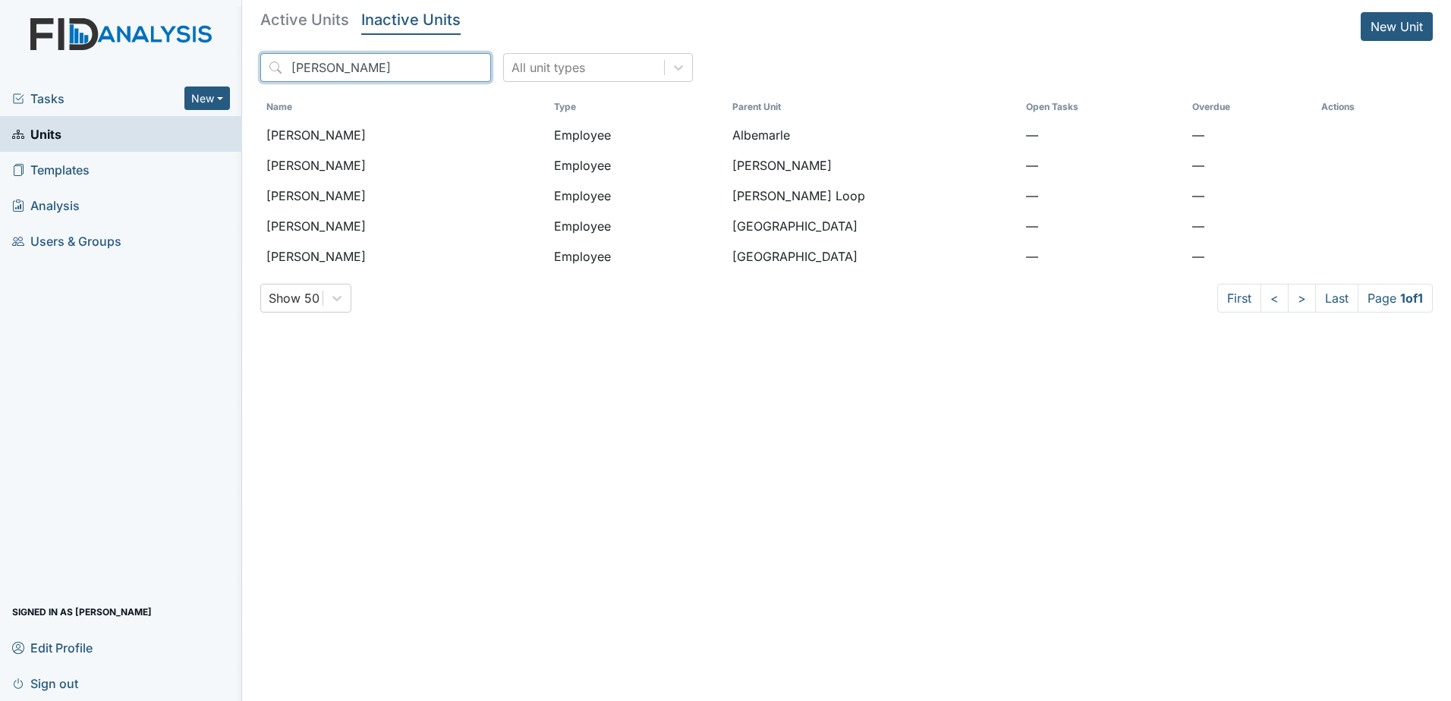
drag, startPoint x: 384, startPoint y: 80, endPoint x: 236, endPoint y: 82, distance: 148.0
click at [236, 82] on div "Tasks New Form Inspection Document Bundle Units Templates Analysis Users & Grou…" at bounding box center [725, 350] width 1451 height 701
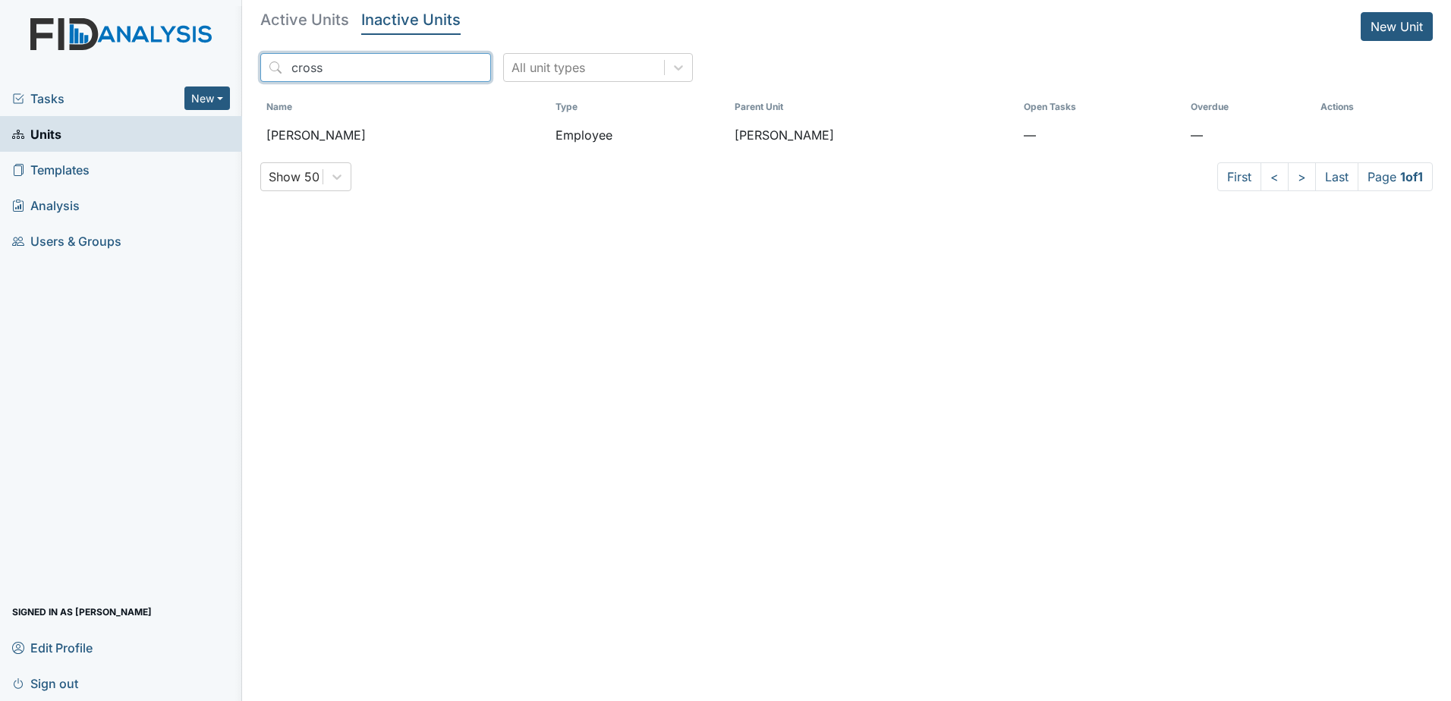
drag, startPoint x: 346, startPoint y: 72, endPoint x: 221, endPoint y: 63, distance: 125.5
click at [221, 63] on div "Tasks New Form Inspection Document Bundle Units Templates Analysis Users & Grou…" at bounding box center [725, 350] width 1451 height 701
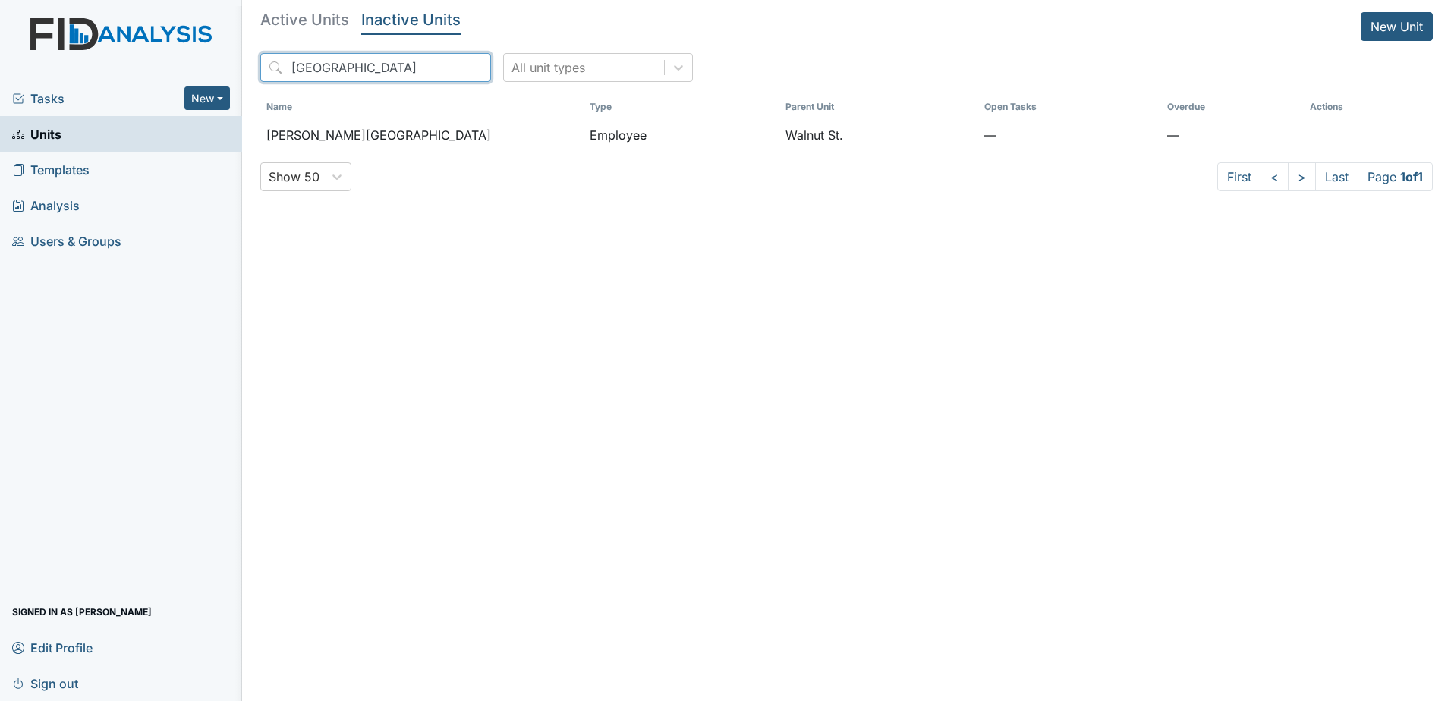
drag, startPoint x: 330, startPoint y: 76, endPoint x: 235, endPoint y: 63, distance: 95.7
click at [235, 63] on div "Tasks New Form Inspection Document Bundle Units Templates Analysis Users & Grou…" at bounding box center [725, 350] width 1451 height 701
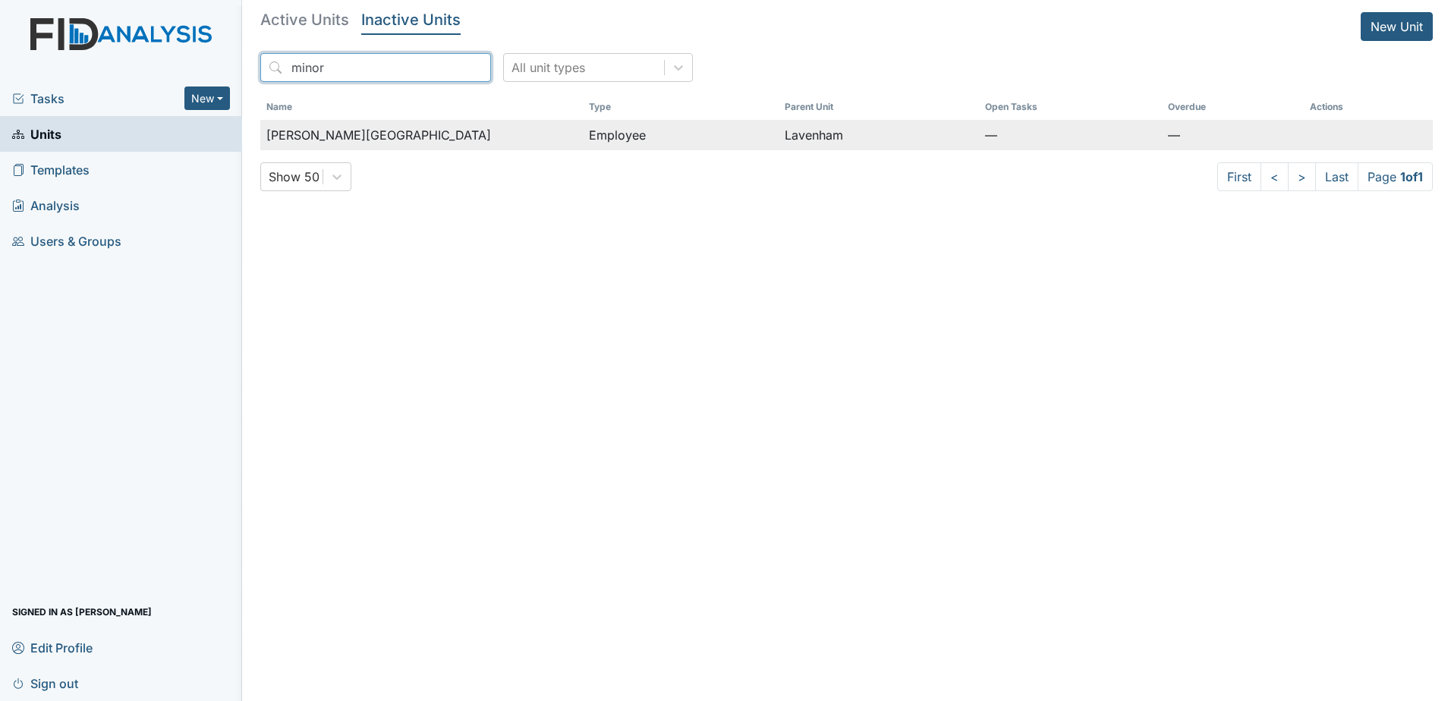
type input "minor"
click at [397, 139] on div "Minor-Jones, Bernice" at bounding box center [421, 135] width 310 height 18
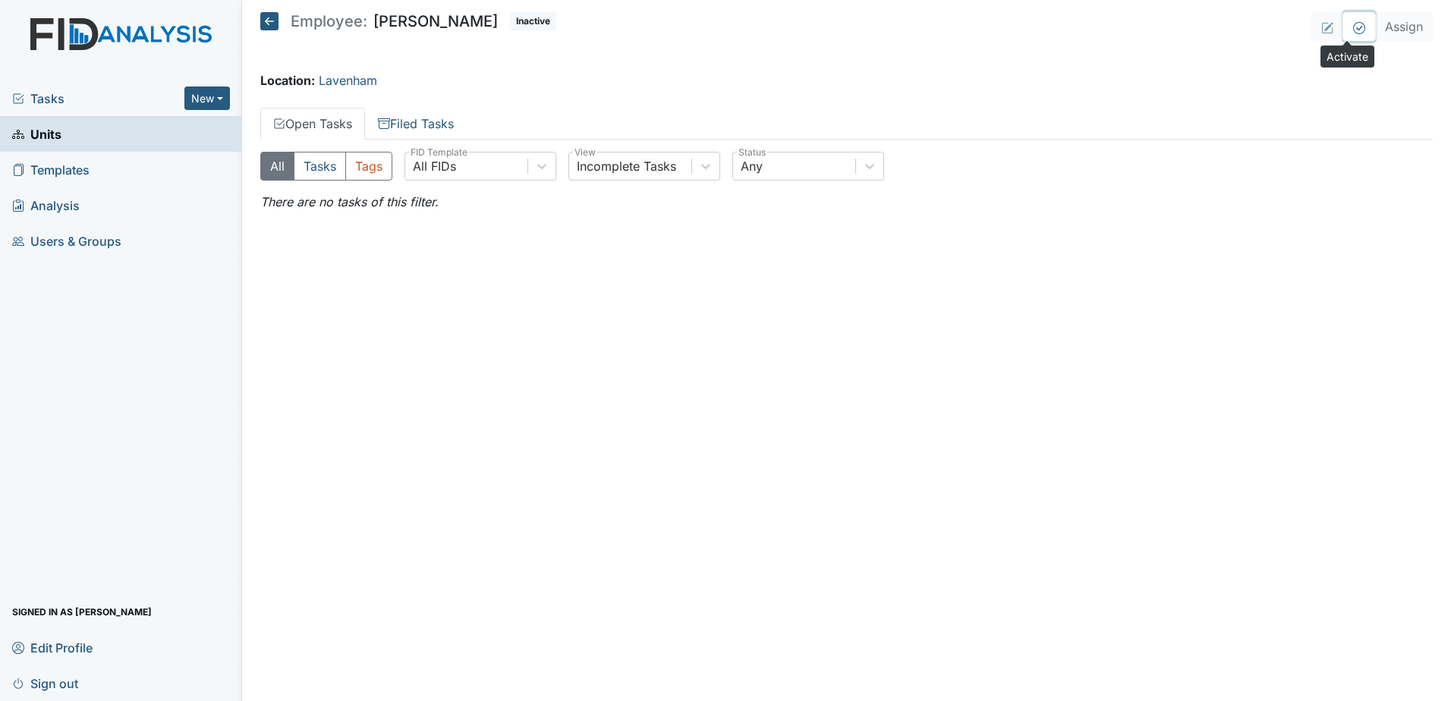
click at [1353, 26] on icon at bounding box center [1359, 28] width 12 height 12
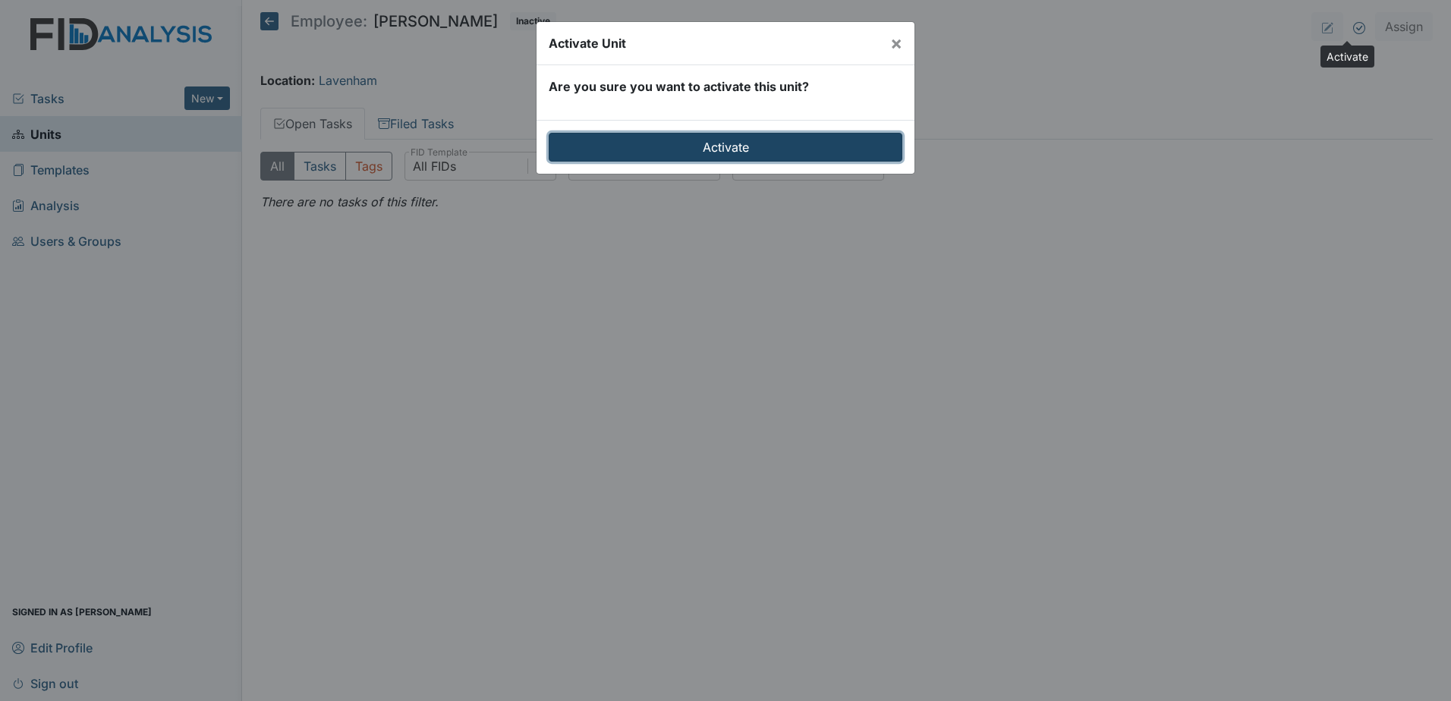
click at [706, 142] on input "Activate" at bounding box center [725, 147] width 354 height 29
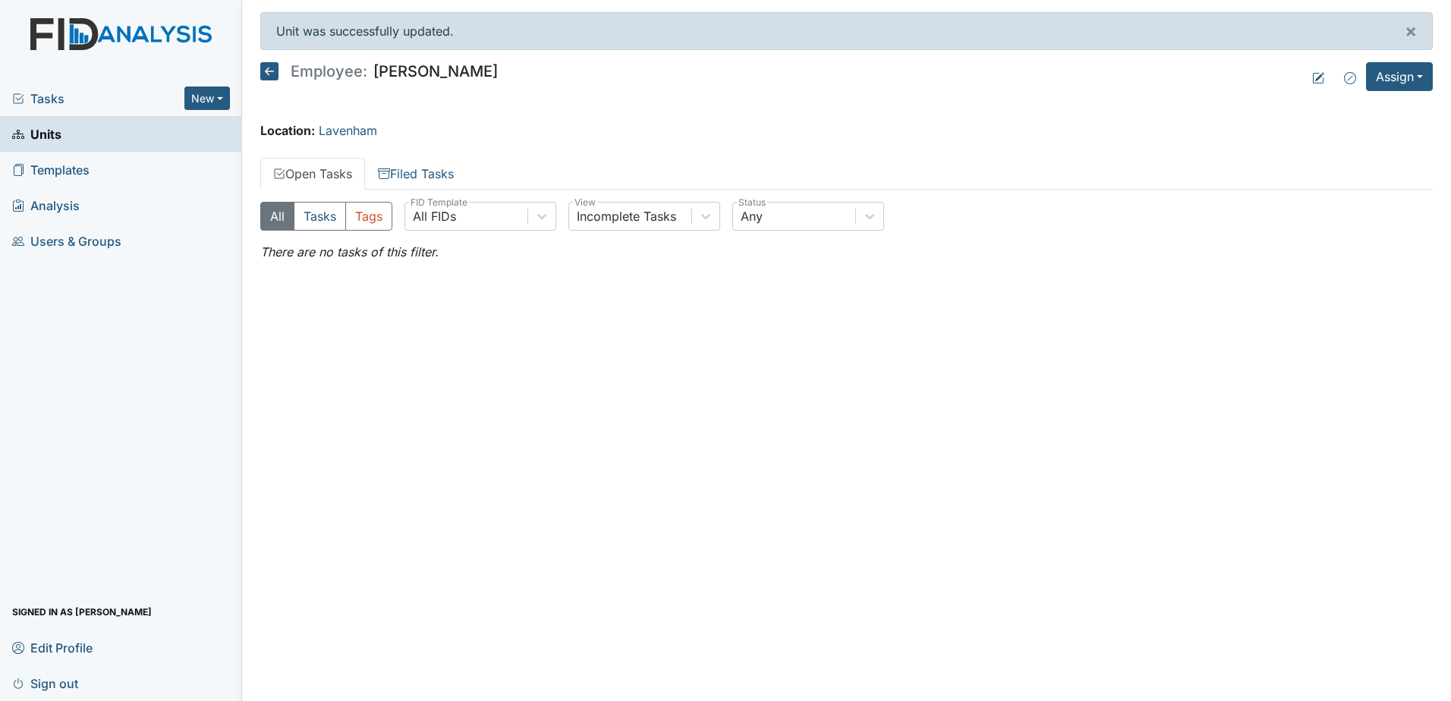
click at [263, 71] on icon at bounding box center [269, 71] width 18 height 18
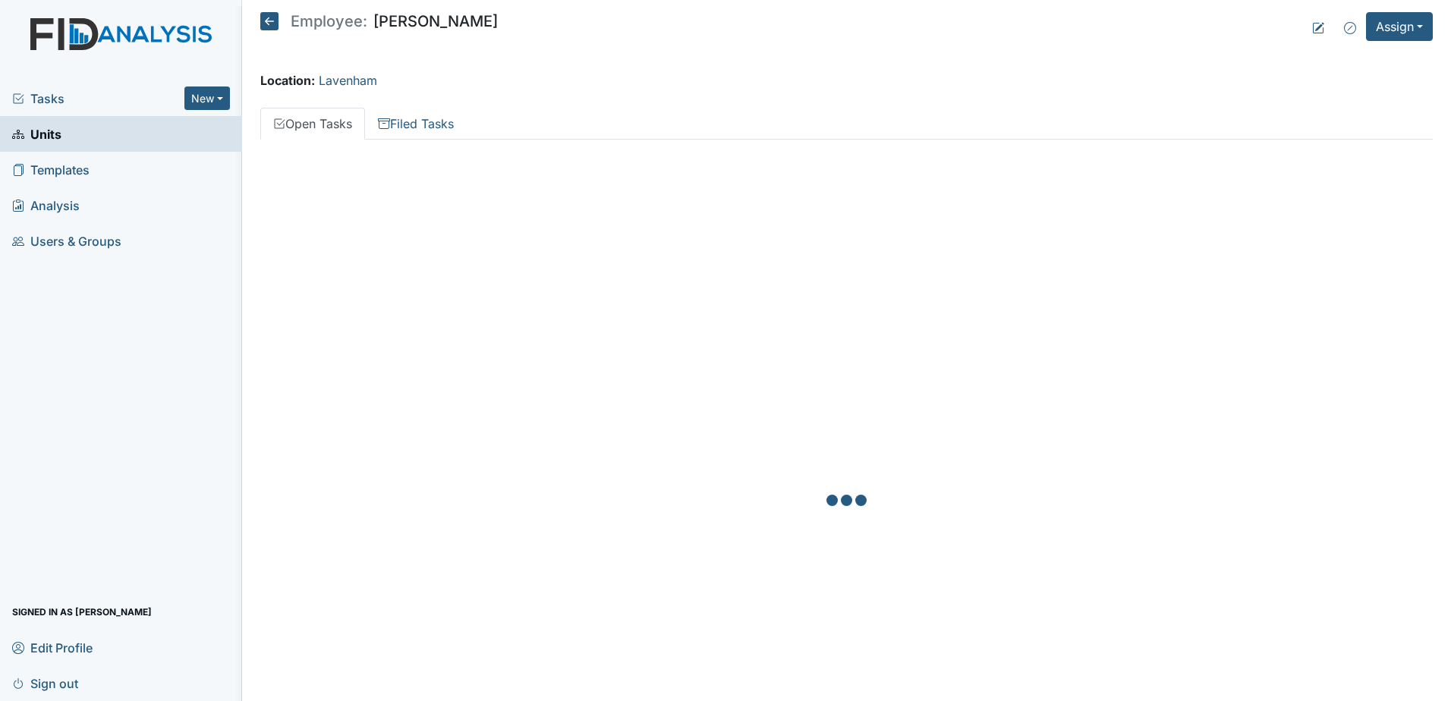
click at [266, 24] on icon at bounding box center [269, 21] width 18 height 18
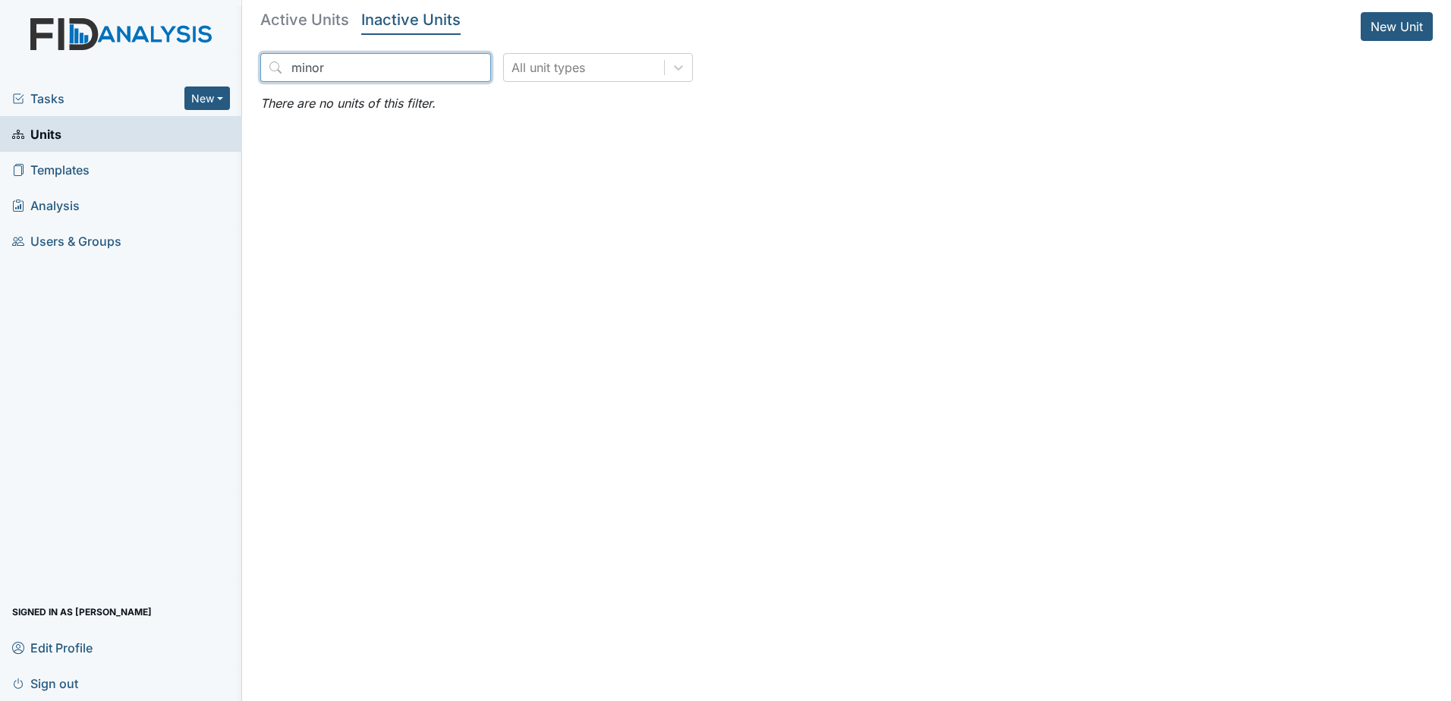
drag, startPoint x: 308, startPoint y: 68, endPoint x: 249, endPoint y: 66, distance: 59.2
click at [249, 66] on main "Active Units Inactive Units New Unit minor All unit types There are no units of…" at bounding box center [846, 350] width 1209 height 701
click at [382, 59] on input "minor" at bounding box center [375, 67] width 231 height 29
drag, startPoint x: 728, startPoint y: 323, endPoint x: 623, endPoint y: 253, distance: 126.5
click at [728, 323] on main "Active Units Inactive Units New Unit minor All unit types There are no units of…" at bounding box center [846, 350] width 1209 height 701
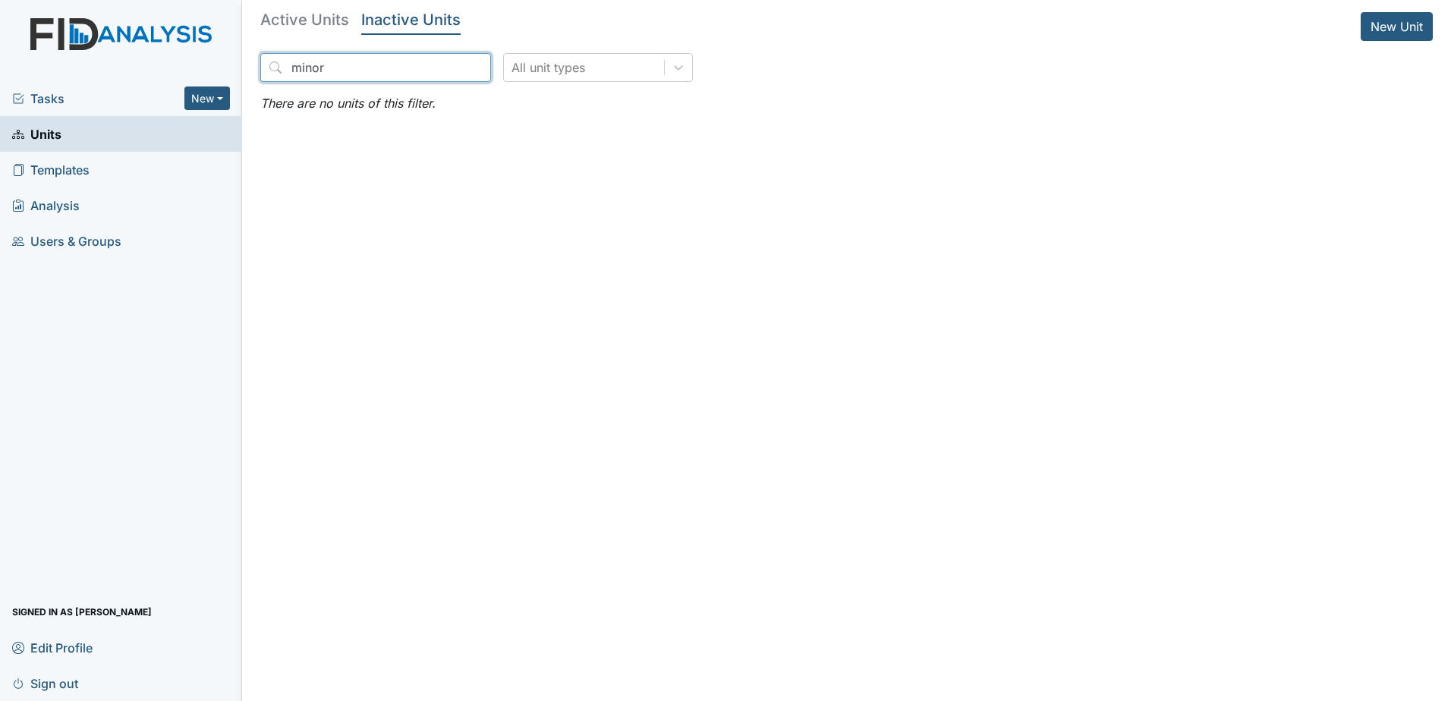
click at [341, 74] on input "minor" at bounding box center [375, 67] width 231 height 29
drag, startPoint x: 335, startPoint y: 70, endPoint x: 238, endPoint y: 67, distance: 96.4
click at [239, 67] on div "Tasks New Form Inspection Document Bundle Units Templates Analysis Users & Grou…" at bounding box center [725, 350] width 1451 height 701
type input "b"
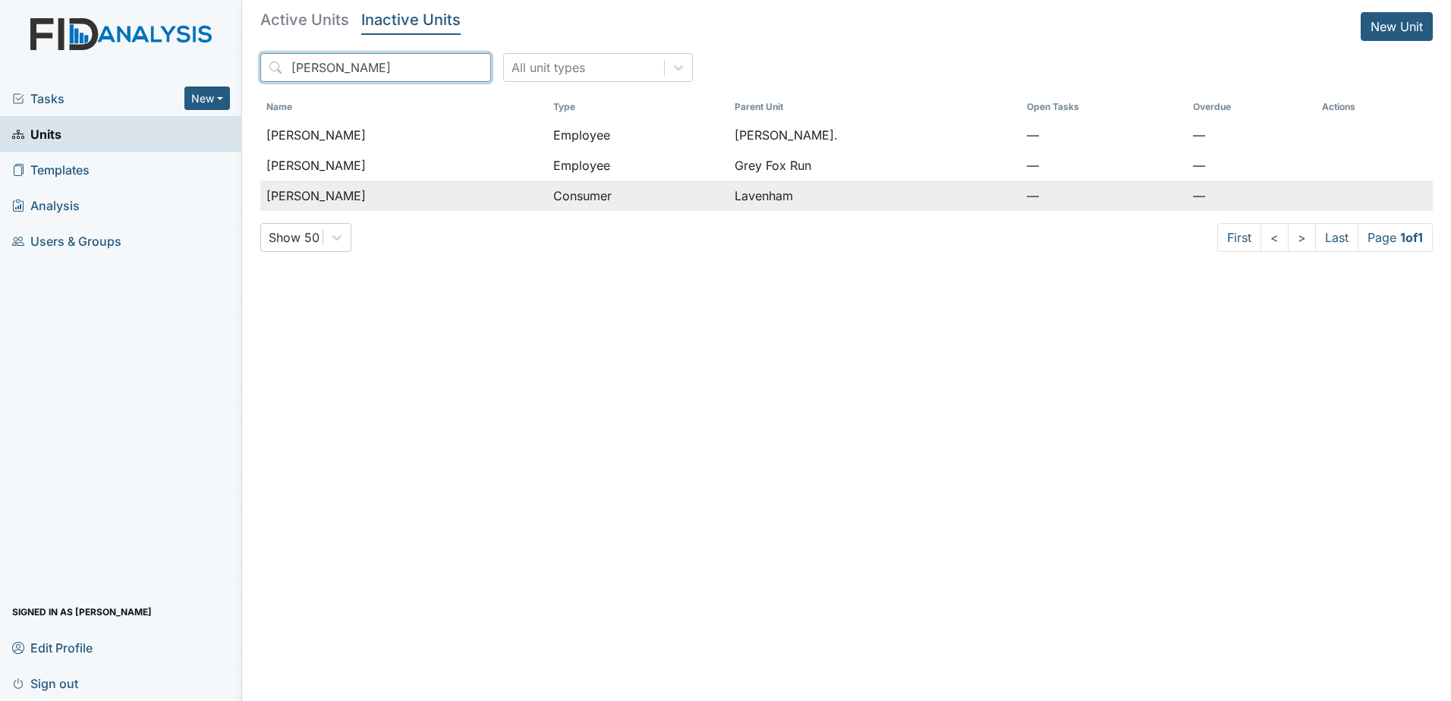
type input "gibbs"
click at [431, 201] on div "[PERSON_NAME]" at bounding box center [403, 196] width 275 height 18
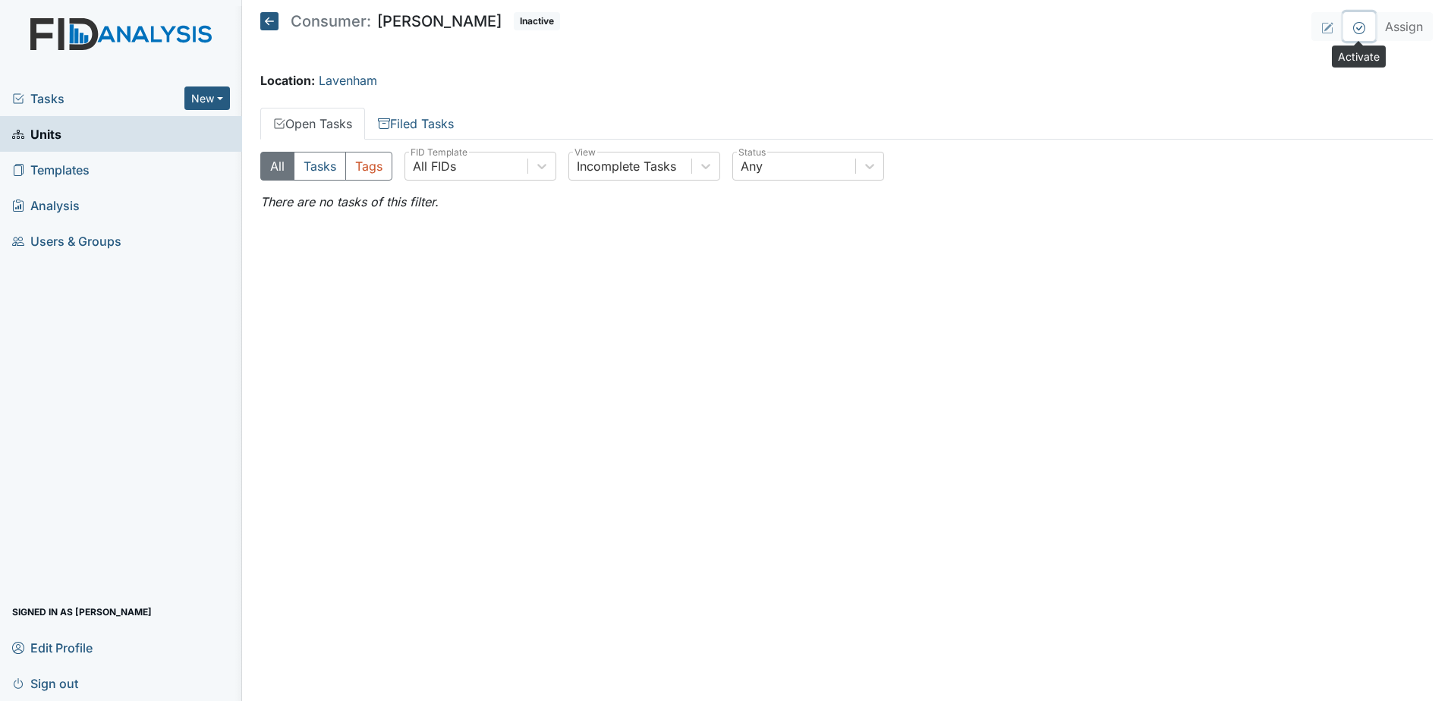
click at [1361, 27] on icon at bounding box center [1359, 28] width 12 height 12
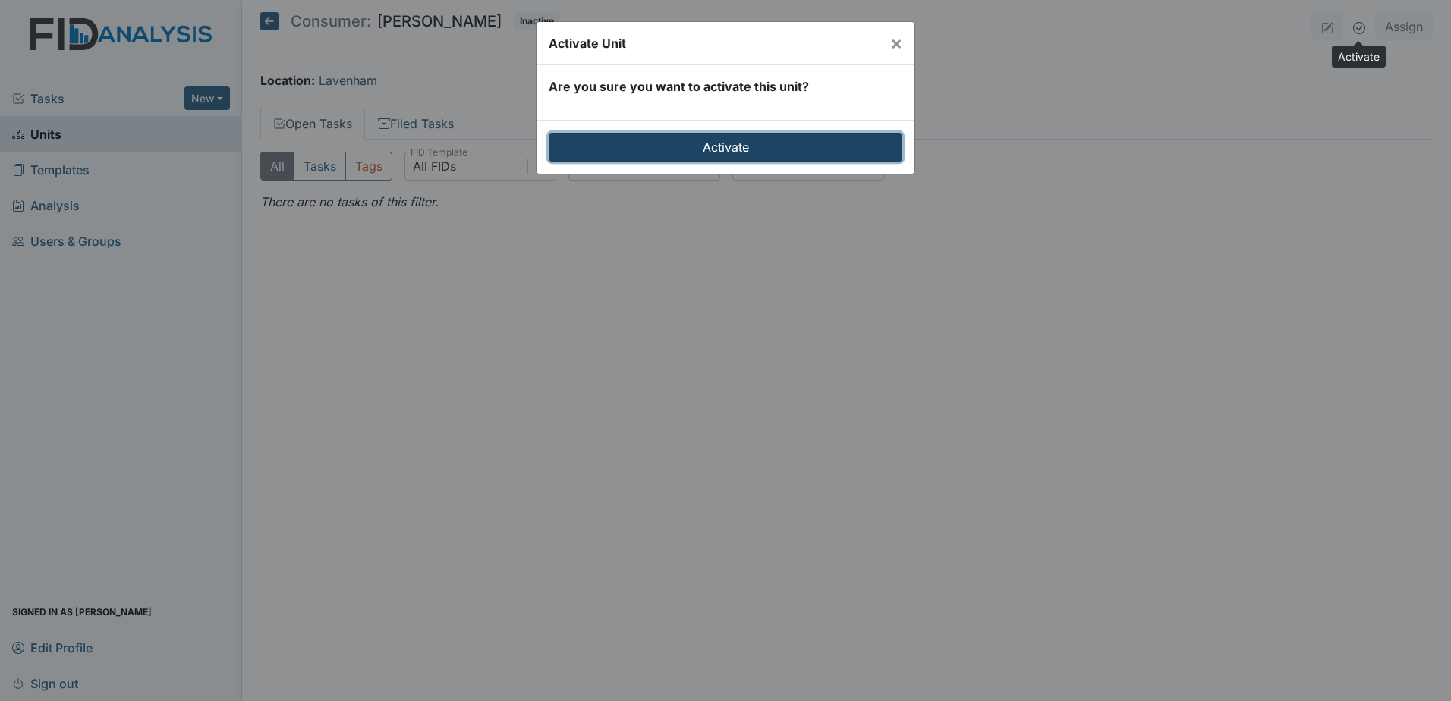
click at [715, 148] on input "Activate" at bounding box center [725, 147] width 354 height 29
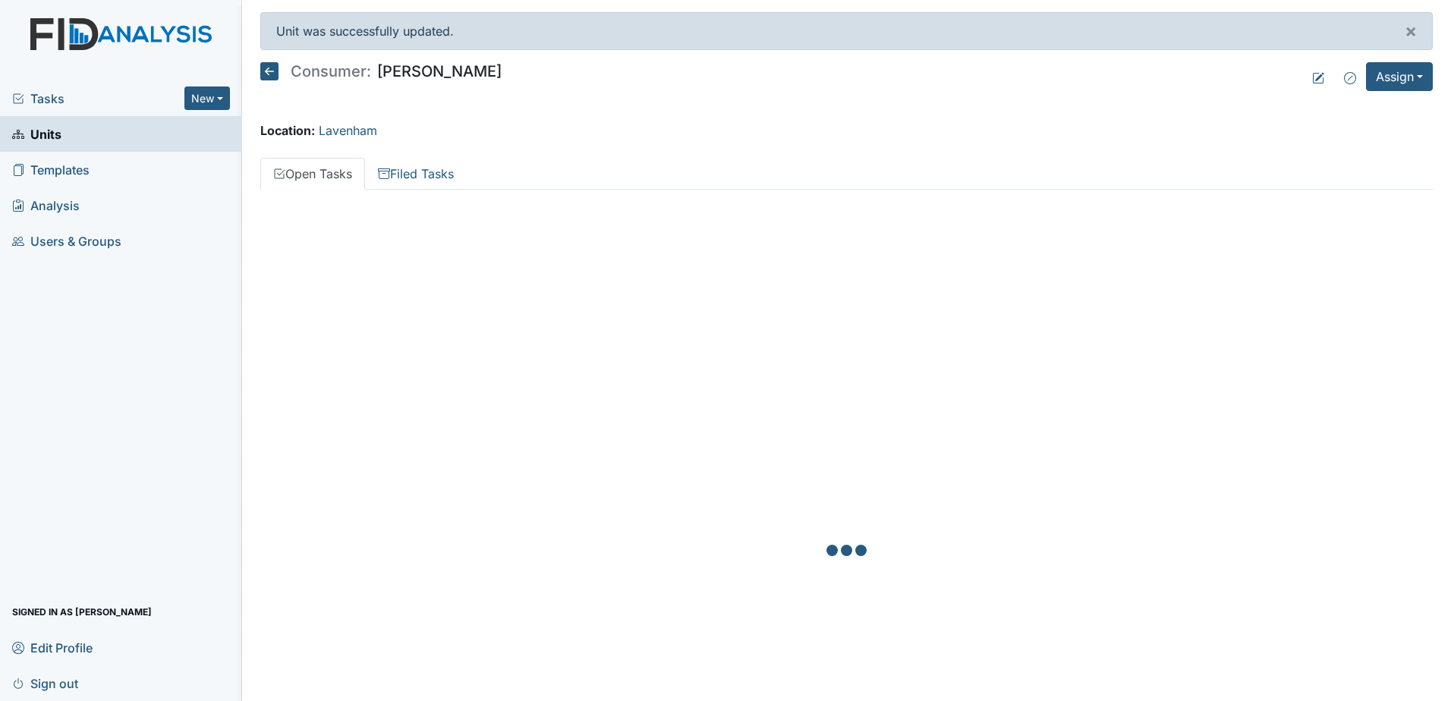
click at [268, 66] on icon at bounding box center [269, 71] width 18 height 18
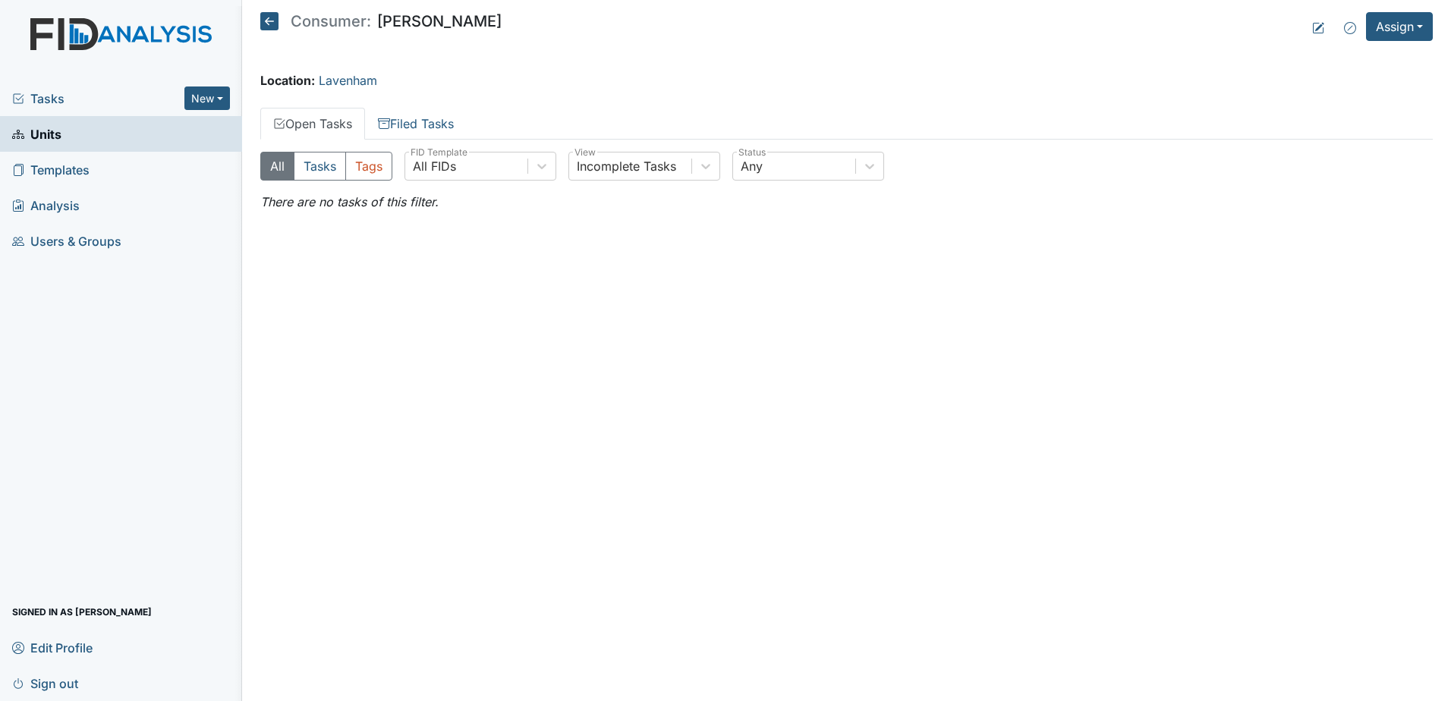
click at [265, 15] on icon at bounding box center [269, 21] width 18 height 18
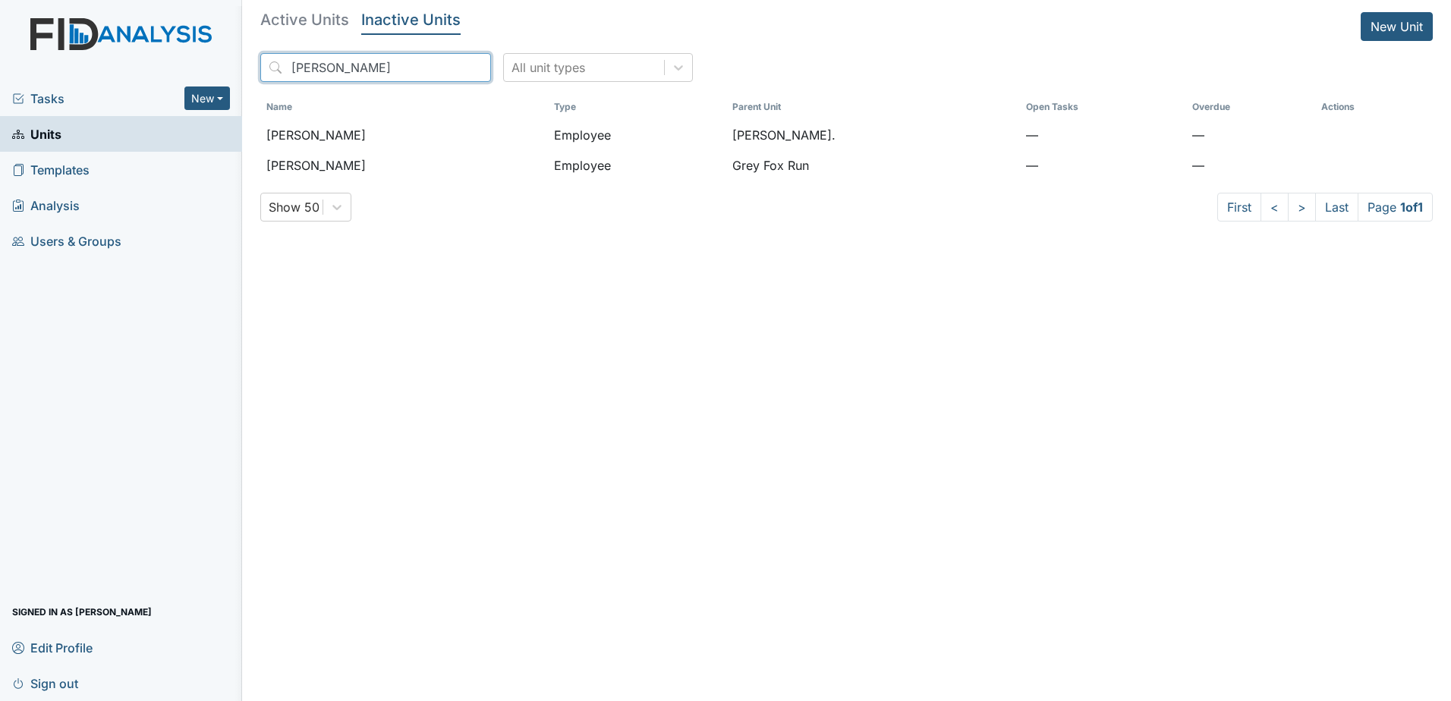
drag, startPoint x: 335, startPoint y: 68, endPoint x: 251, endPoint y: 69, distance: 83.5
click at [251, 69] on main "Active Units Inactive Units New Unit [PERSON_NAME] All unit types Name Type Par…" at bounding box center [846, 350] width 1209 height 701
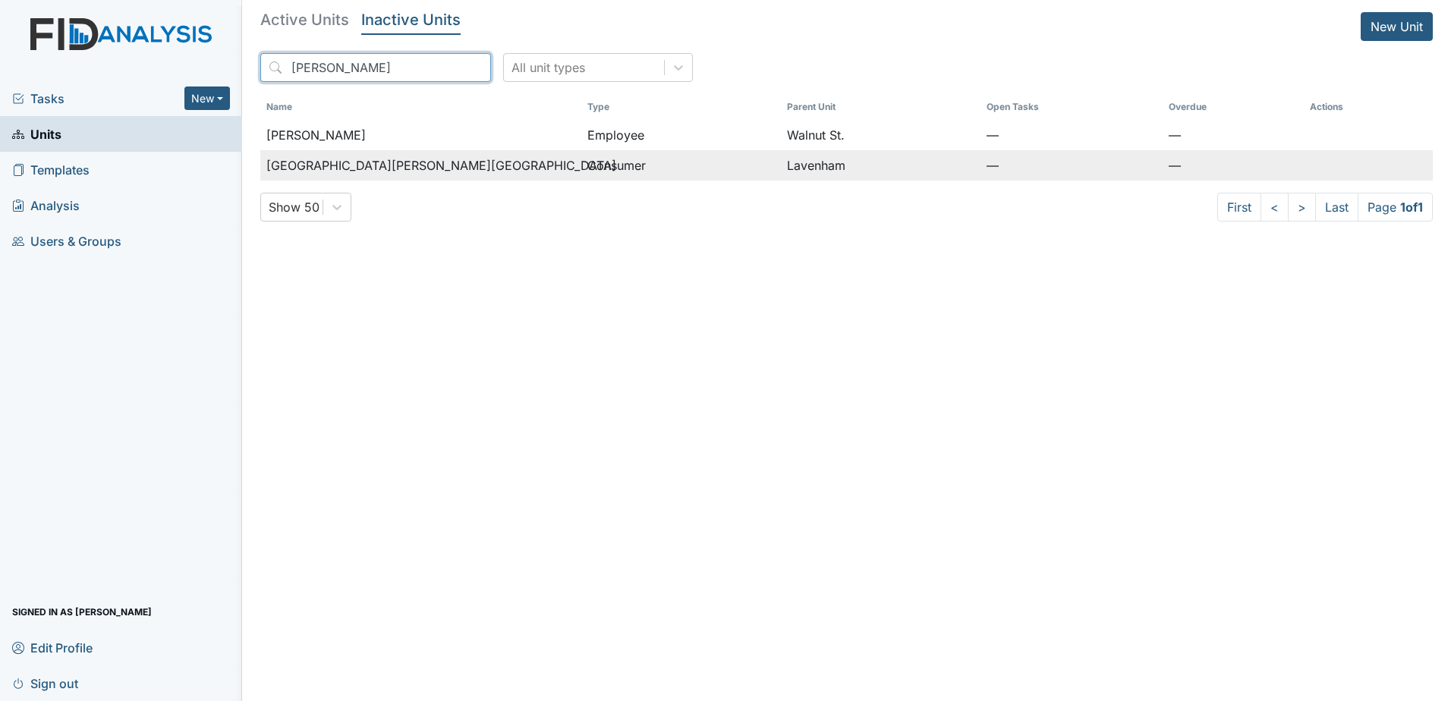
type input "[PERSON_NAME]"
click at [363, 159] on span "[GEOGRAPHIC_DATA][PERSON_NAME][GEOGRAPHIC_DATA]" at bounding box center [441, 165] width 350 height 18
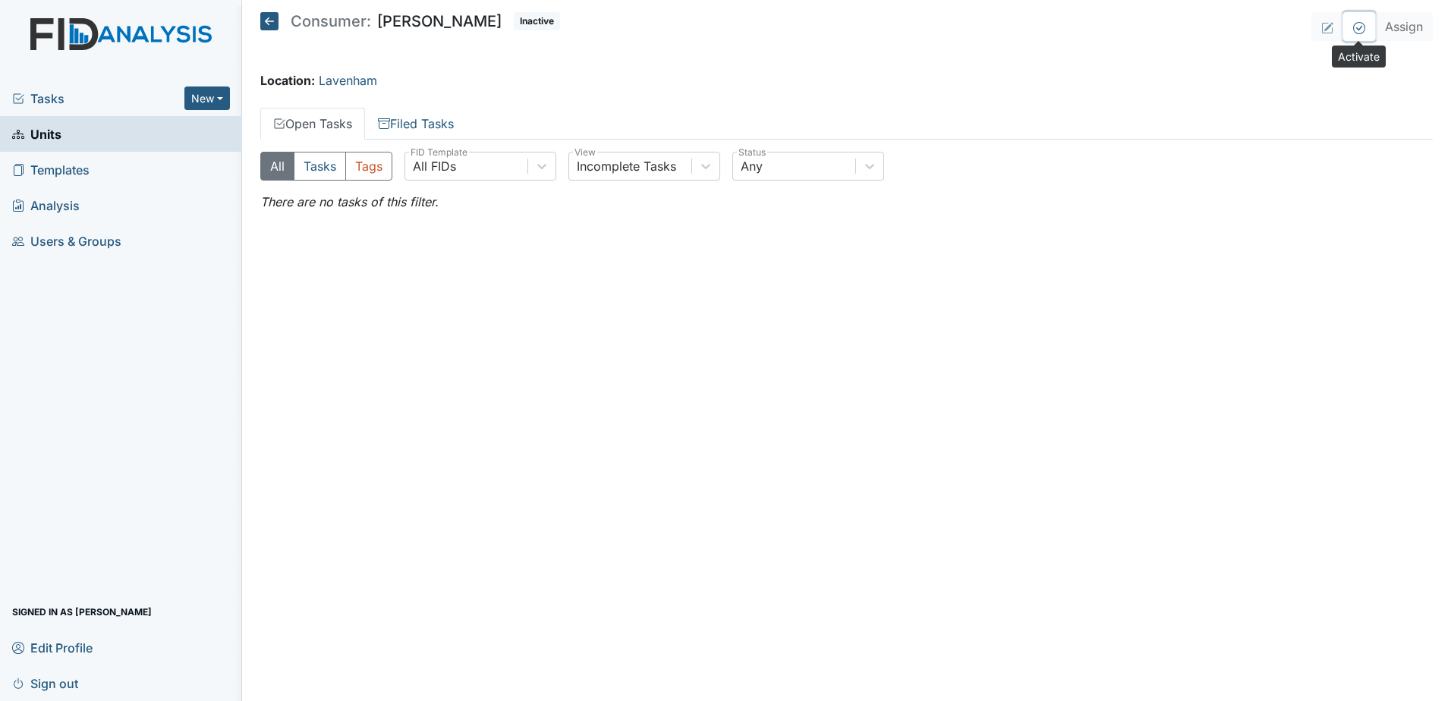
click at [1358, 26] on icon at bounding box center [1359, 28] width 12 height 12
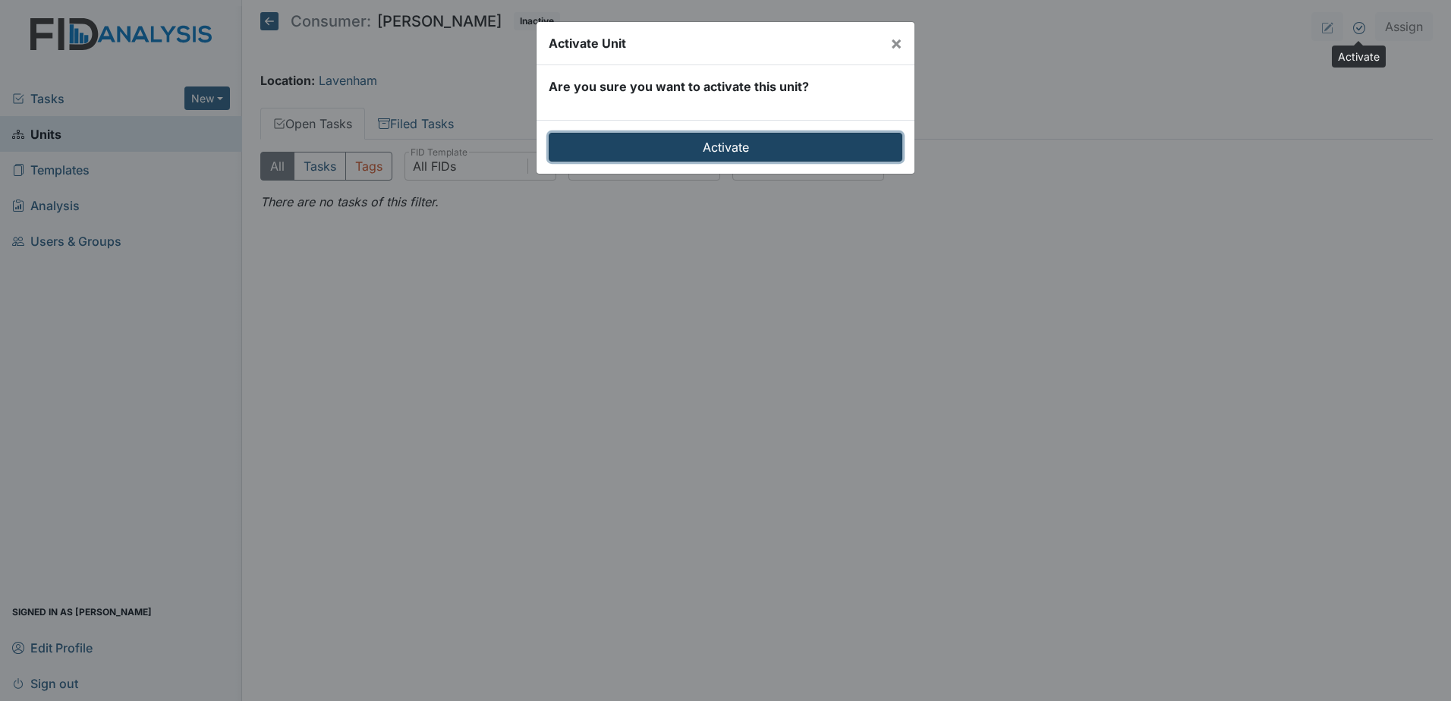
click at [687, 148] on input "Activate" at bounding box center [725, 147] width 354 height 29
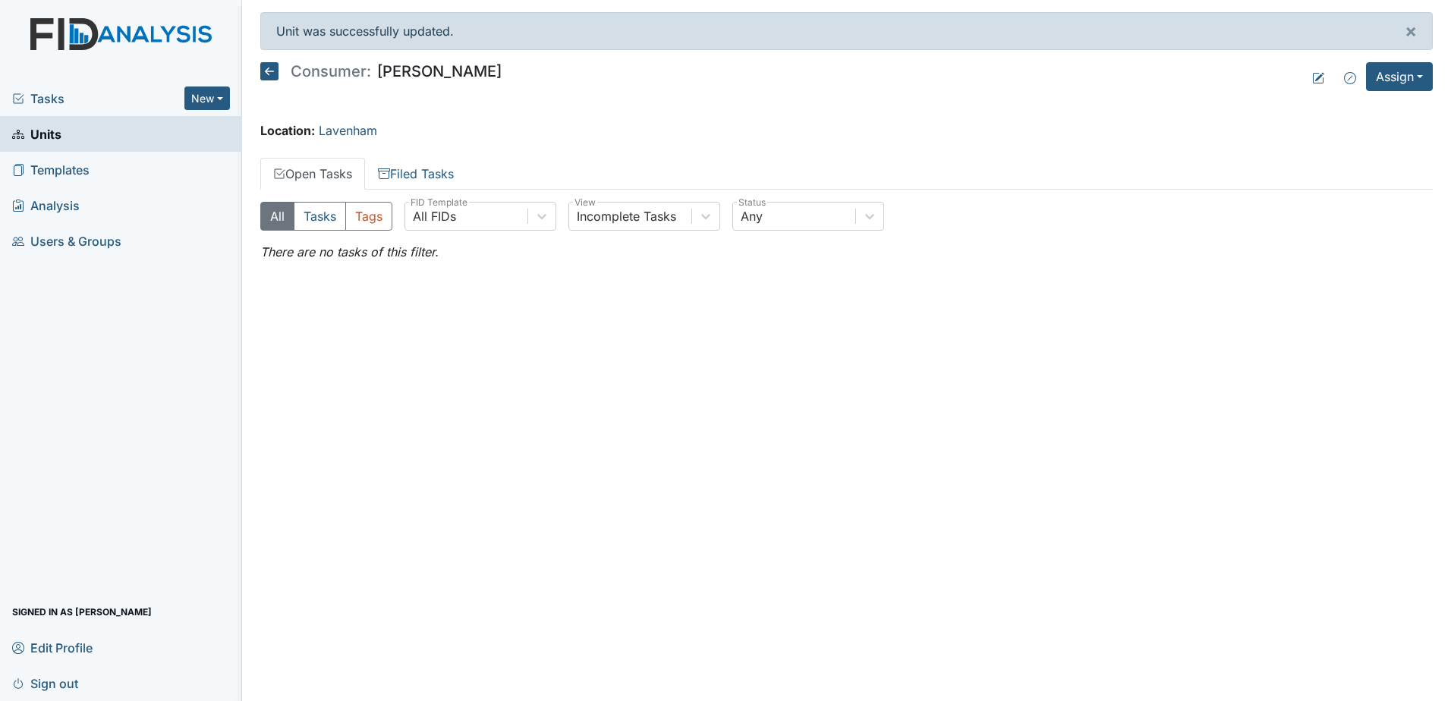
click at [276, 71] on icon at bounding box center [269, 71] width 18 height 18
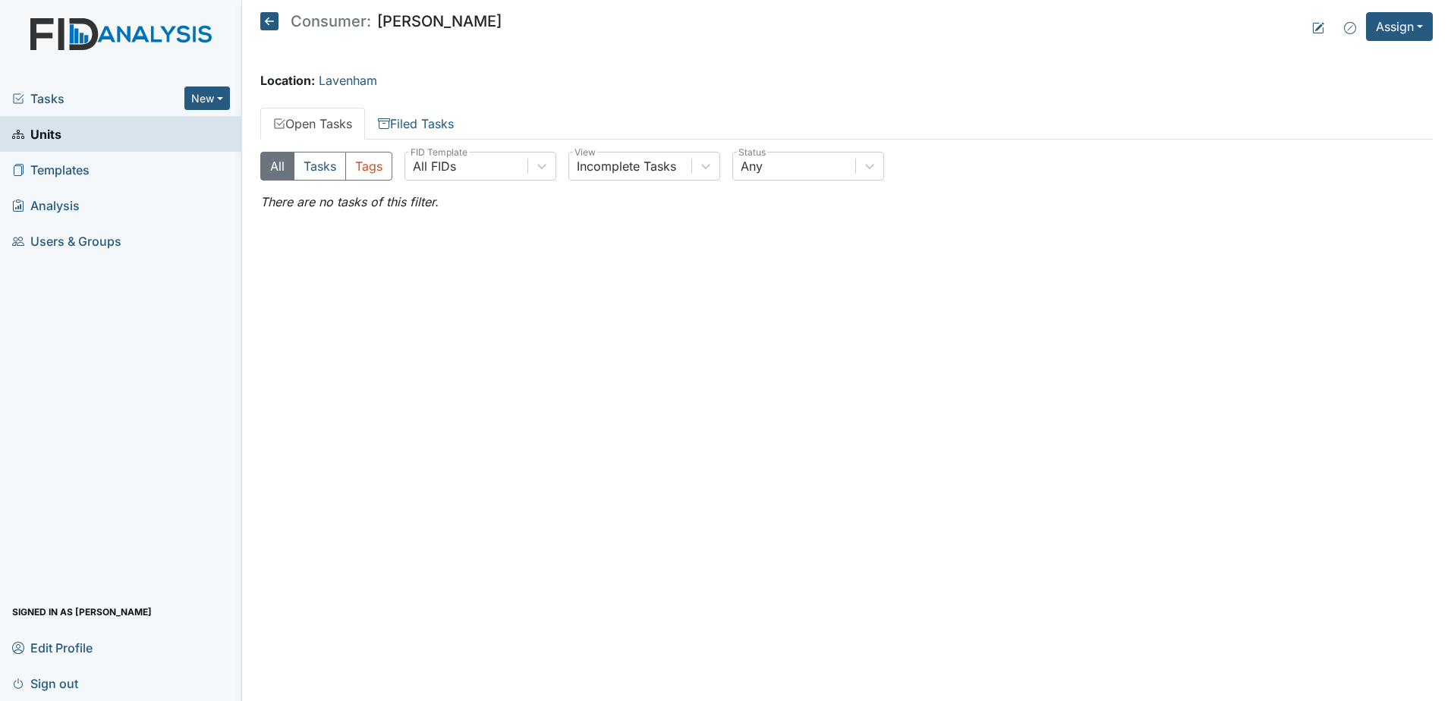
click at [265, 27] on icon at bounding box center [269, 21] width 18 height 18
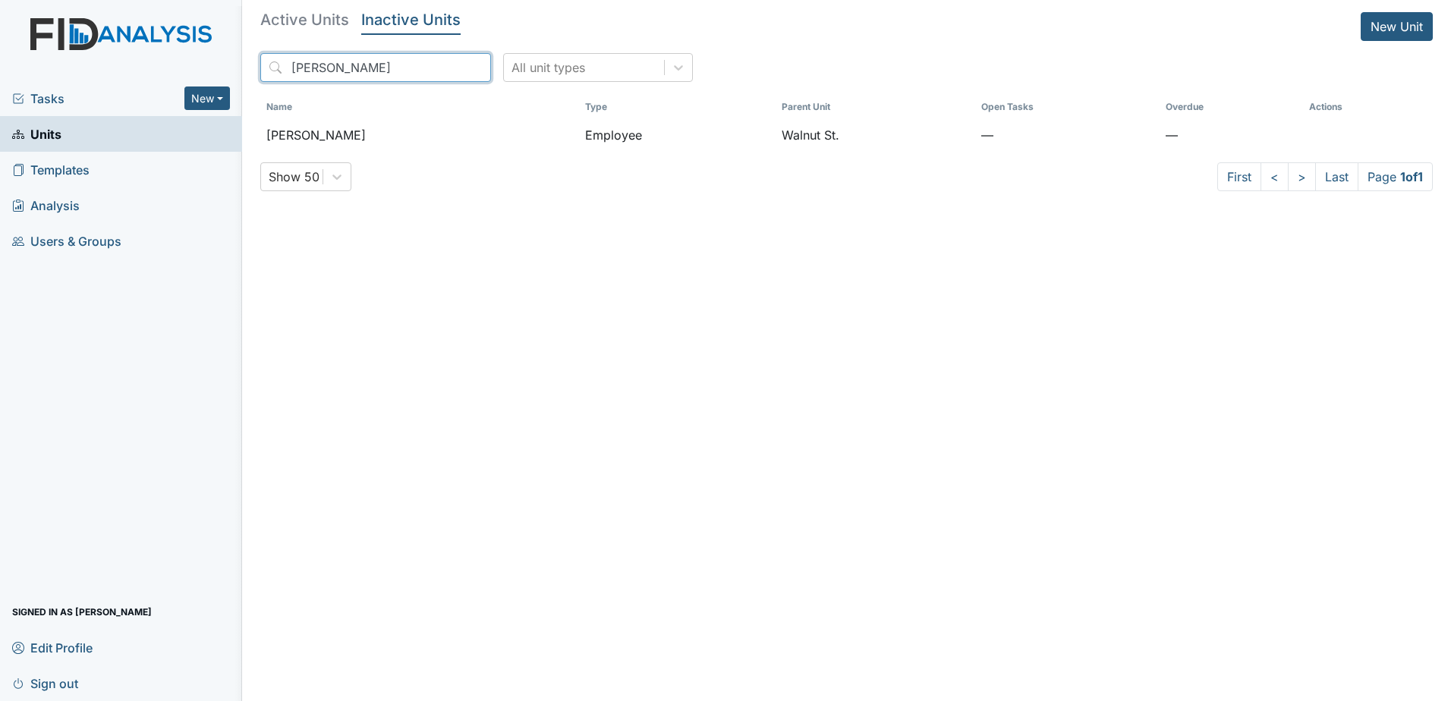
drag, startPoint x: 357, startPoint y: 67, endPoint x: 210, endPoint y: 71, distance: 146.5
click at [210, 71] on div "Tasks New Form Inspection Document Bundle Units Templates Analysis Users & Grou…" at bounding box center [725, 350] width 1451 height 701
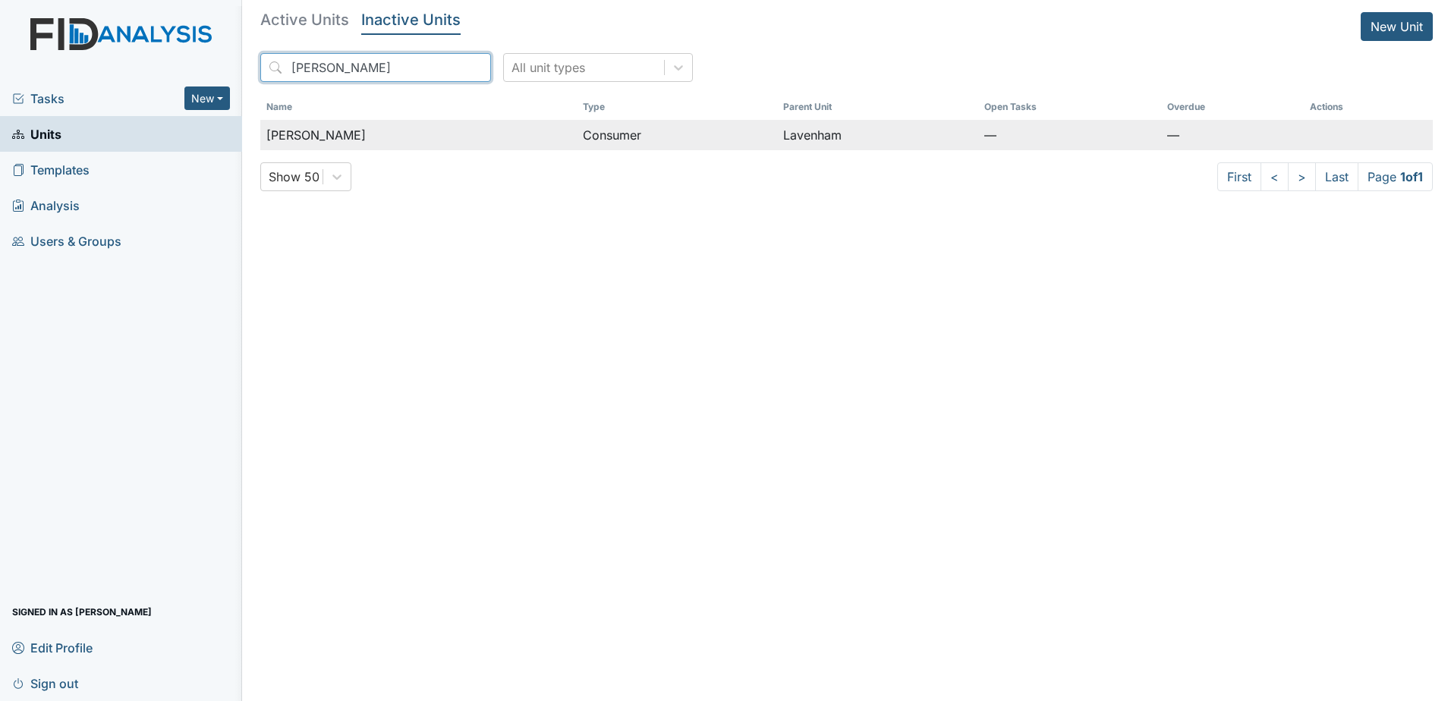
type input "linney"
click at [999, 143] on td "—" at bounding box center [1069, 135] width 183 height 30
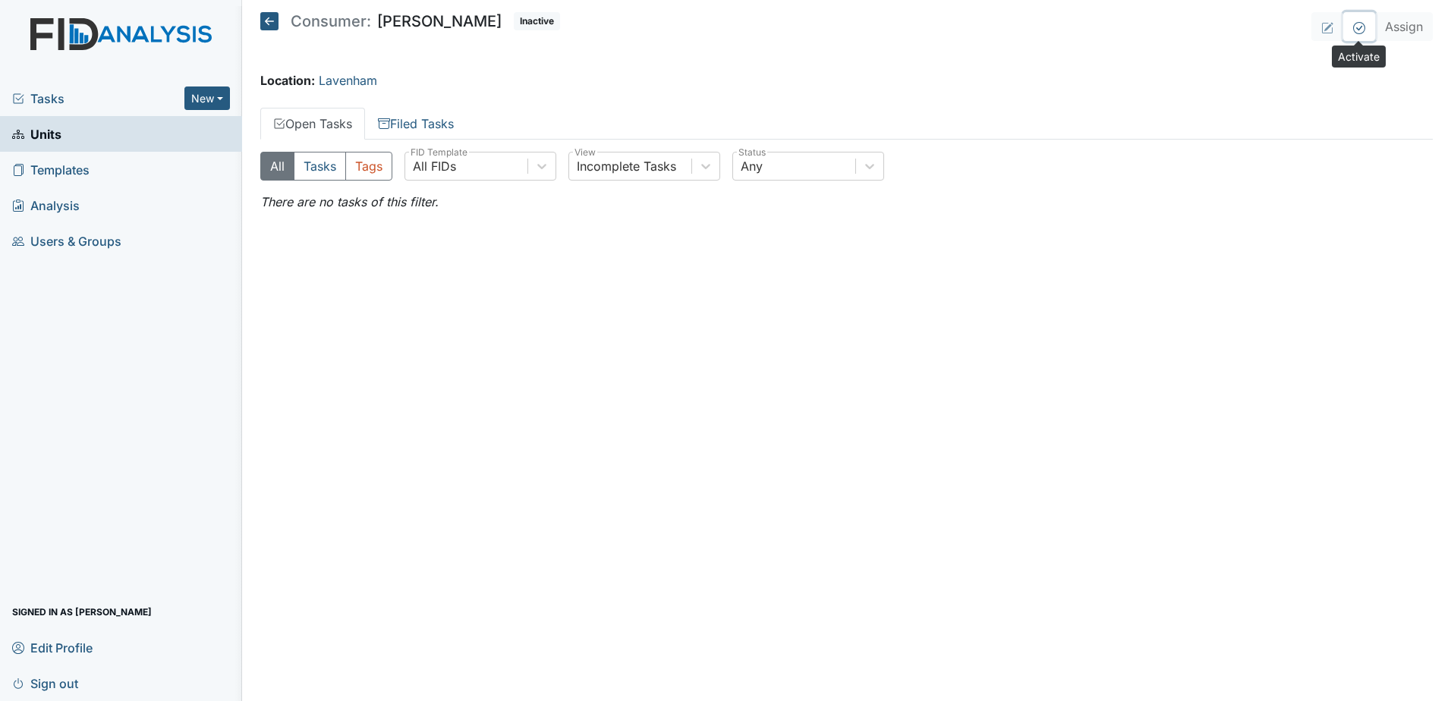
click at [1359, 31] on icon at bounding box center [1359, 28] width 12 height 12
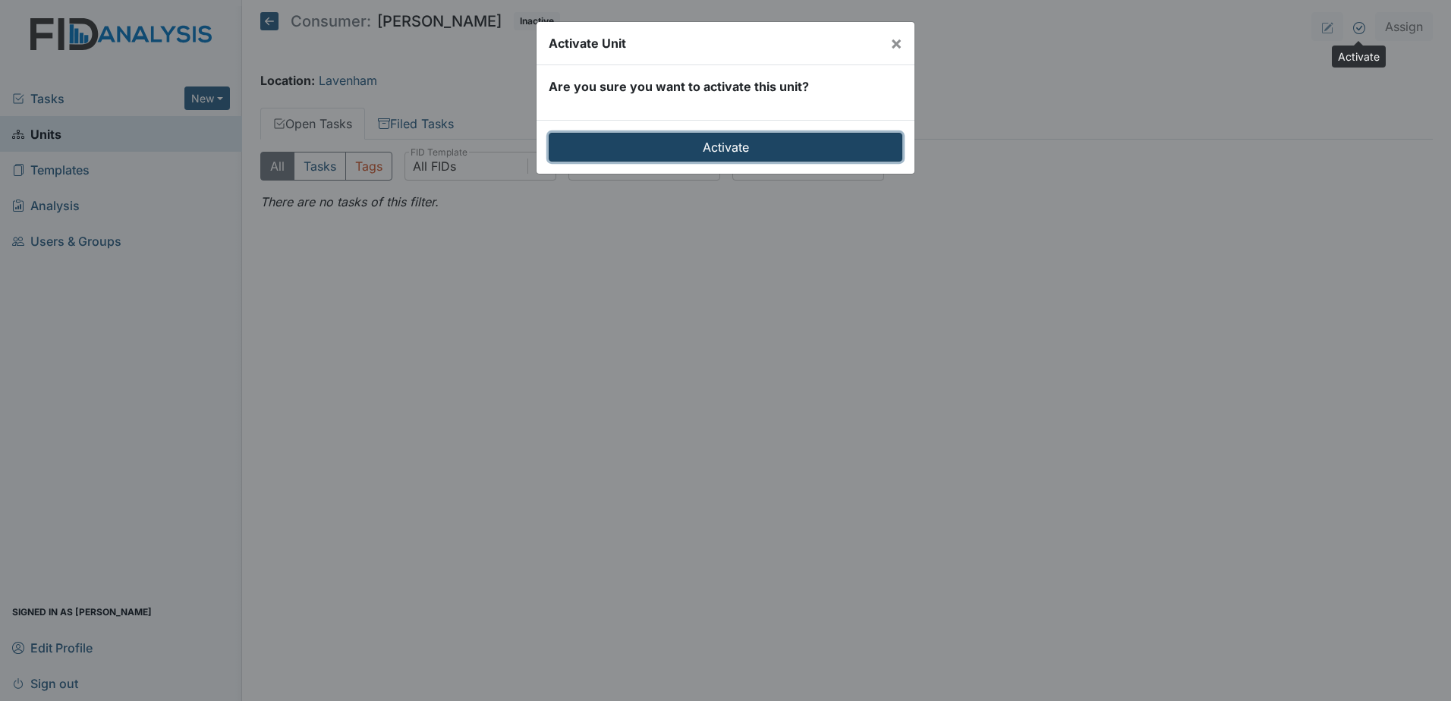
click at [769, 154] on input "Activate" at bounding box center [725, 147] width 354 height 29
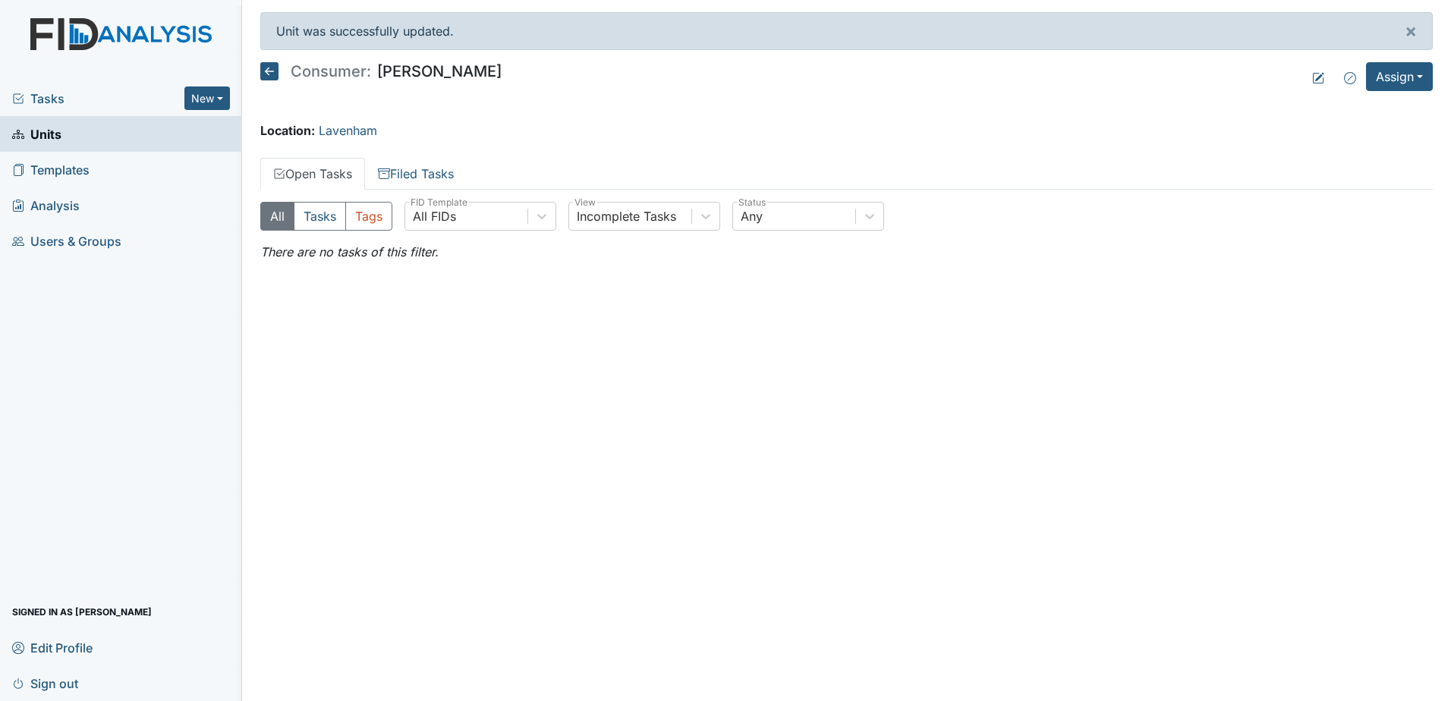
click at [266, 60] on main "Unit was successfully updated. × Consumer: [PERSON_NAME] Assign Assign Form Ass…" at bounding box center [846, 350] width 1209 height 701
click at [267, 65] on icon at bounding box center [269, 71] width 18 height 18
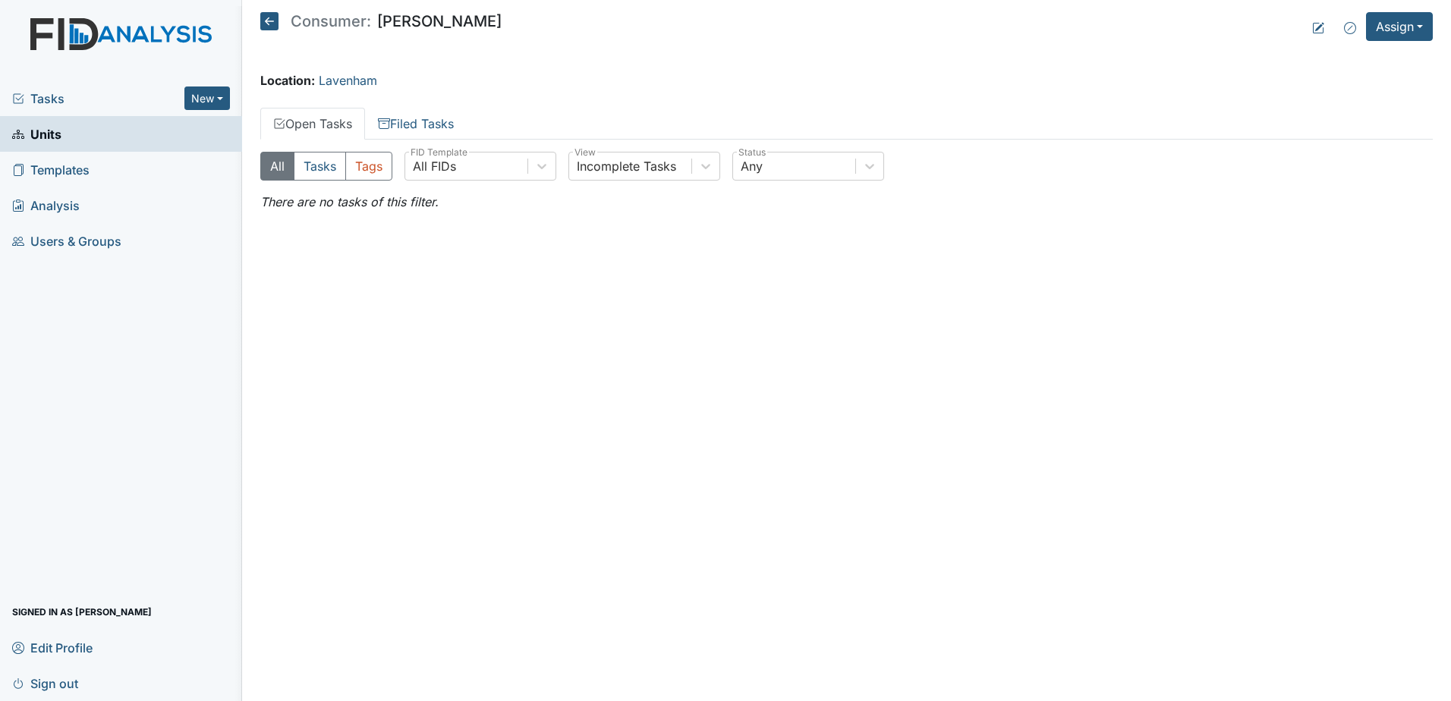
click at [269, 24] on icon at bounding box center [269, 21] width 18 height 18
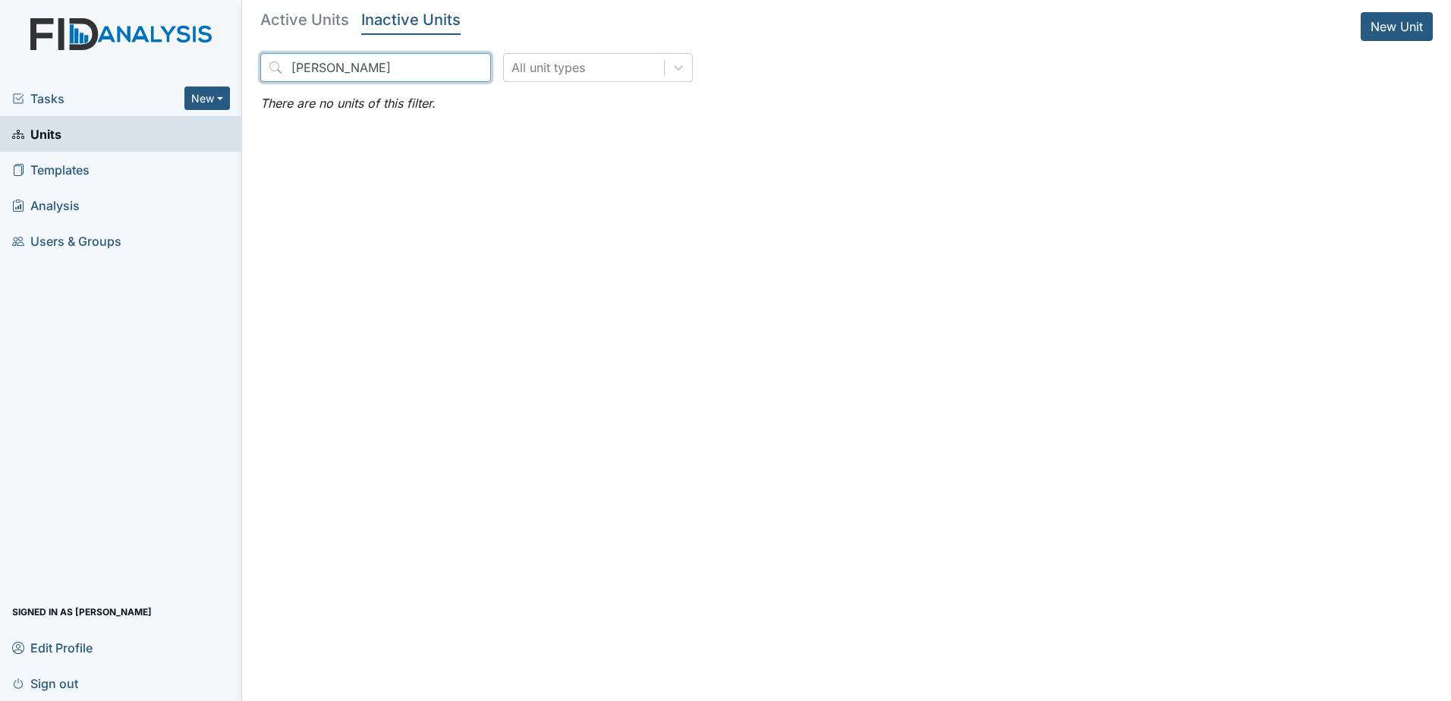
drag, startPoint x: 329, startPoint y: 63, endPoint x: 250, endPoint y: 64, distance: 79.7
click at [250, 64] on main "Active Units Inactive Units New Unit linney All unit types There are no units o…" at bounding box center [846, 350] width 1209 height 701
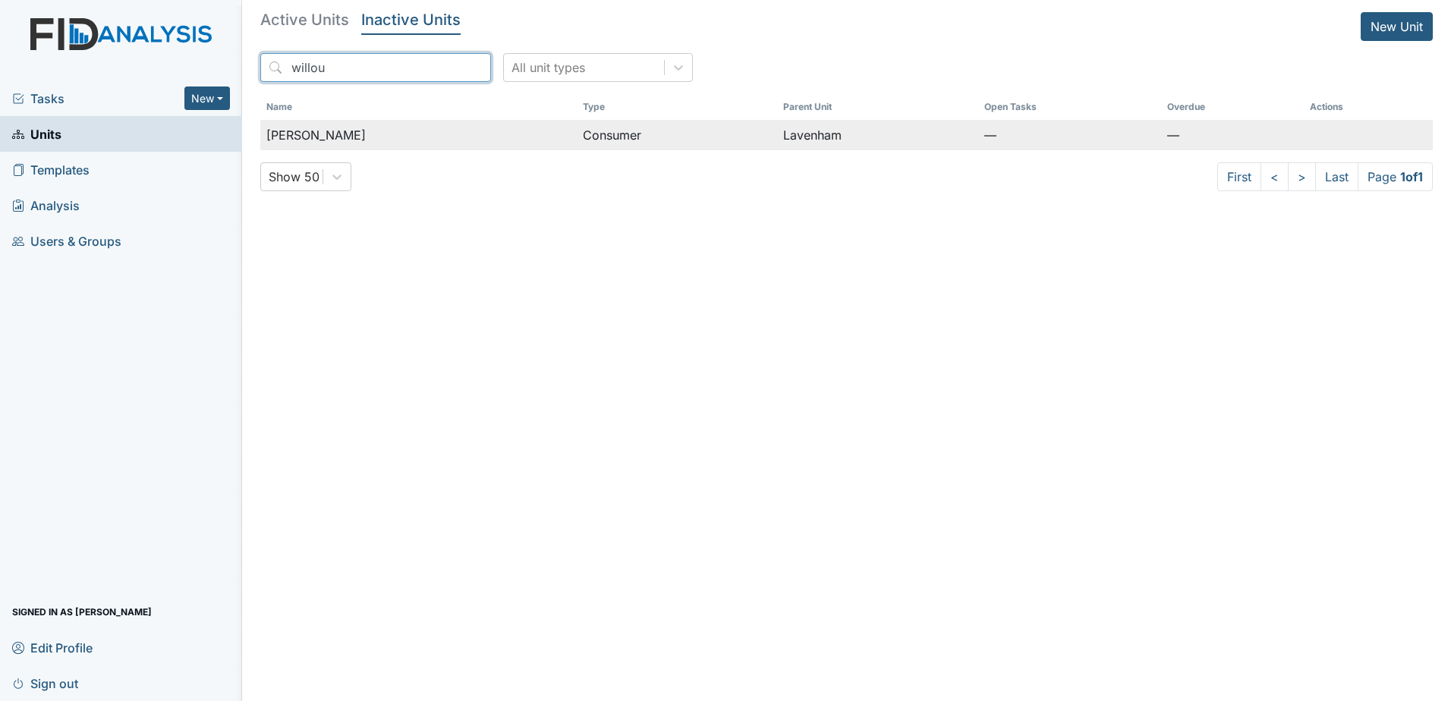
type input "willou"
click at [583, 134] on td "Consumer" at bounding box center [677, 135] width 200 height 30
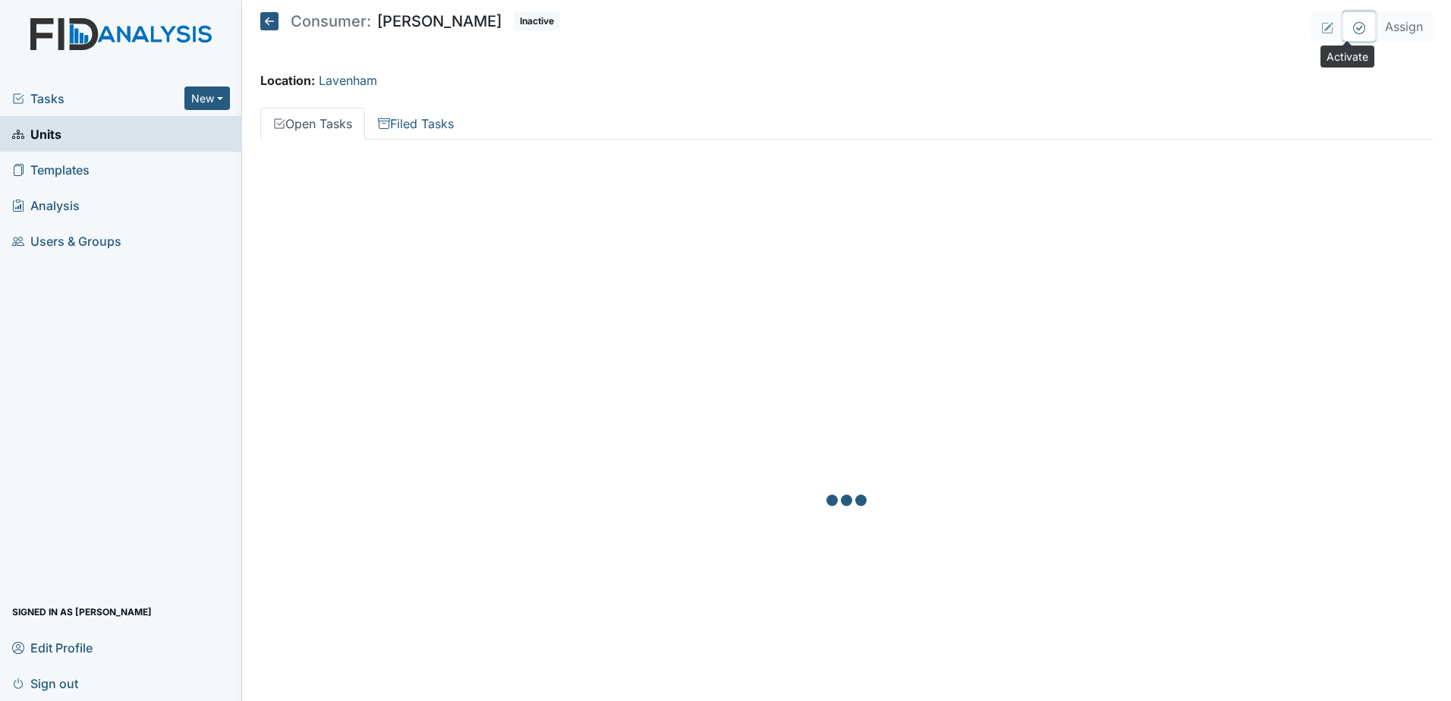
click at [1347, 31] on button at bounding box center [1359, 26] width 32 height 29
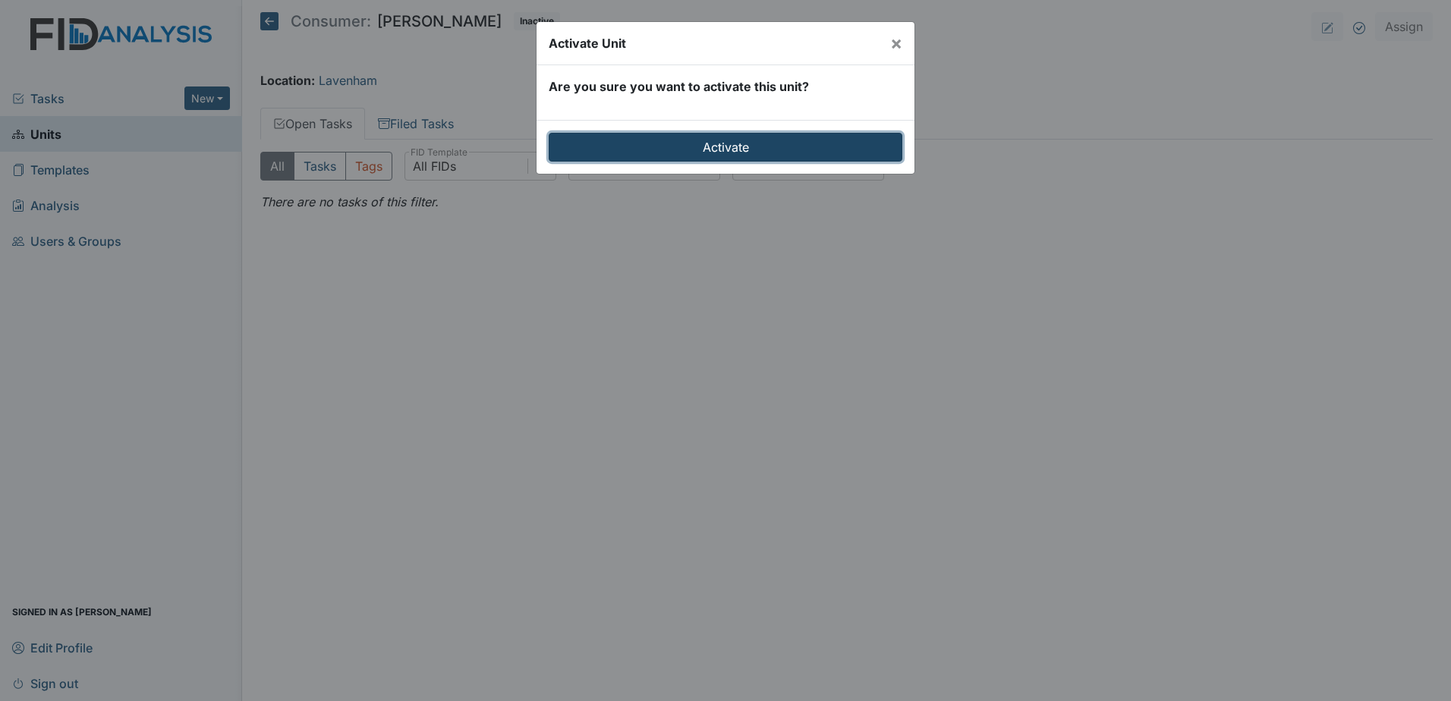
click at [764, 146] on input "Activate" at bounding box center [725, 147] width 354 height 29
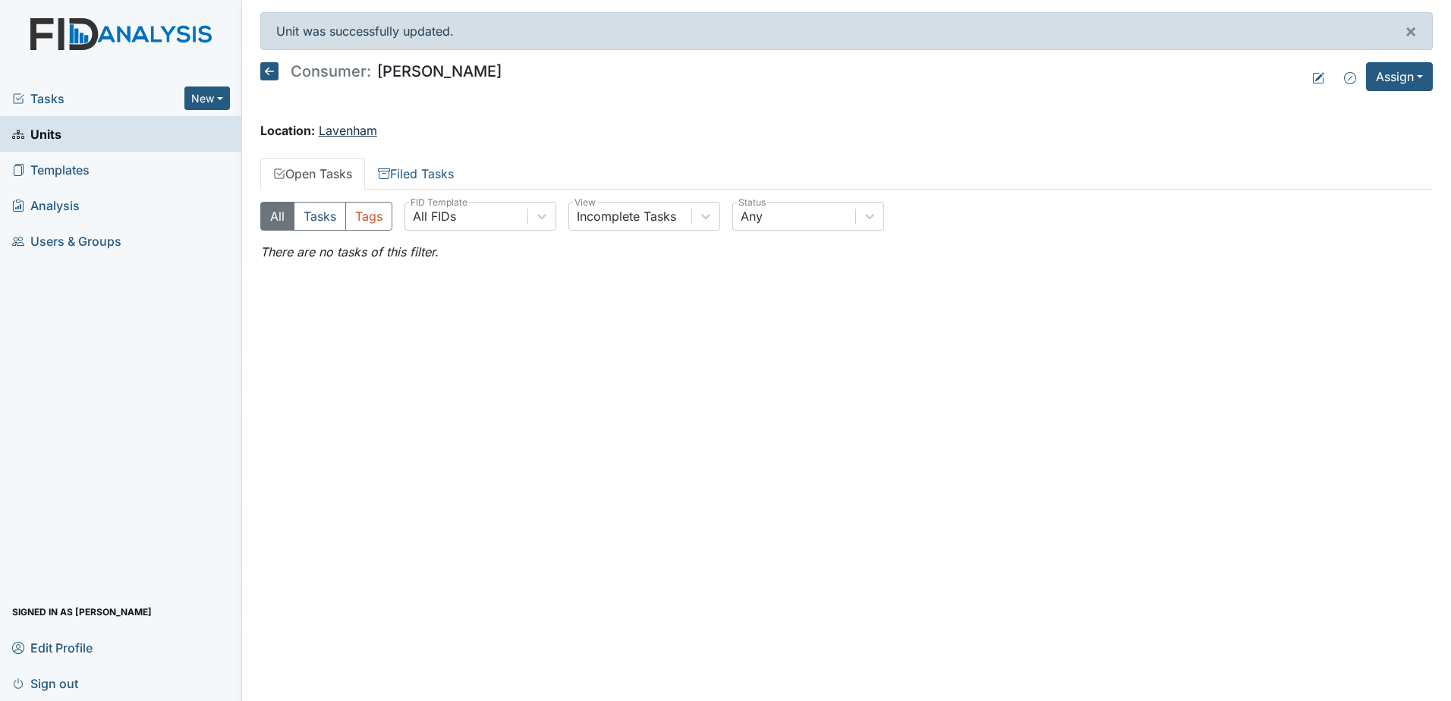
click at [343, 127] on link "Lavenham" at bounding box center [348, 130] width 58 height 15
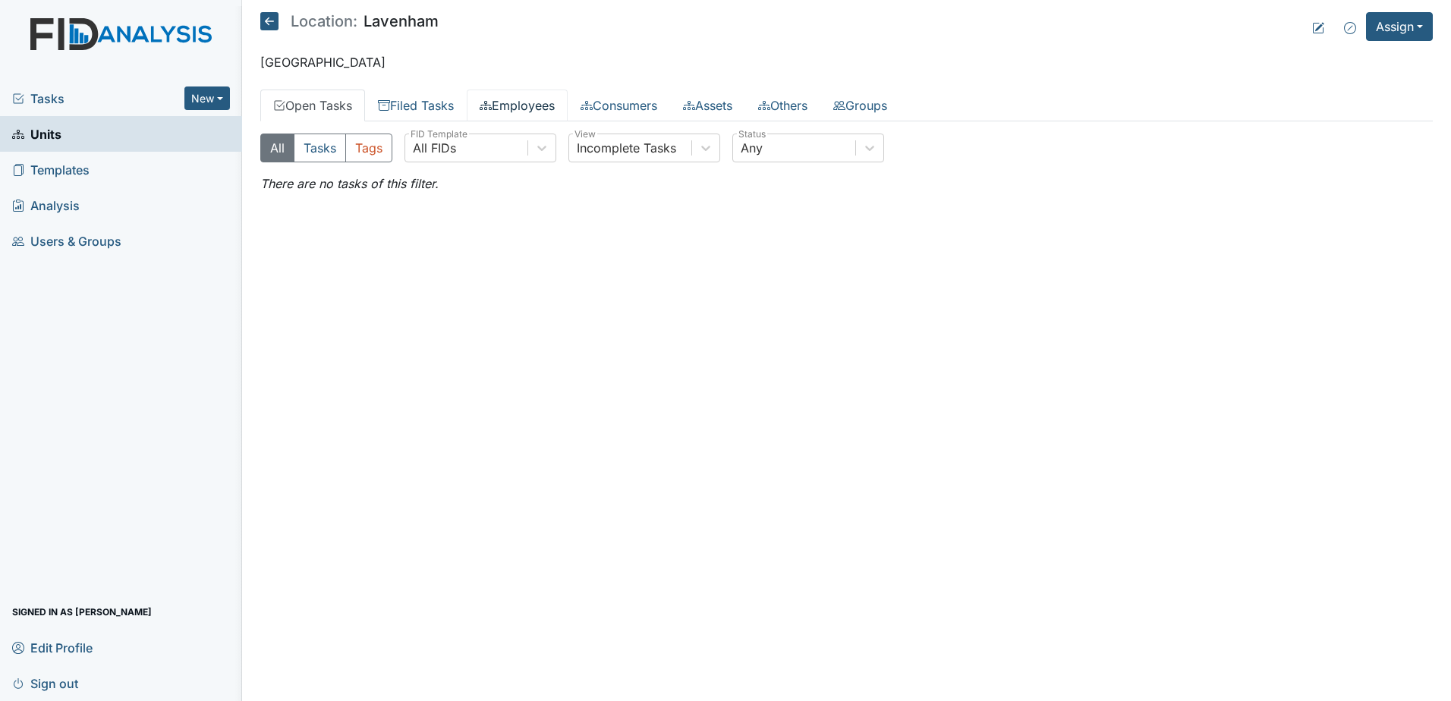
click at [500, 108] on link "Employees" at bounding box center [517, 106] width 101 height 32
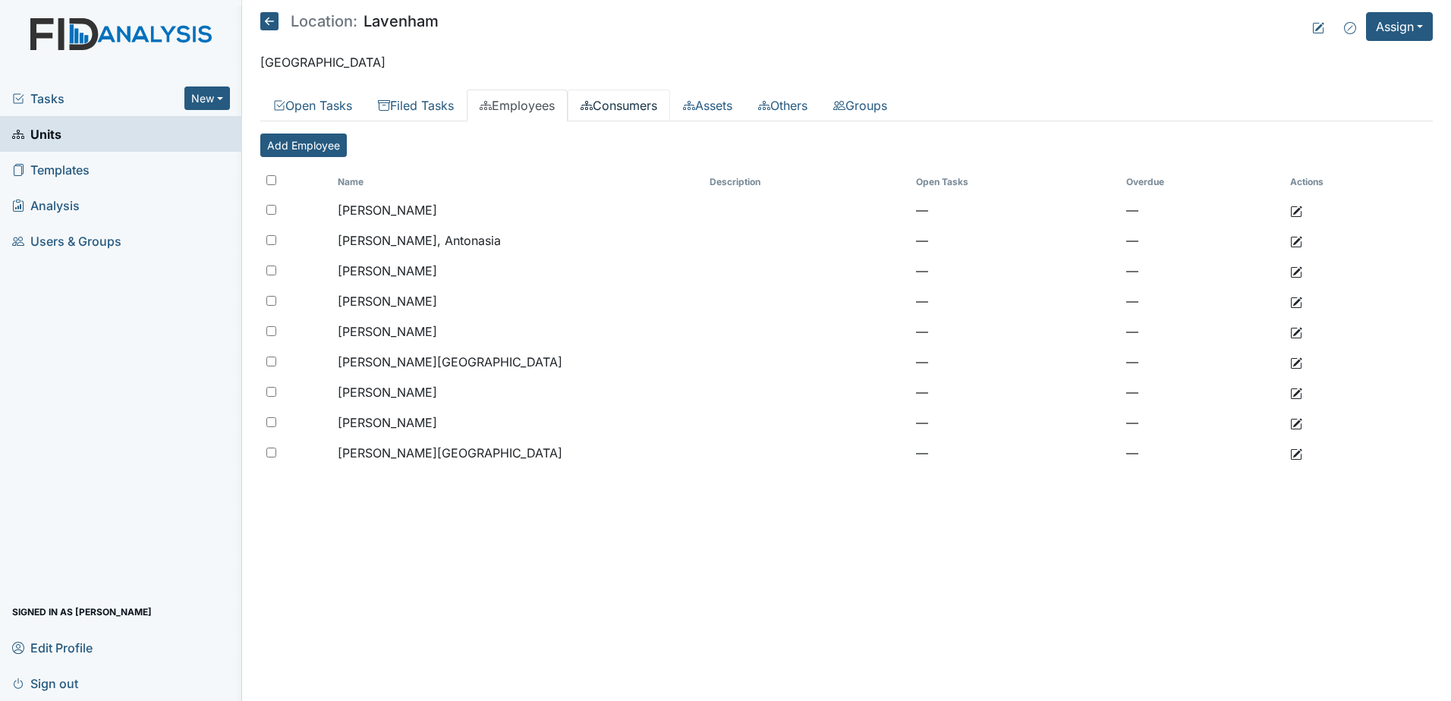
click at [608, 108] on link "Consumers" at bounding box center [618, 106] width 102 height 32
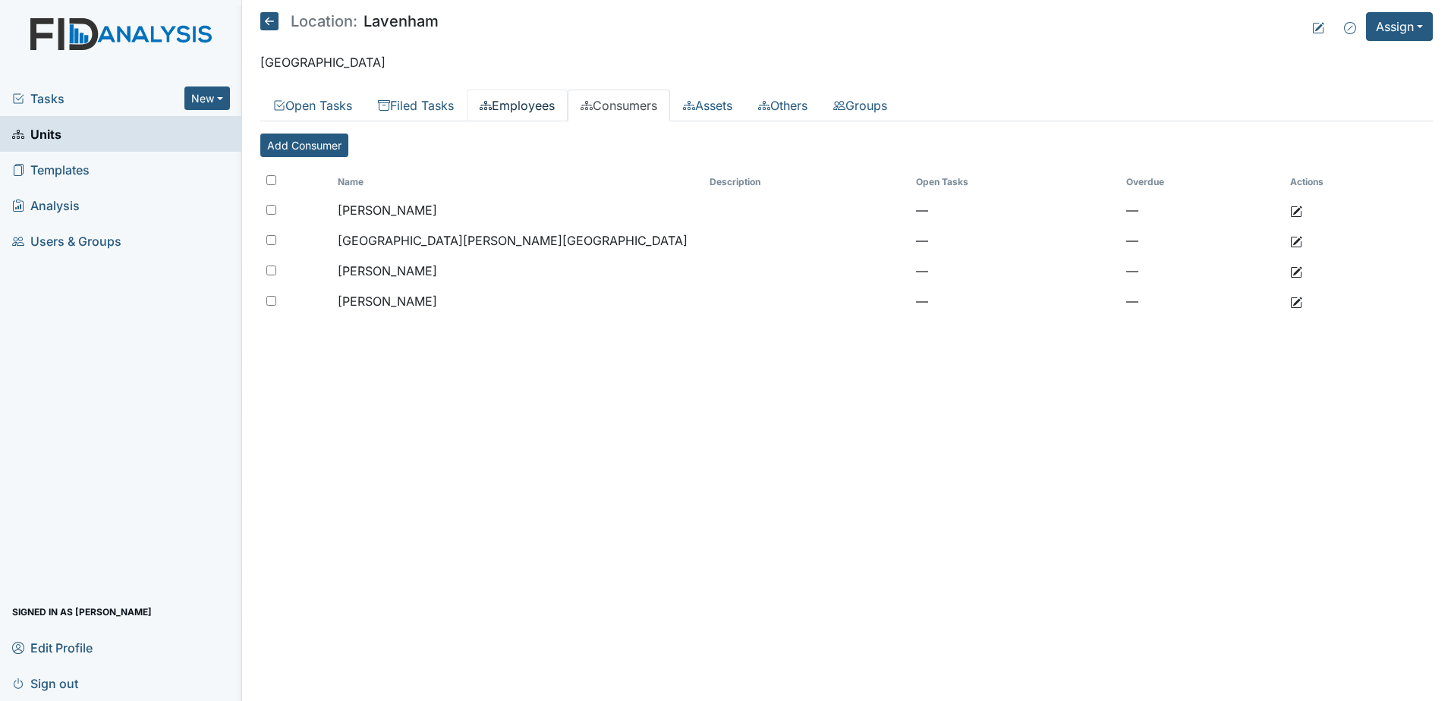
click at [531, 108] on link "Employees" at bounding box center [517, 106] width 101 height 32
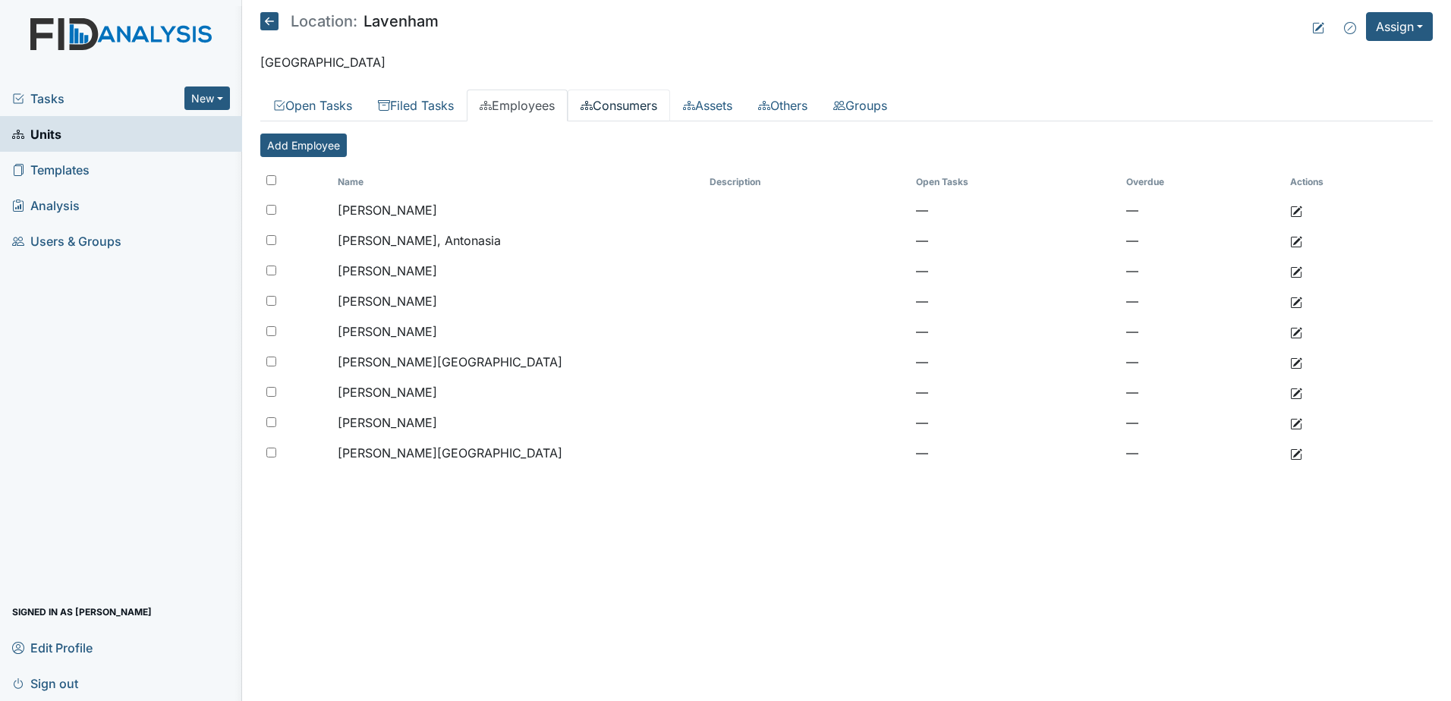
click at [614, 102] on link "Consumers" at bounding box center [618, 106] width 102 height 32
